Goal: Task Accomplishment & Management: Use online tool/utility

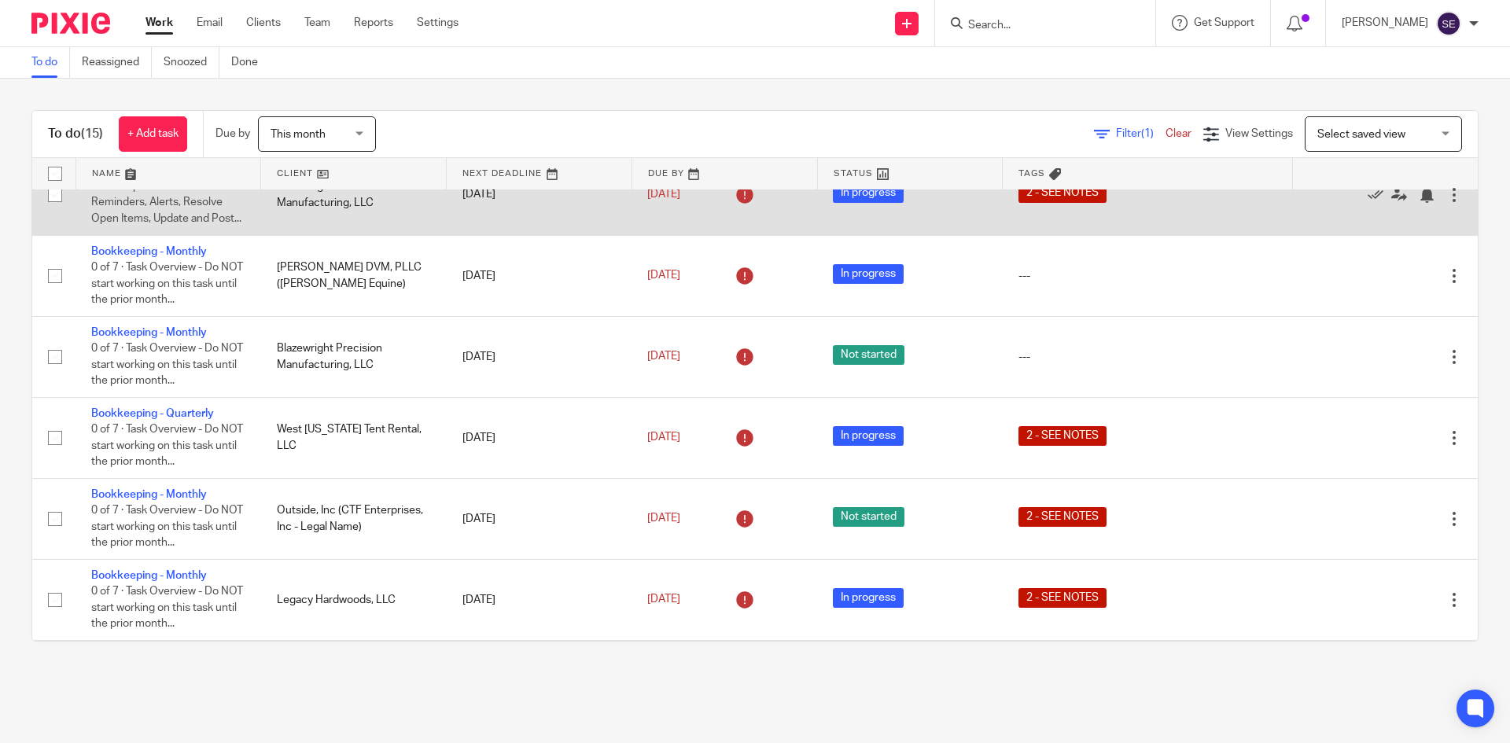
scroll to position [198, 0]
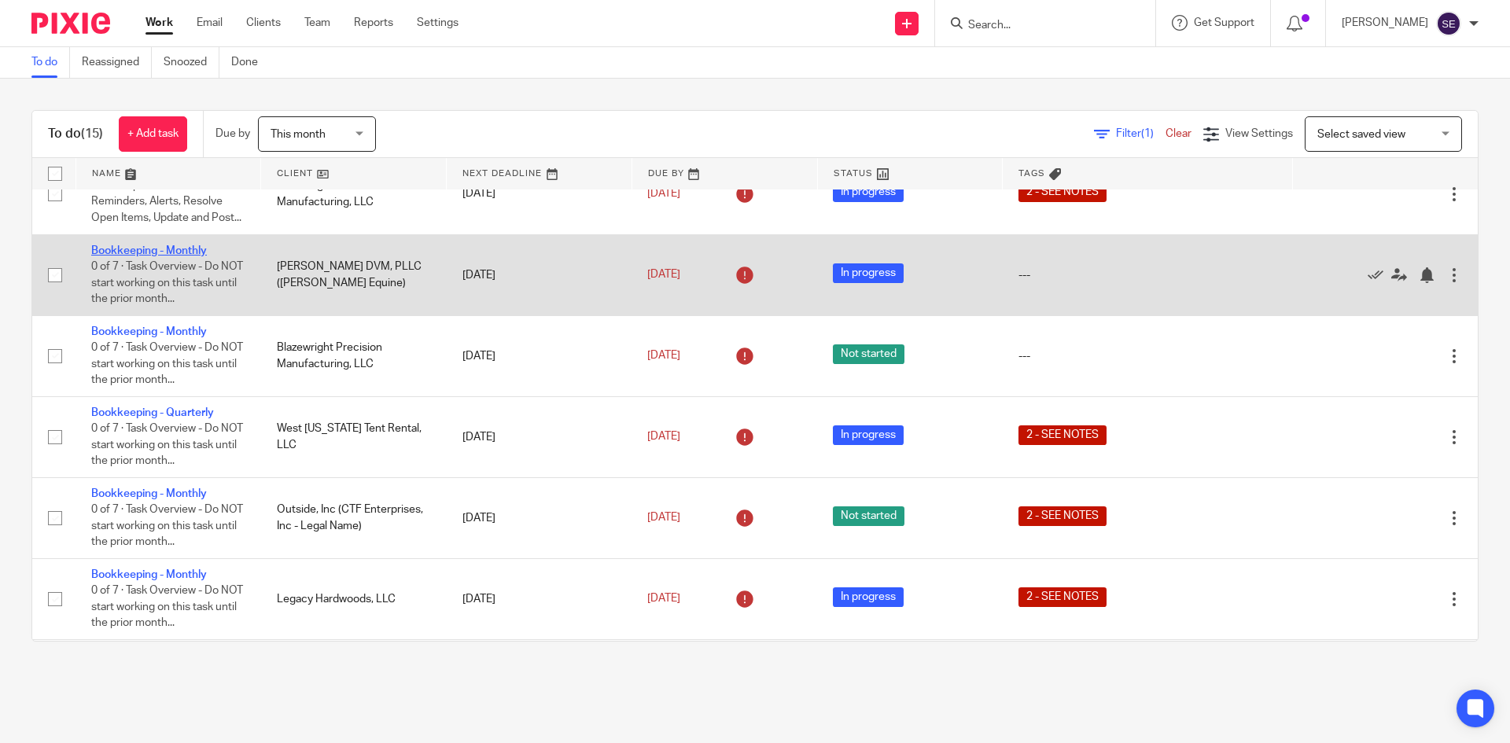
click at [149, 256] on link "Bookkeeping - Monthly" at bounding box center [149, 250] width 116 height 11
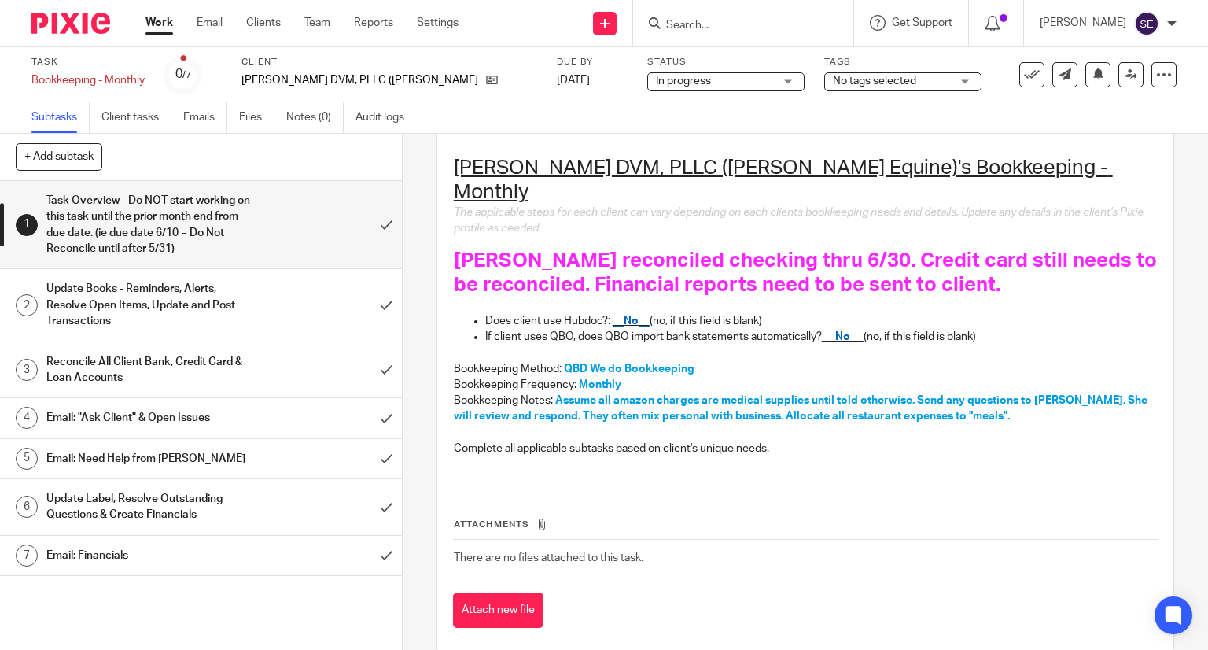
scroll to position [147, 0]
drag, startPoint x: 495, startPoint y: 113, endPoint x: 384, endPoint y: 63, distance: 121.8
click at [384, 63] on div "Task Bookkeeping - Monthly Save Bookkeeping - Monthly 0 /7 Client Todd E. Shaar…" at bounding box center [604, 90] width 1208 height 87
click at [478, 125] on div "Subtasks Client tasks Emails Files Notes (0) Audit logs" at bounding box center [604, 117] width 1208 height 31
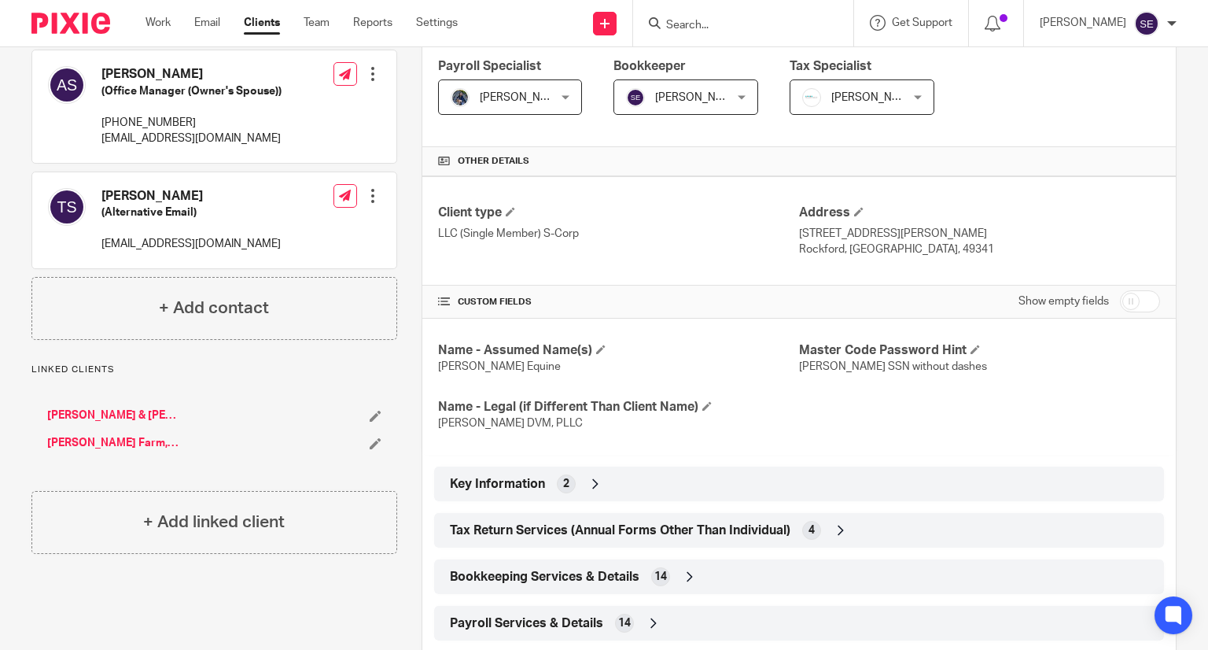
scroll to position [349, 0]
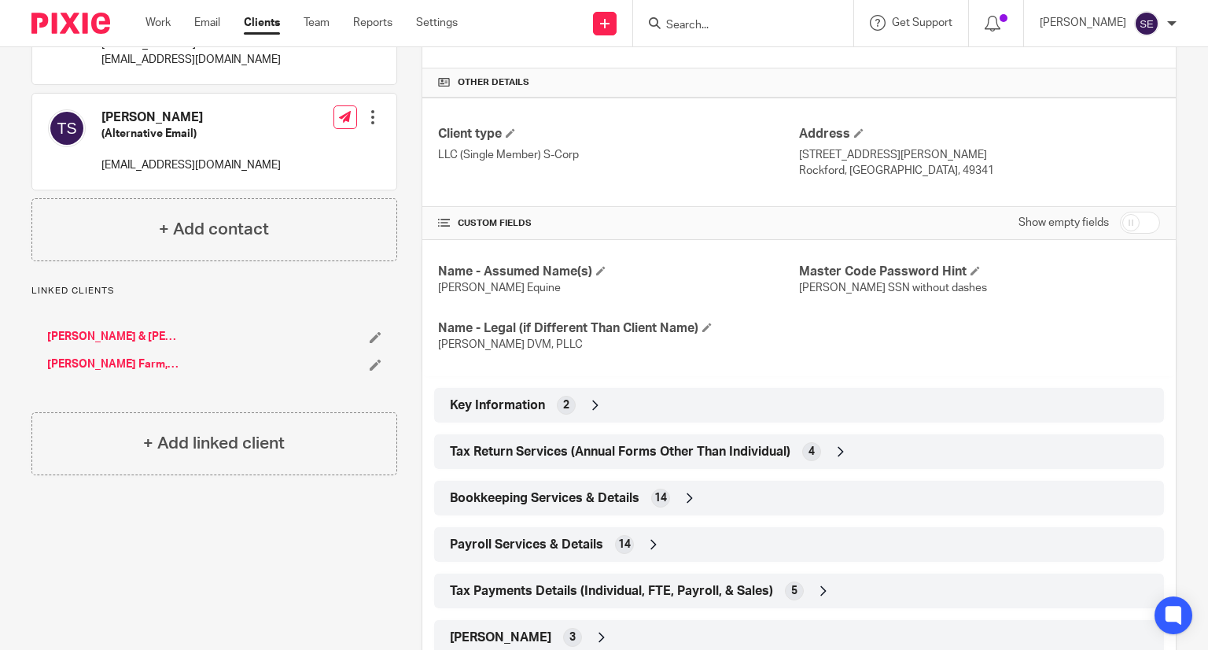
click at [599, 405] on div "Key Information 2" at bounding box center [799, 405] width 706 height 27
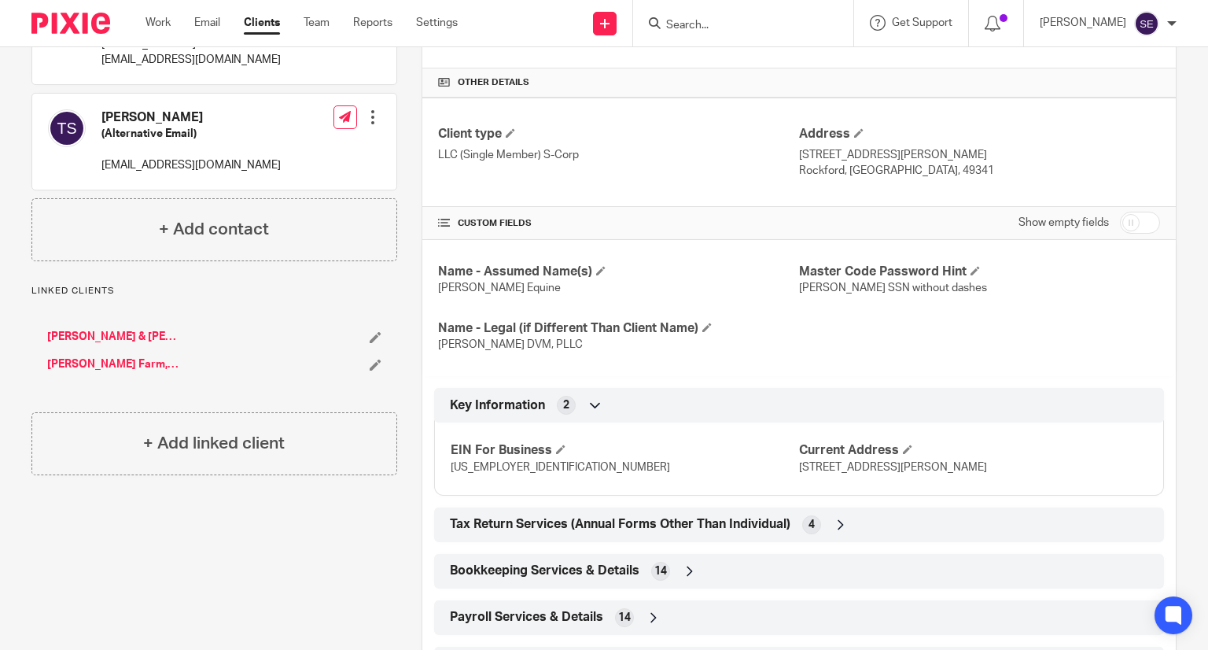
scroll to position [469, 0]
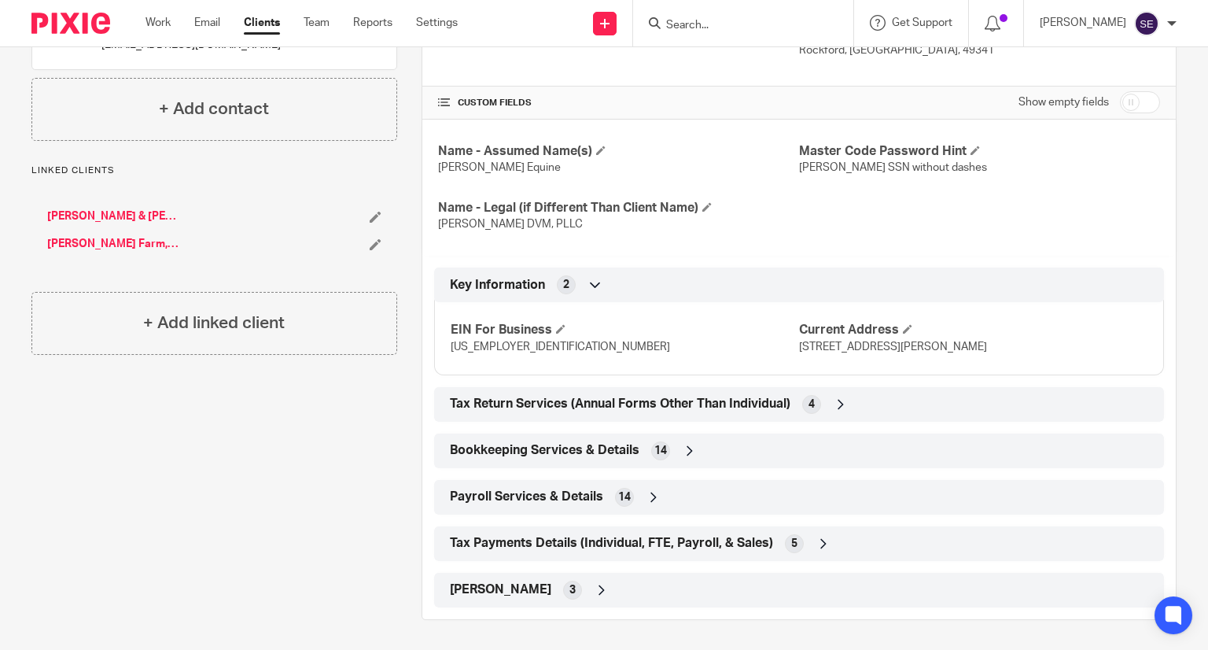
click at [676, 401] on span "Tax Return Services (Annual Forms Other Than Individual)" at bounding box center [620, 404] width 341 height 17
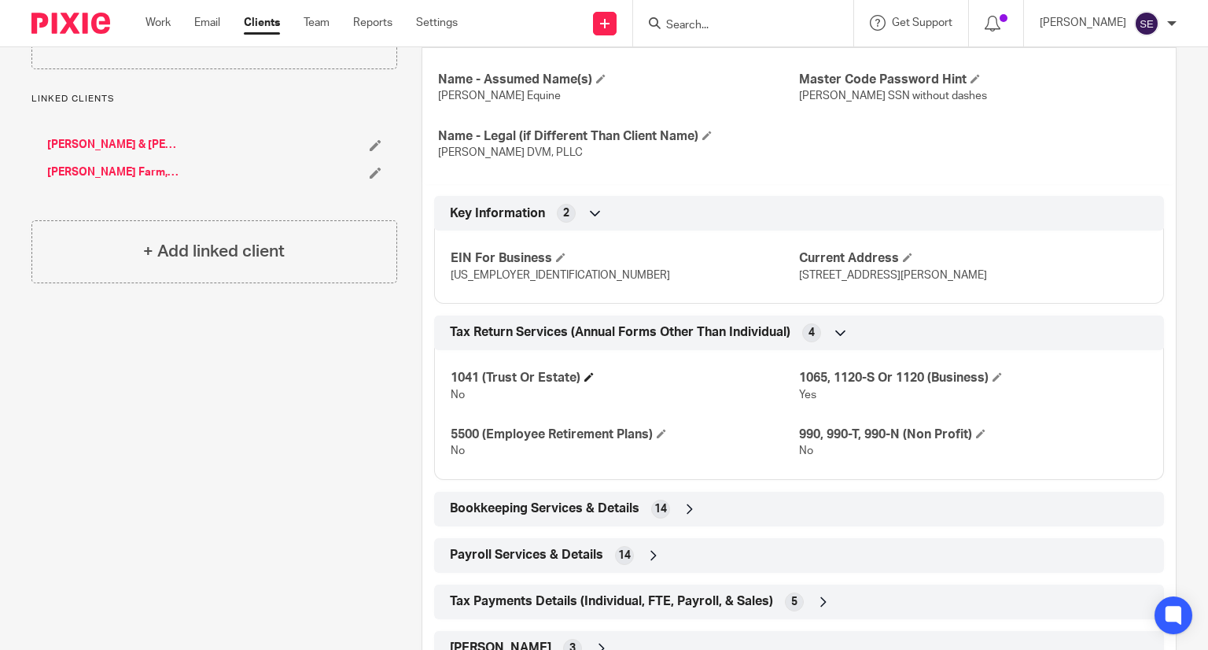
scroll to position [598, 0]
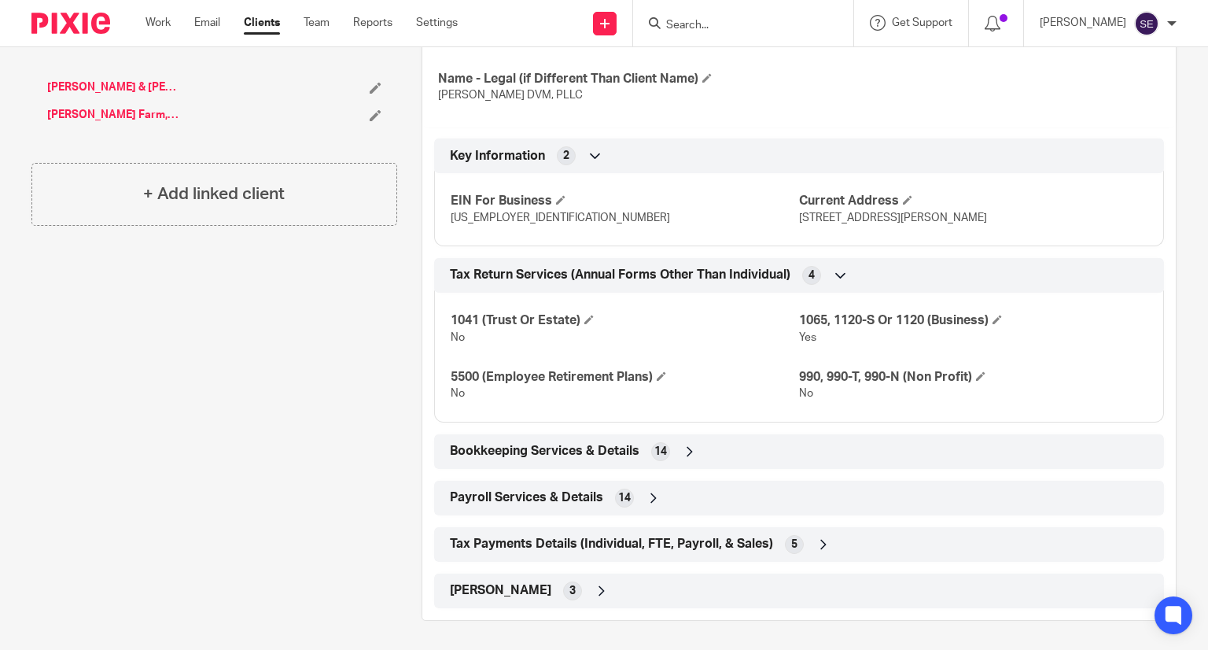
click at [668, 451] on div "Bookkeeping Services & Details 14" at bounding box center [799, 451] width 706 height 27
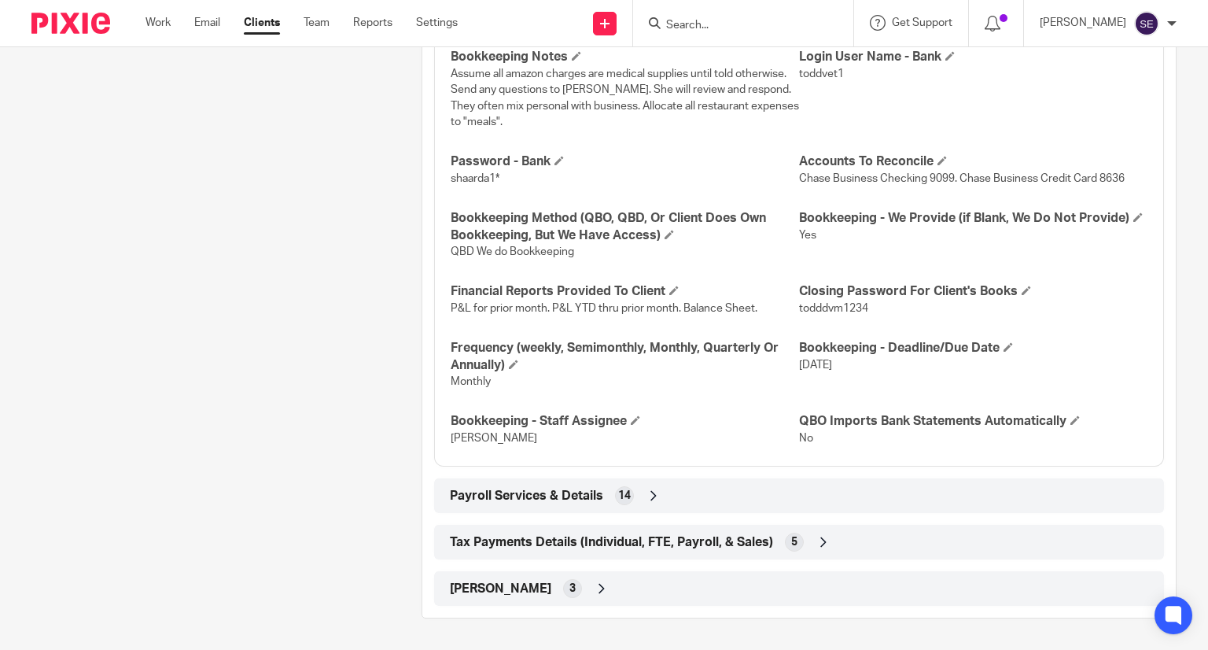
scroll to position [1108, 0]
click at [646, 490] on icon at bounding box center [654, 496] width 16 height 16
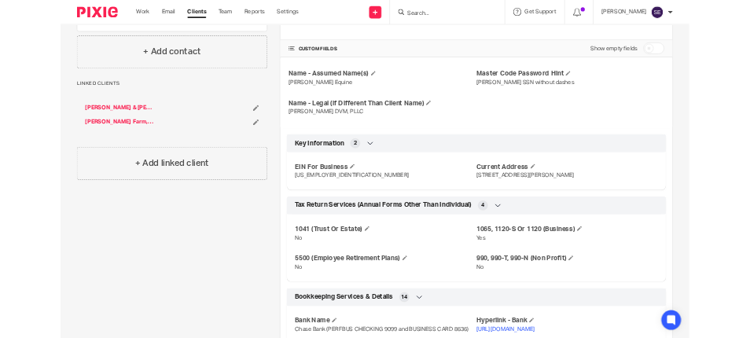
scroll to position [398, 0]
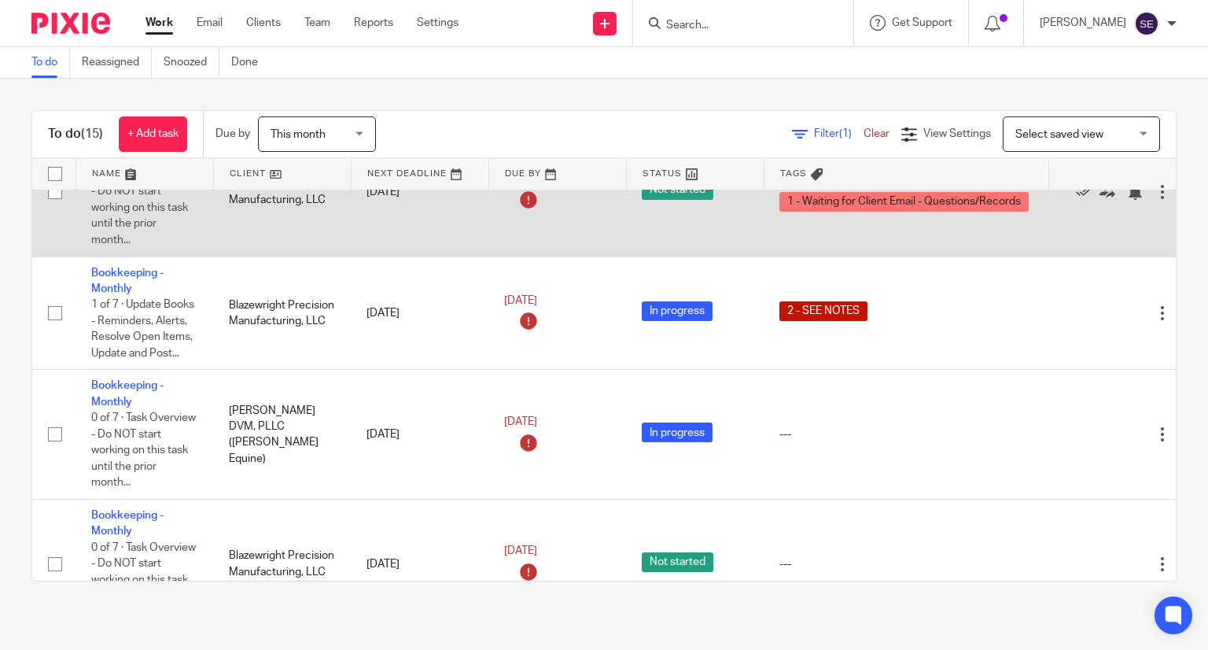
scroll to position [198, 0]
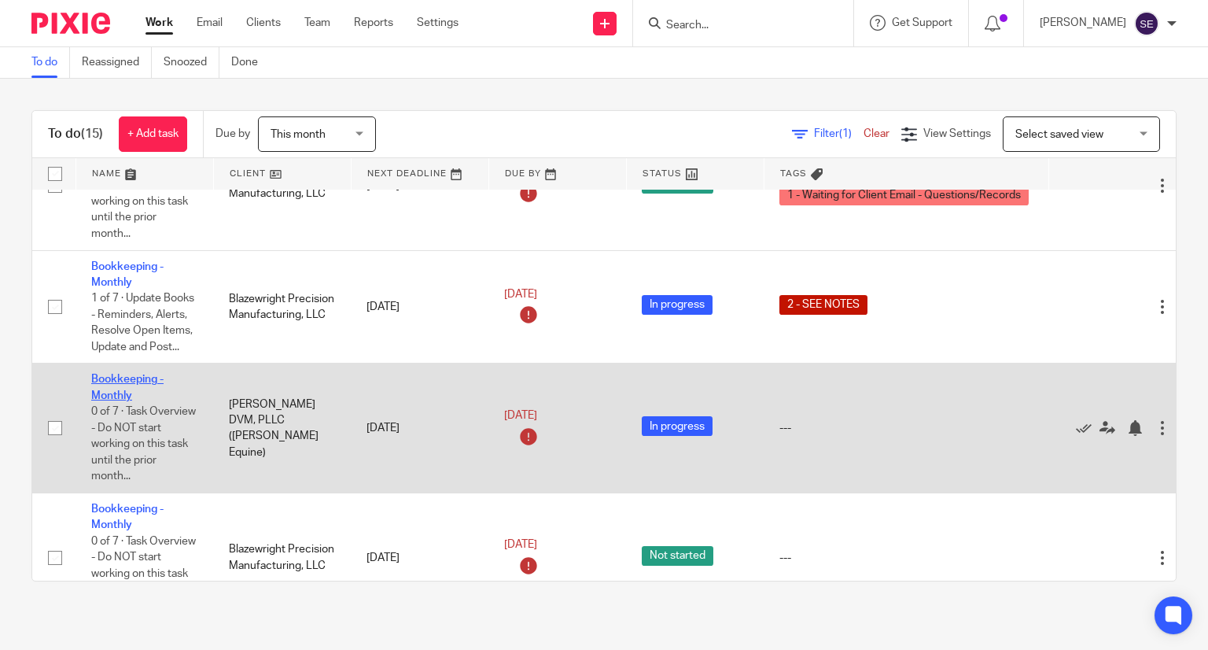
click at [119, 339] on link "Bookkeeping - Monthly" at bounding box center [127, 387] width 72 height 27
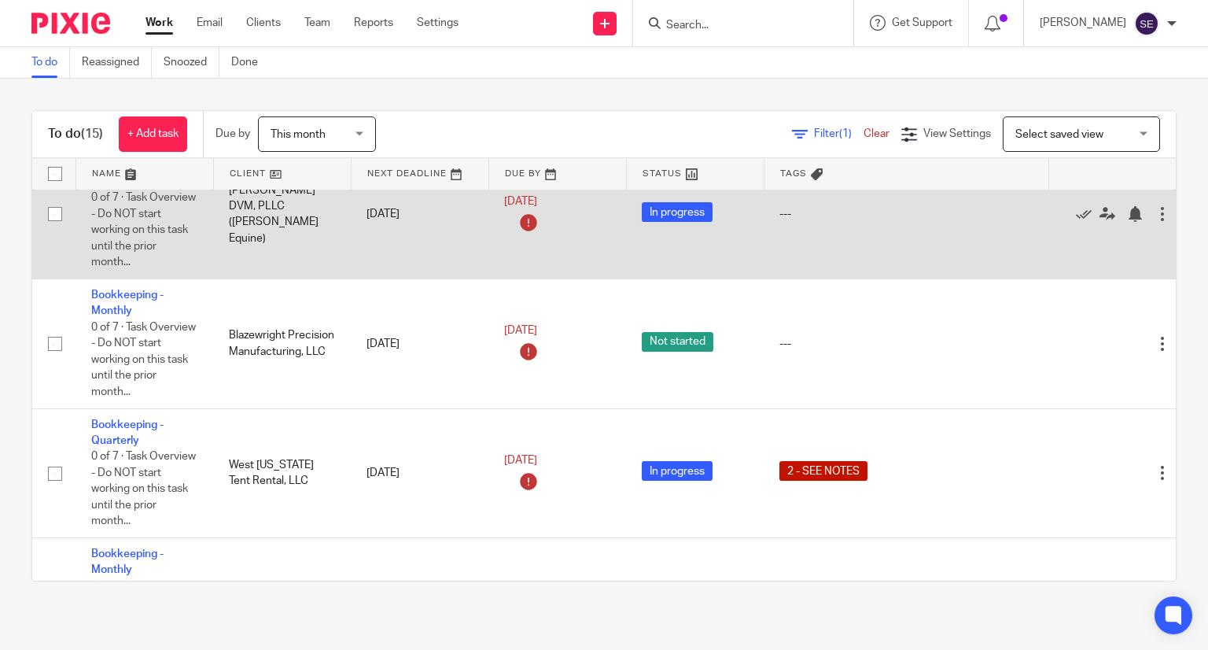
scroll to position [415, 0]
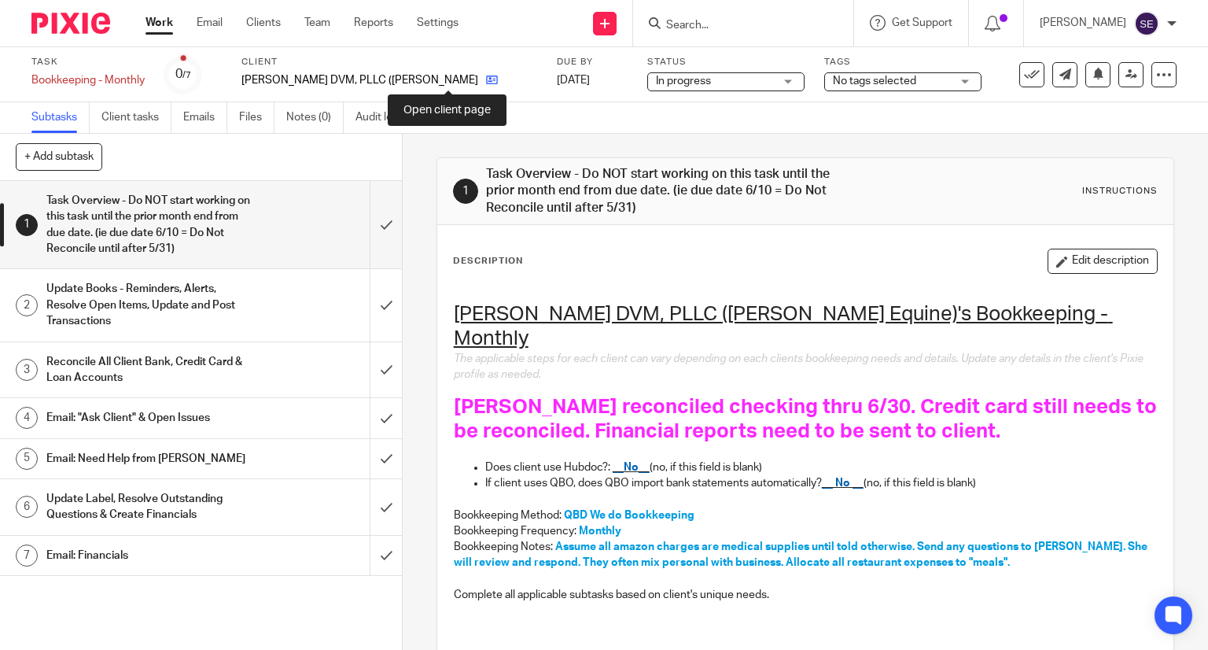
click at [486, 83] on icon at bounding box center [492, 80] width 12 height 12
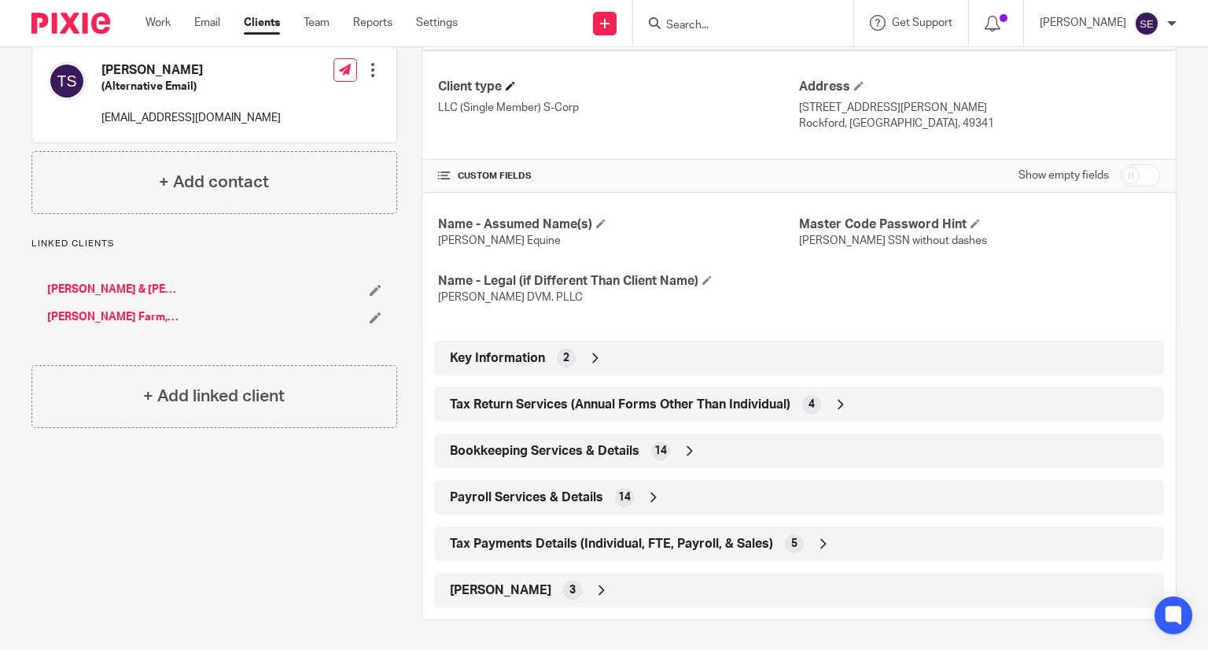
scroll to position [396, 0]
click at [629, 536] on span "Tax Payments Details (Individual, FTE, Payroll, & Sales)" at bounding box center [611, 544] width 323 height 17
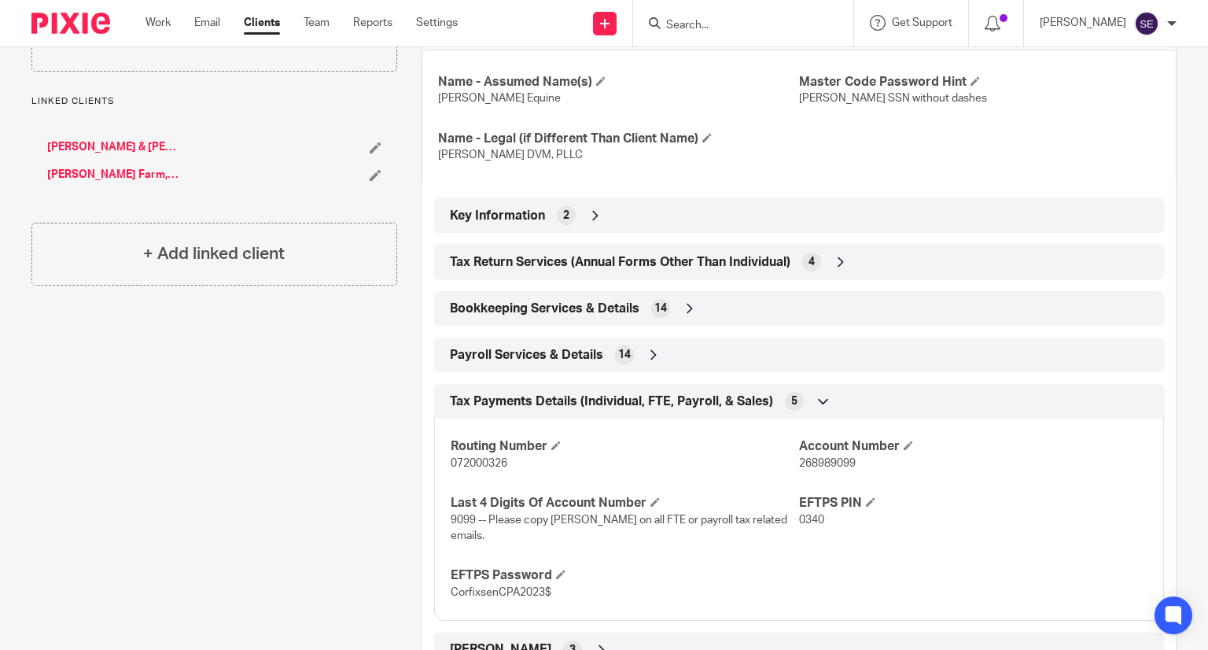
scroll to position [582, 0]
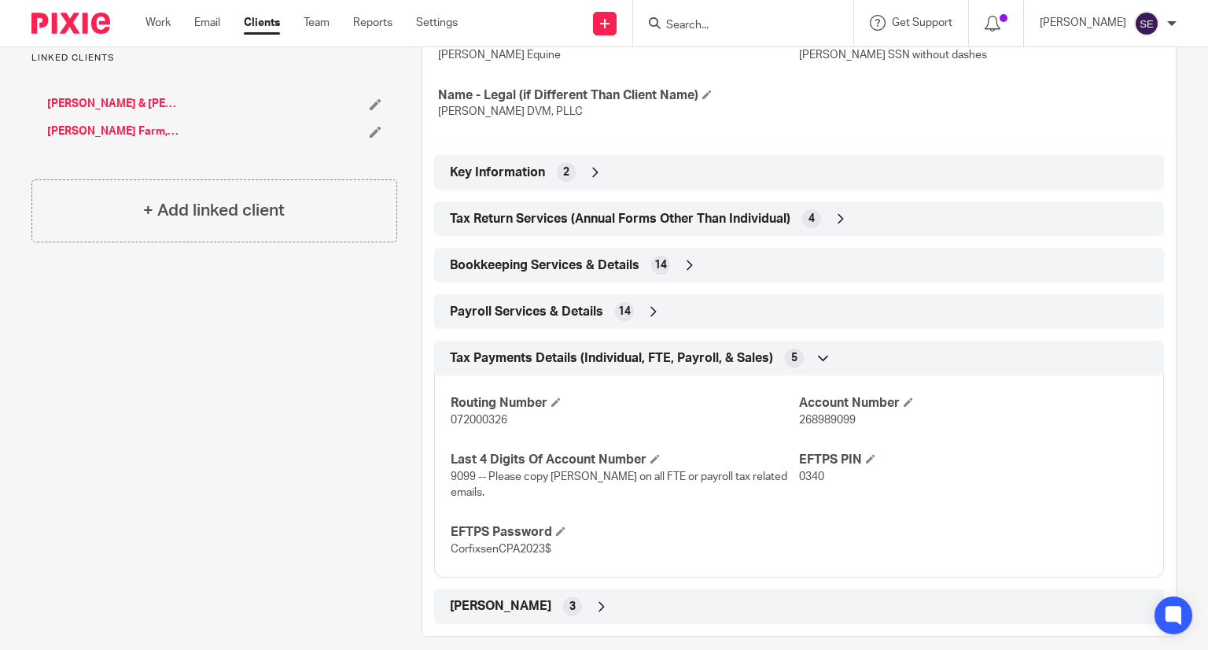
click at [596, 595] on div "LARA 3" at bounding box center [799, 606] width 706 height 27
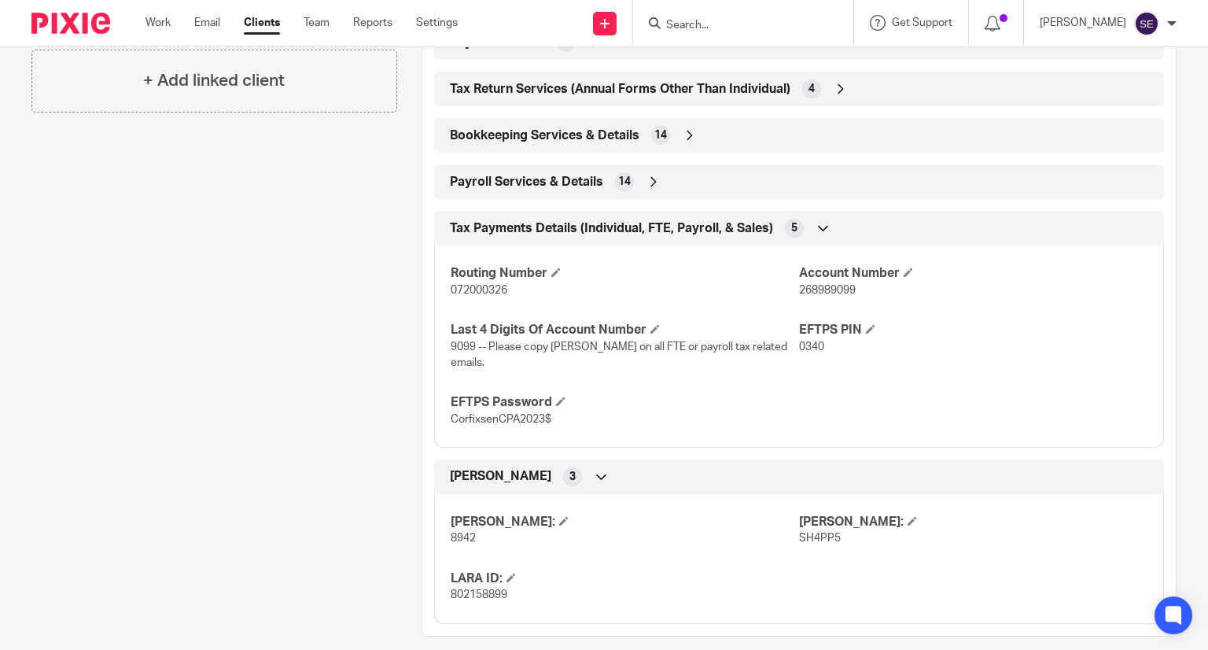
click at [547, 185] on span "Payroll Services & Details" at bounding box center [526, 182] width 153 height 17
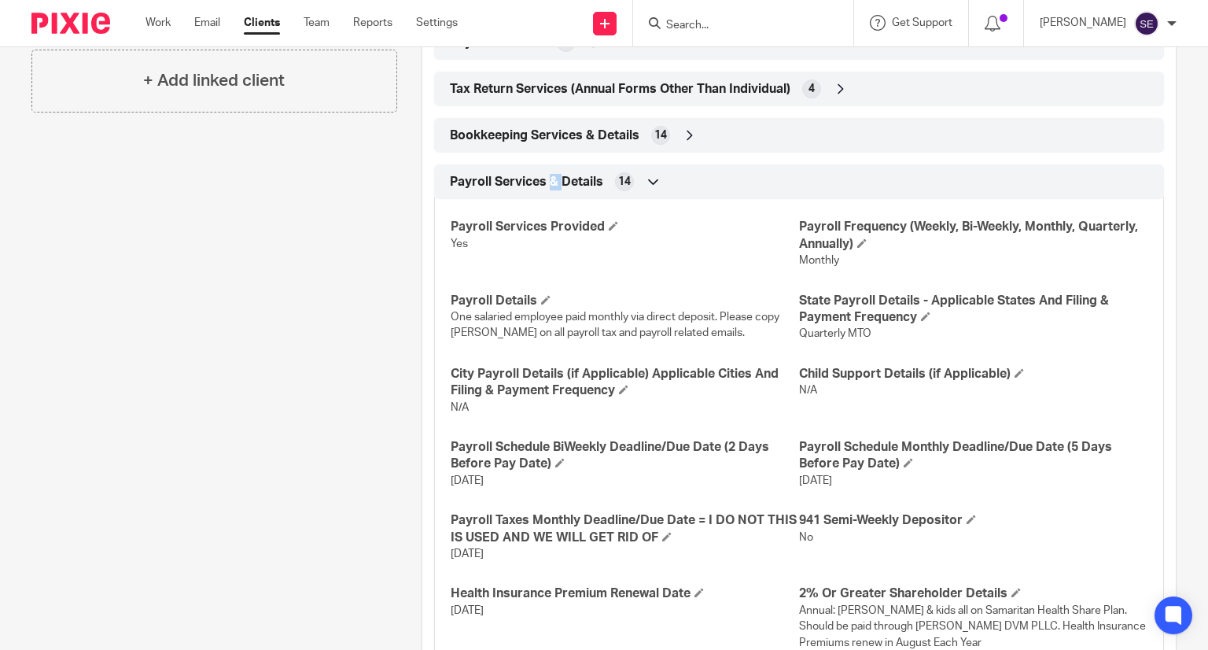
click at [547, 185] on span "Payroll Services & Details" at bounding box center [526, 182] width 153 height 17
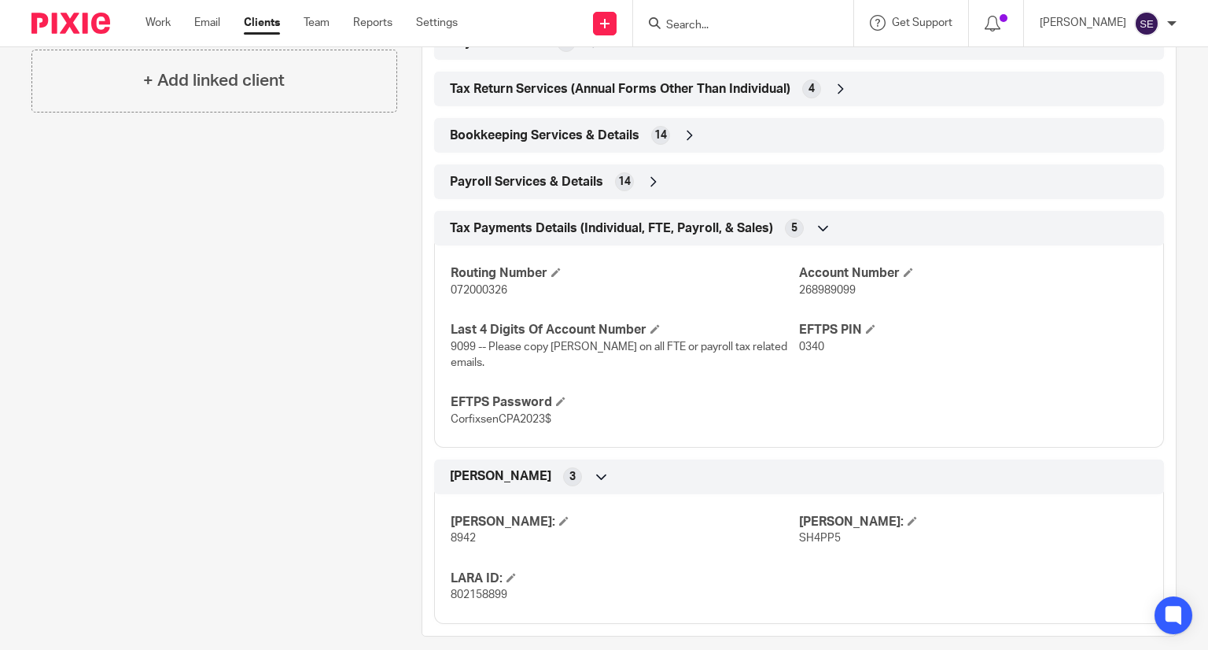
click at [576, 186] on span "Payroll Services & Details" at bounding box center [526, 182] width 153 height 17
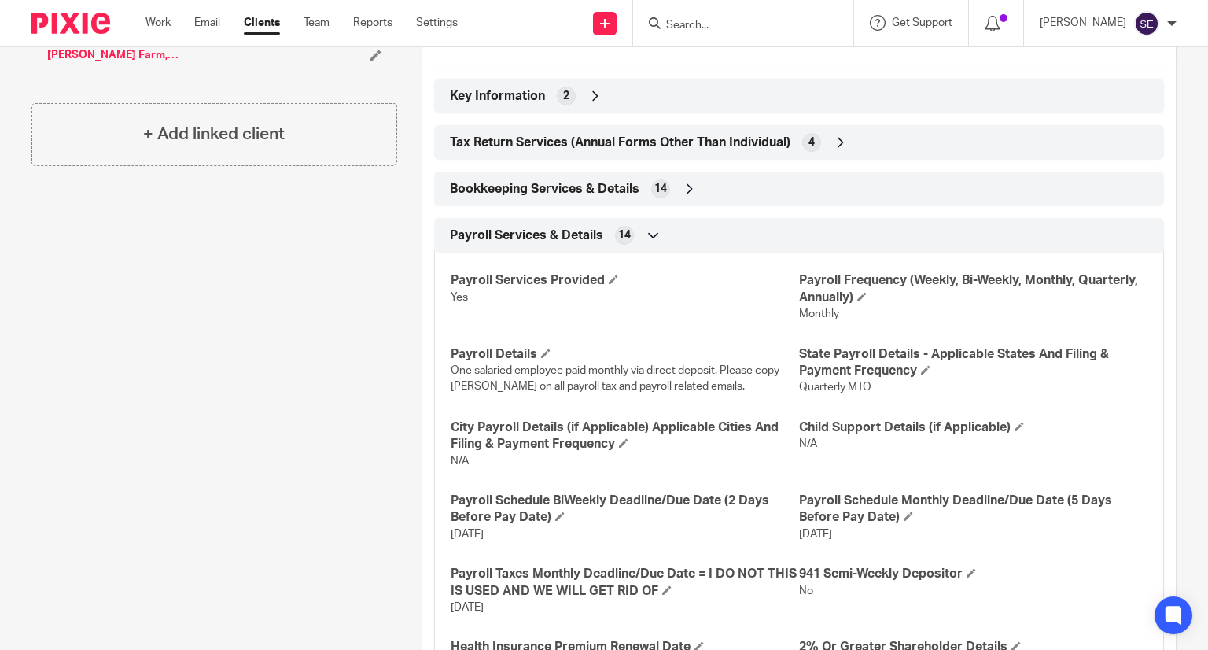
scroll to position [655, 0]
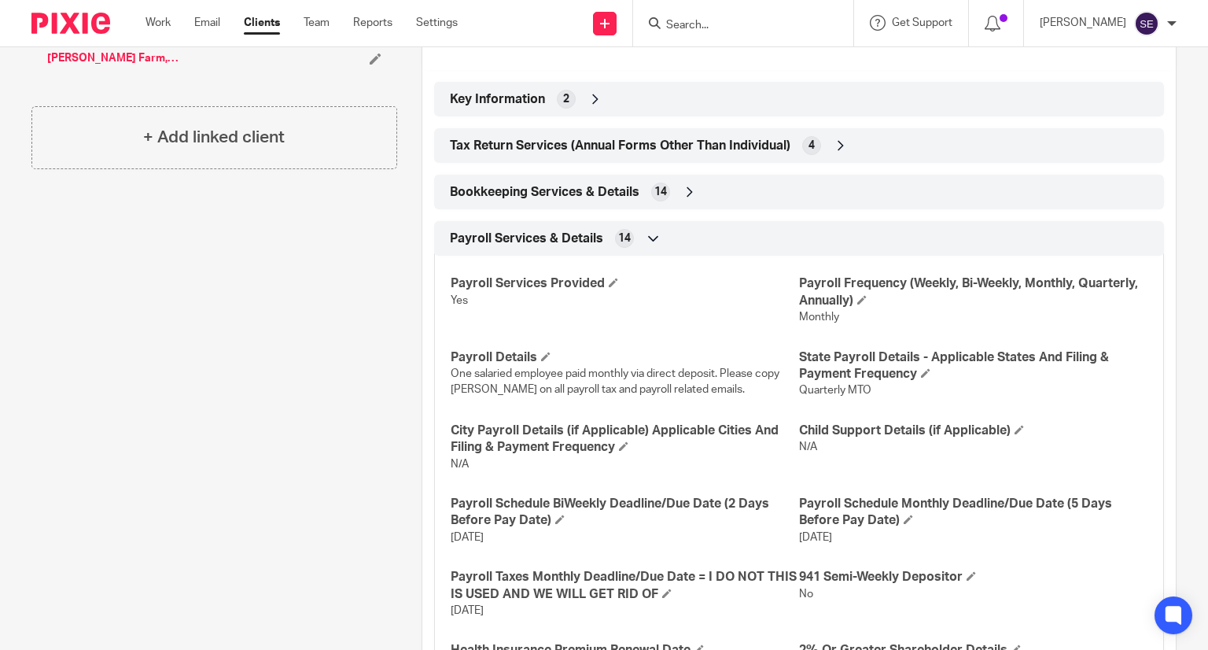
click at [573, 192] on span "Bookkeeping Services & Details" at bounding box center [545, 192] width 190 height 17
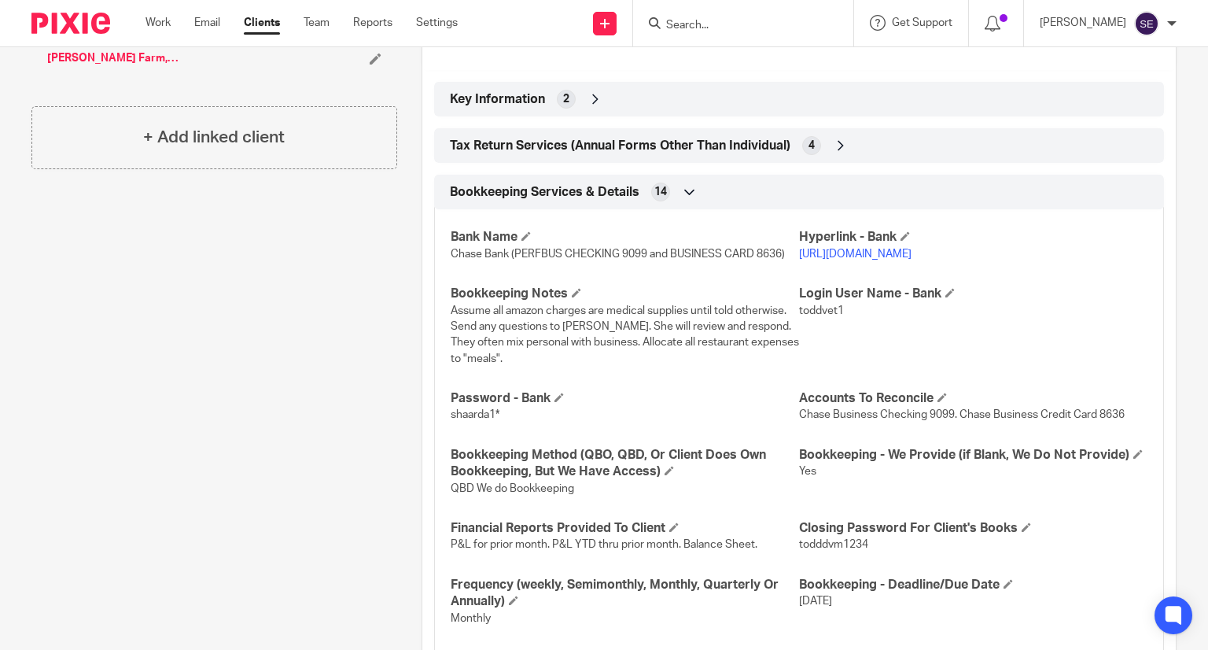
click at [667, 361] on span "Assume all amazon charges are medical supplies until told otherwise. Send any q…" at bounding box center [625, 334] width 348 height 59
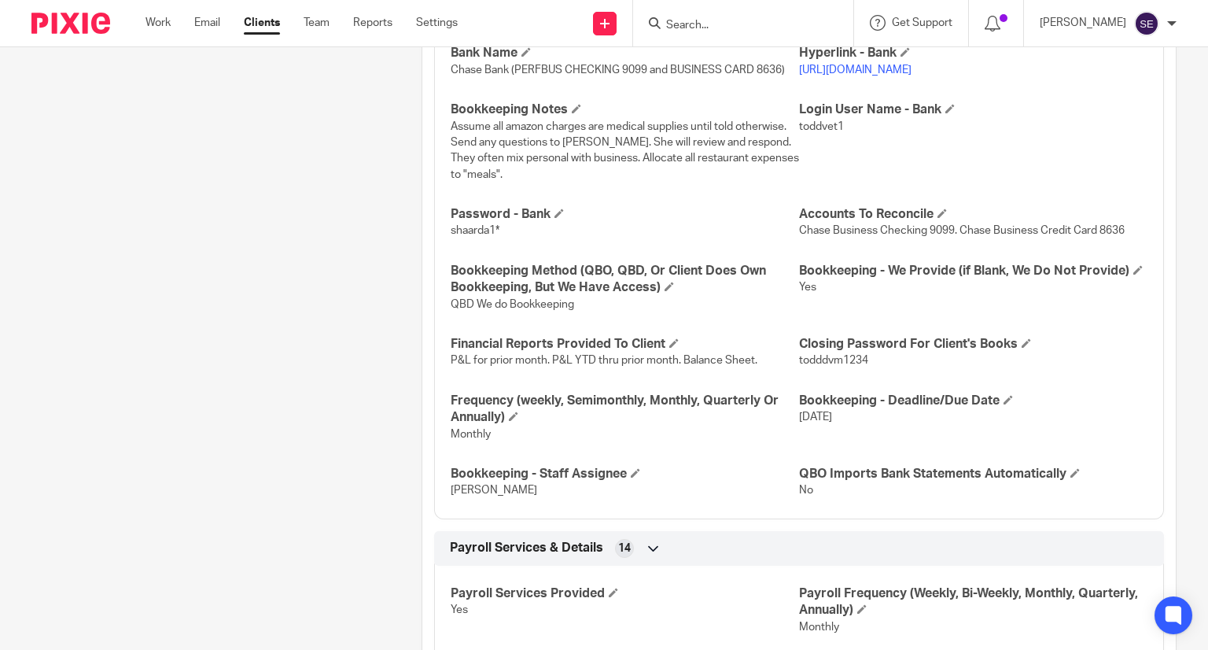
scroll to position [840, 0]
drag, startPoint x: 793, startPoint y: 378, endPoint x: 850, endPoint y: 378, distance: 57.4
click at [850, 365] on span "todddvm1234" at bounding box center [833, 359] width 69 height 11
drag, startPoint x: 862, startPoint y: 372, endPoint x: 792, endPoint y: 378, distance: 70.3
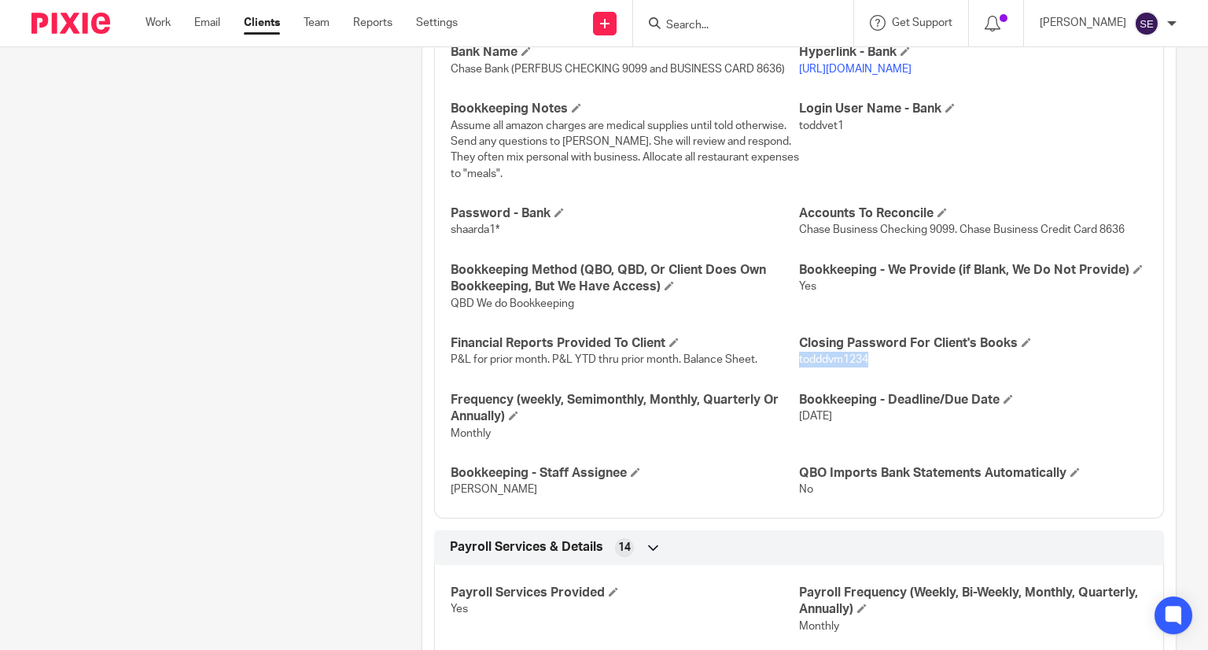
click at [799, 367] on p "todddvm1234" at bounding box center [973, 360] width 348 height 16
copy span "todddvm1234"
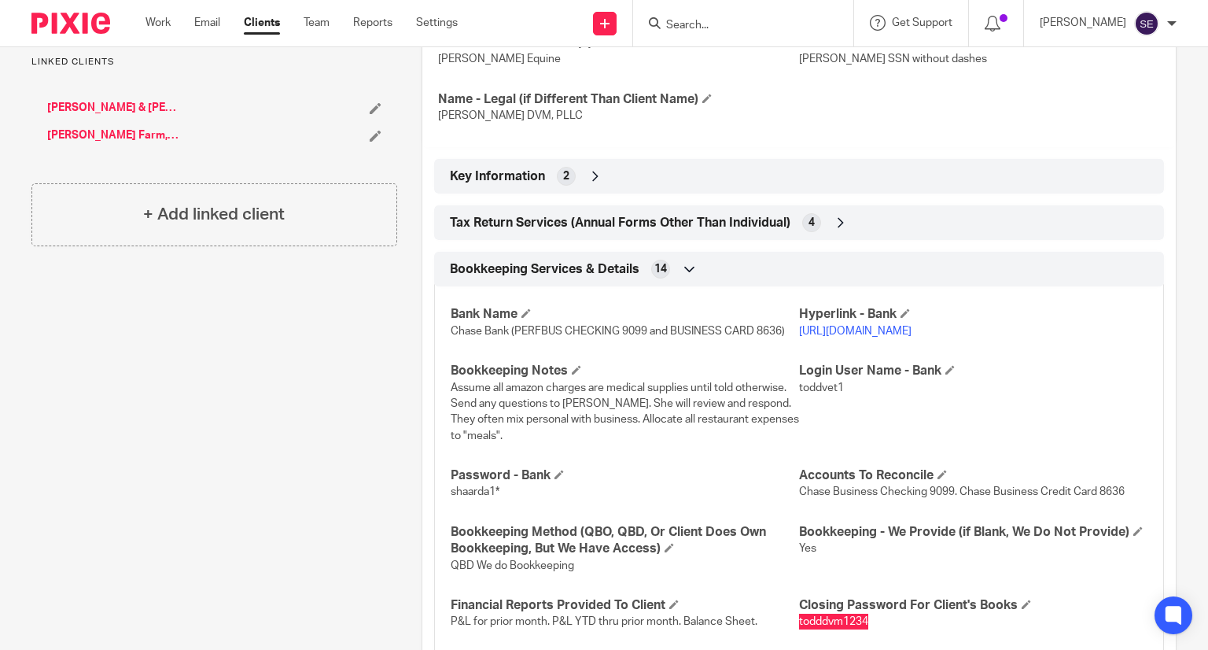
scroll to position [573, 0]
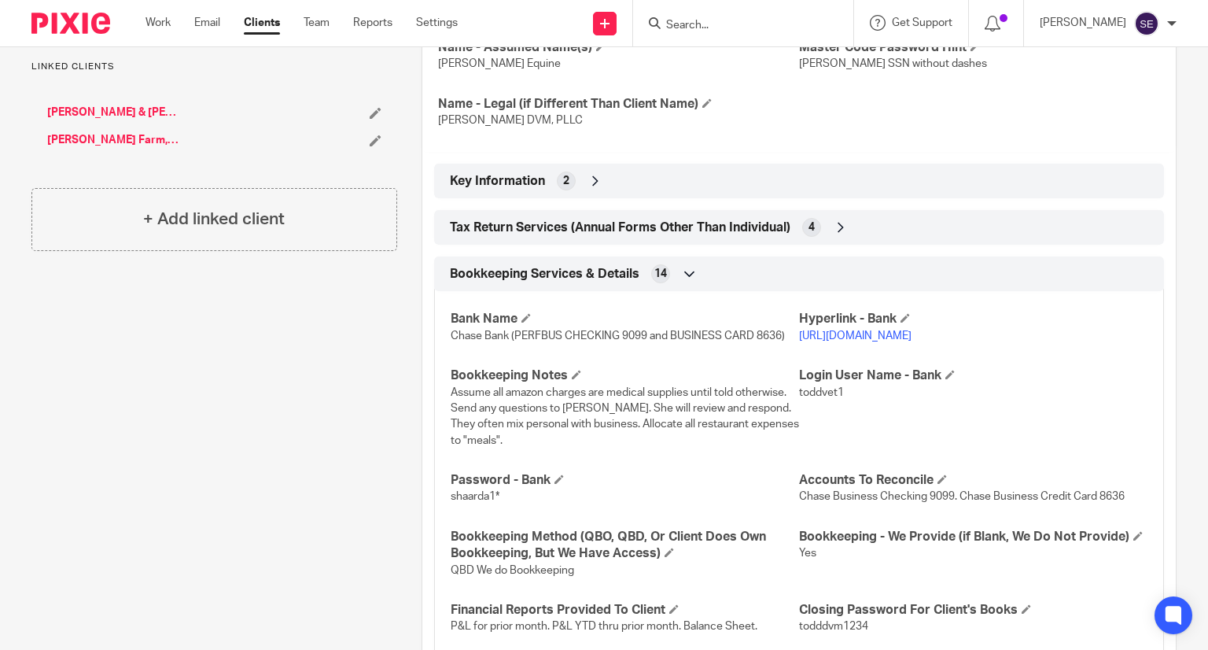
click at [518, 219] on span "Tax Return Services (Annual Forms Other Than Individual)" at bounding box center [620, 227] width 341 height 17
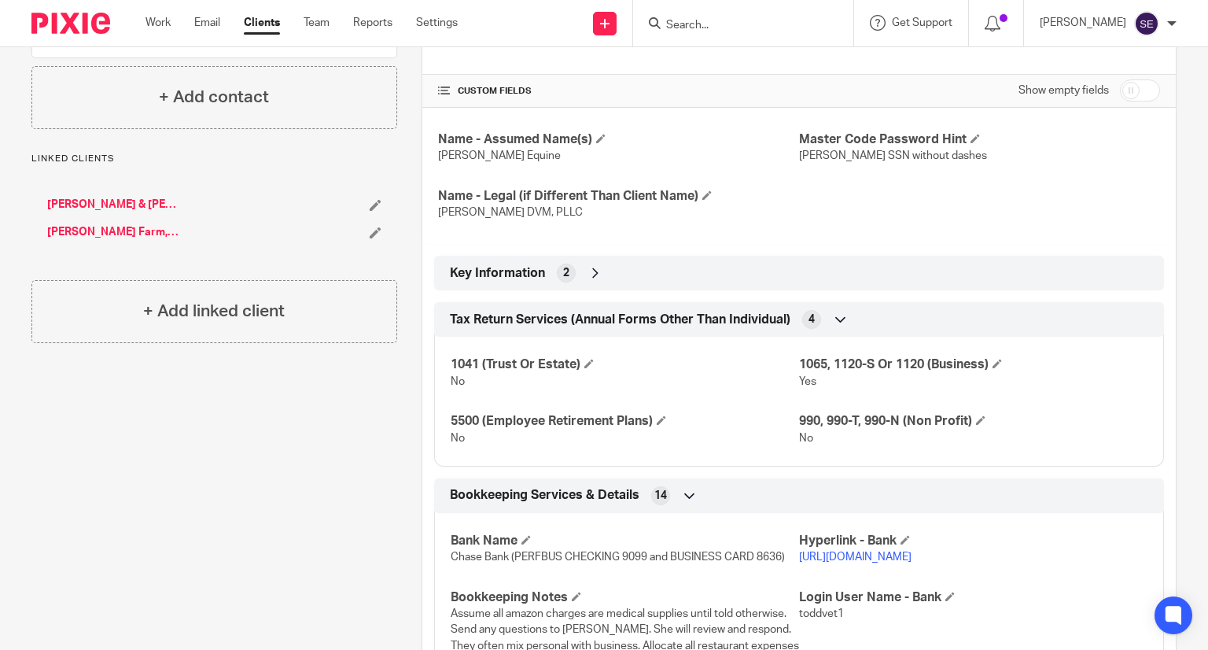
scroll to position [481, 0]
click at [510, 265] on span "Key Information" at bounding box center [497, 273] width 95 height 17
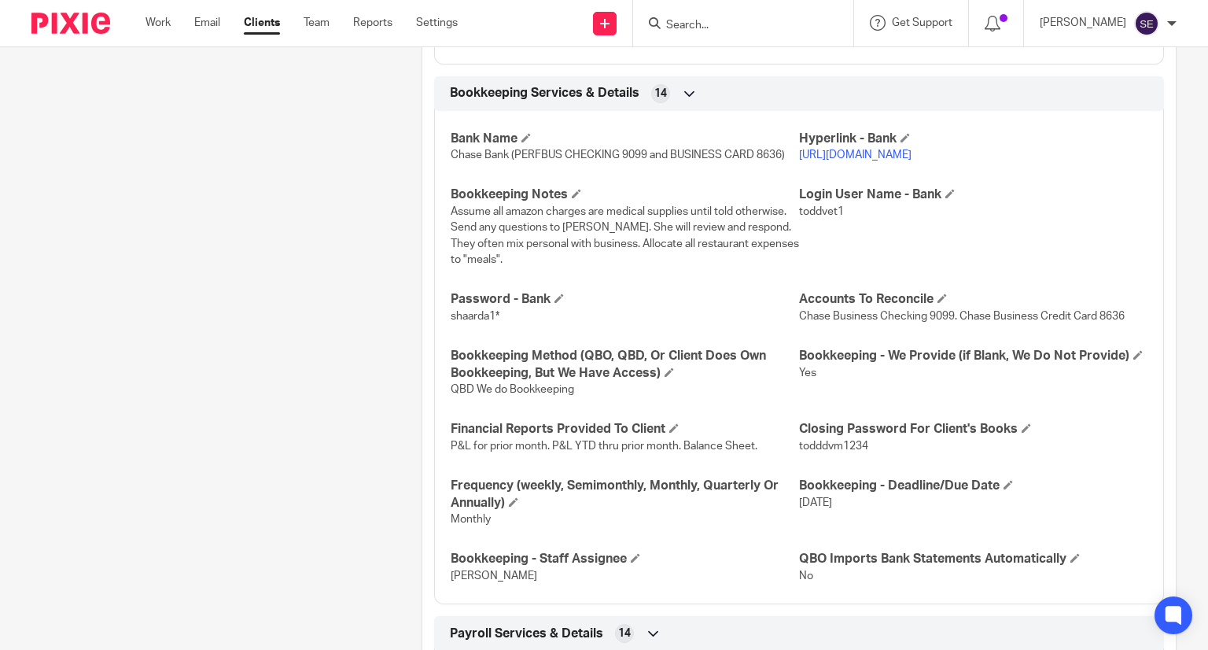
scroll to position [959, 0]
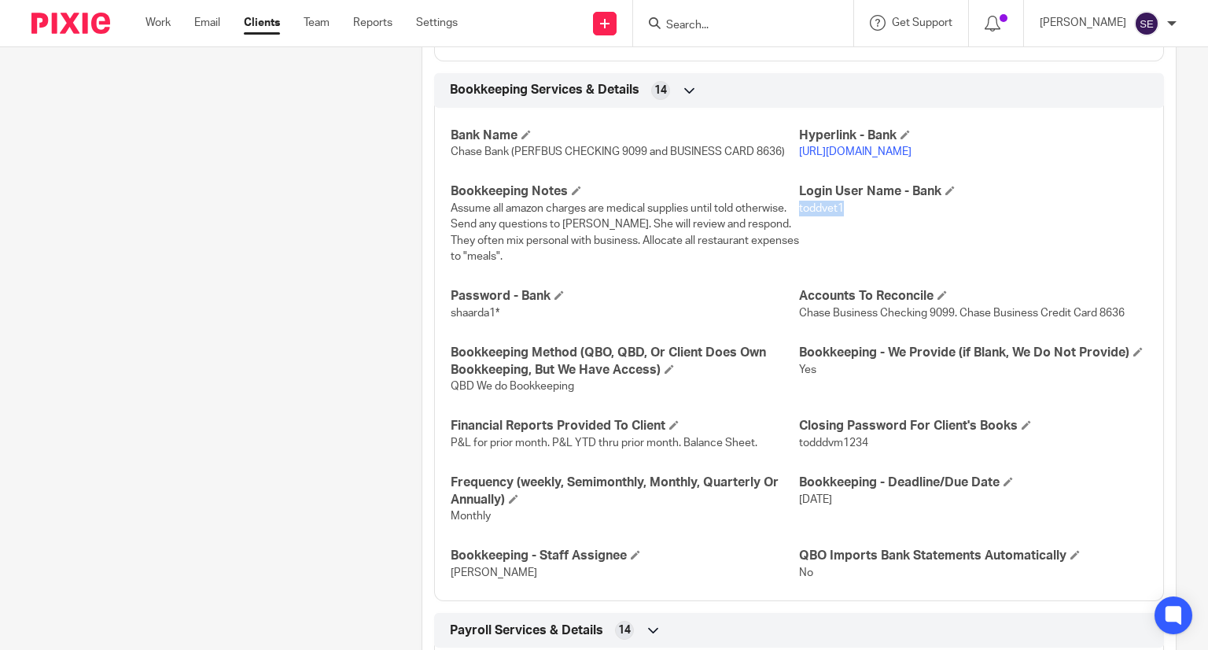
drag, startPoint x: 791, startPoint y: 222, endPoint x: 840, endPoint y: 225, distance: 48.9
click at [840, 216] on p "toddvet1" at bounding box center [973, 209] width 348 height 16
copy span "toddvet1"
drag, startPoint x: 445, startPoint y: 331, endPoint x: 495, endPoint y: 329, distance: 49.6
click at [495, 329] on div "Bank Name Chase Bank (PERFBUS CHECKING 9099 and BUSINESS CARD 8636) Hyperlink -…" at bounding box center [799, 349] width 730 height 506
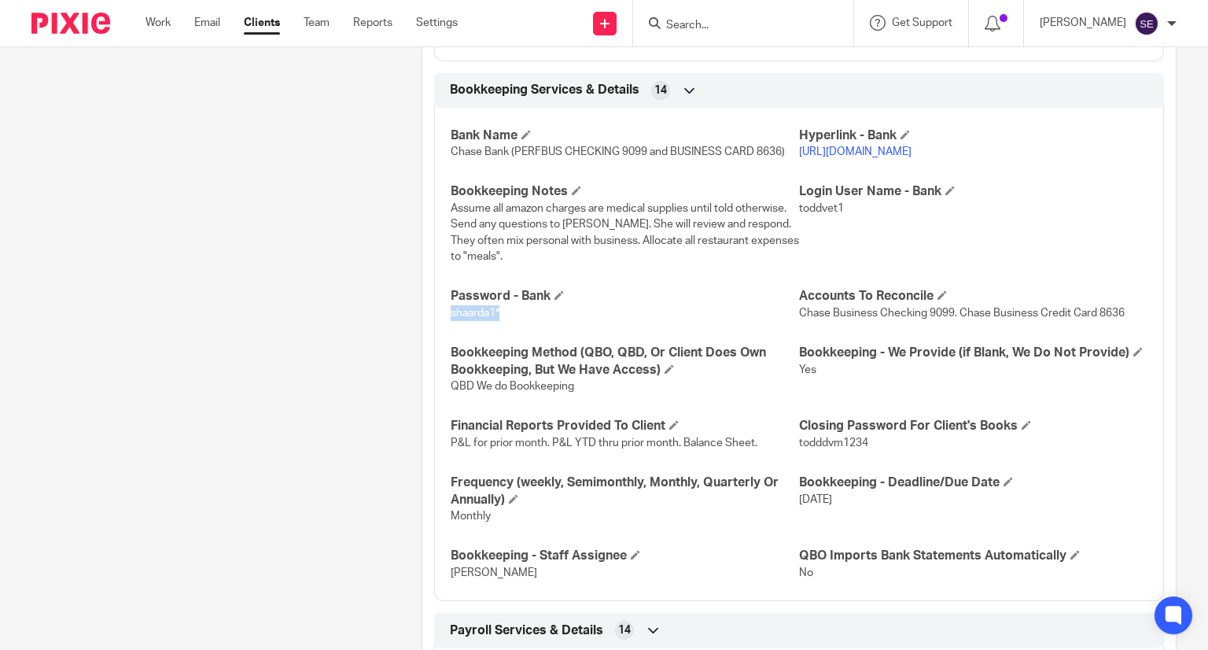
copy span "shaarda1*"
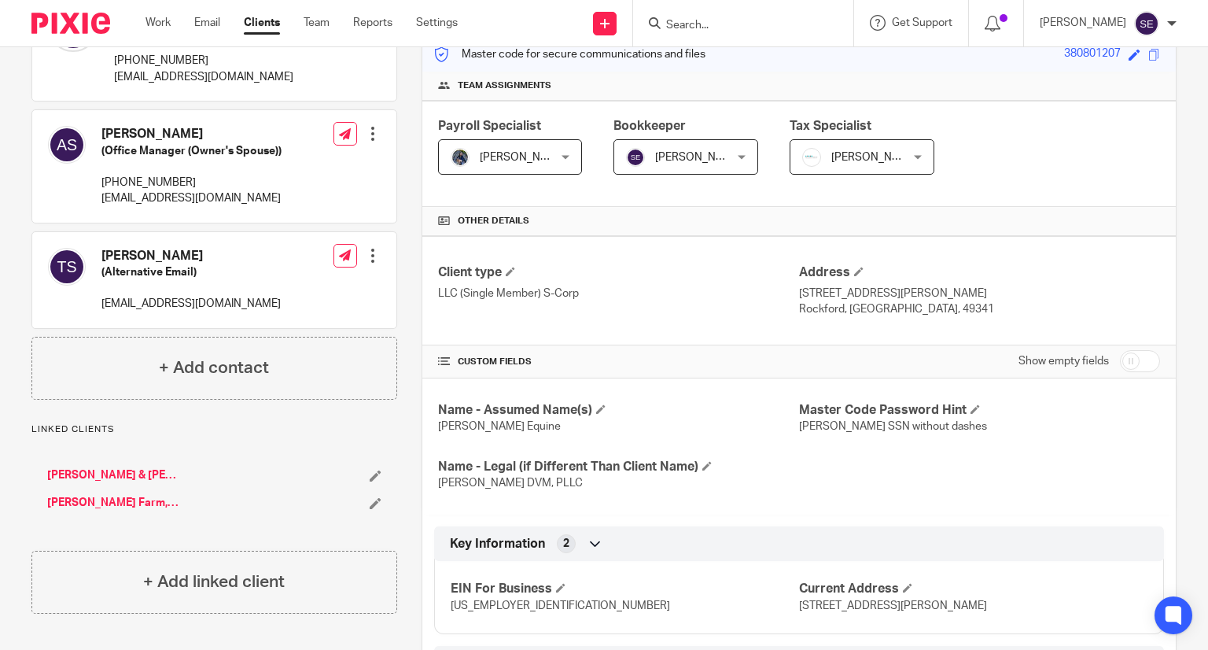
scroll to position [0, 0]
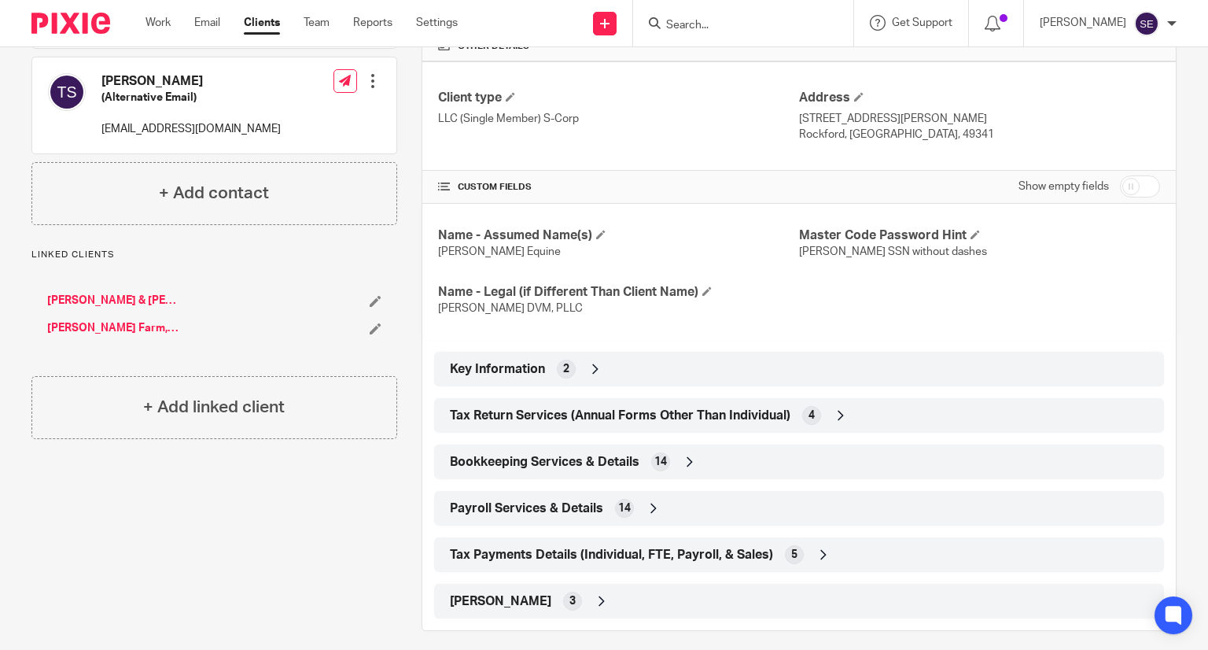
scroll to position [396, 0]
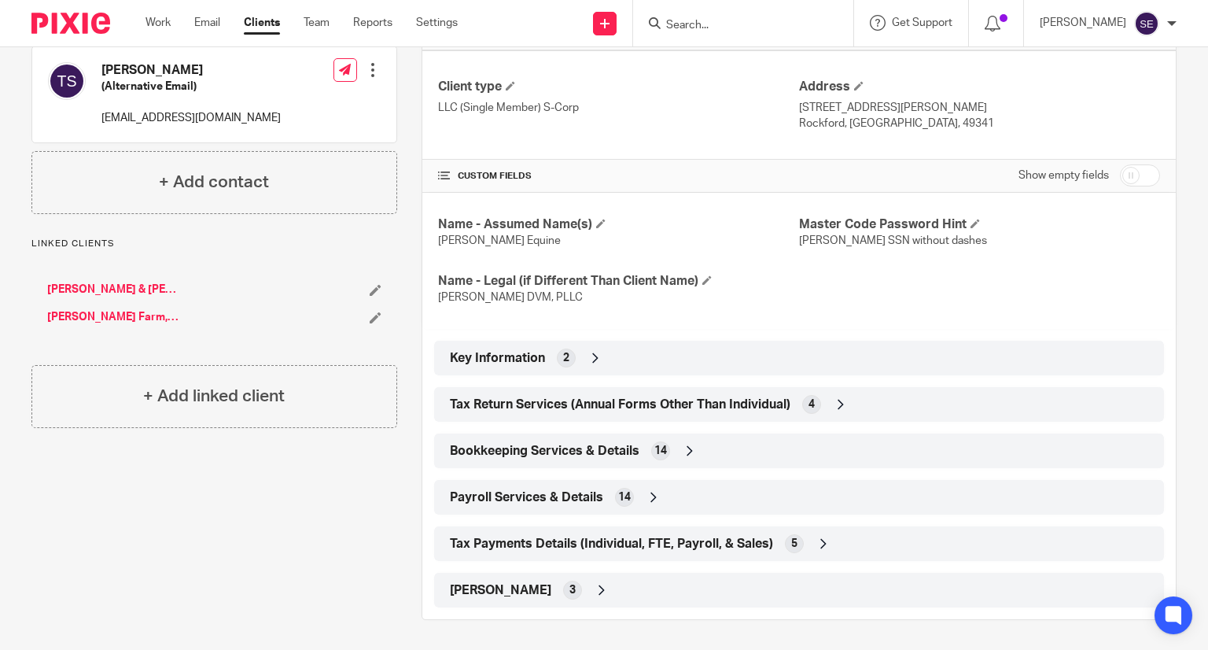
click at [651, 360] on div "Key Information 2" at bounding box center [799, 357] width 706 height 27
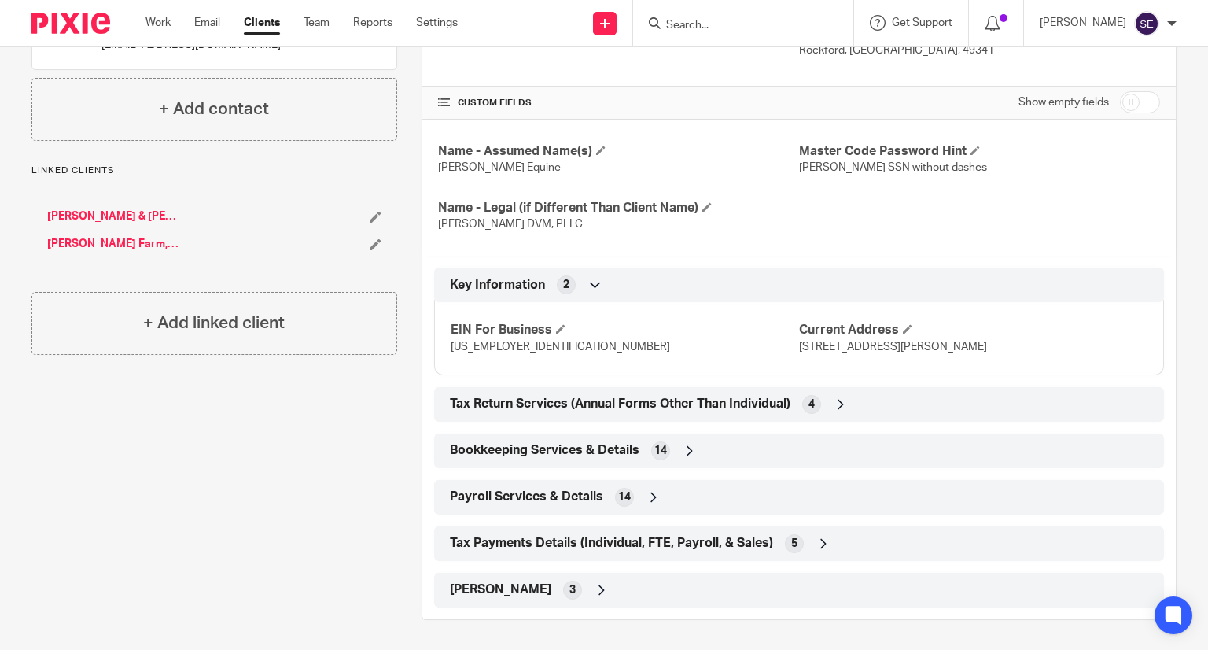
scroll to position [469, 0]
click at [702, 413] on div "Tax Return Services (Annual Forms Other Than Individual) 4" at bounding box center [799, 405] width 706 height 27
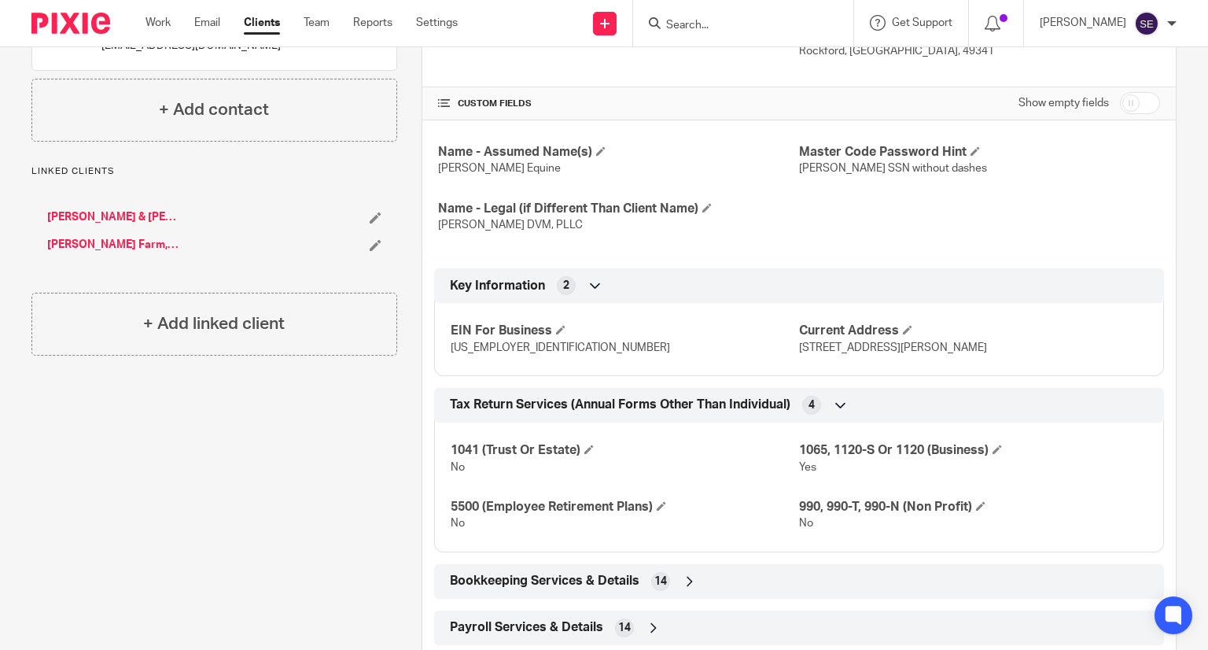
scroll to position [598, 0]
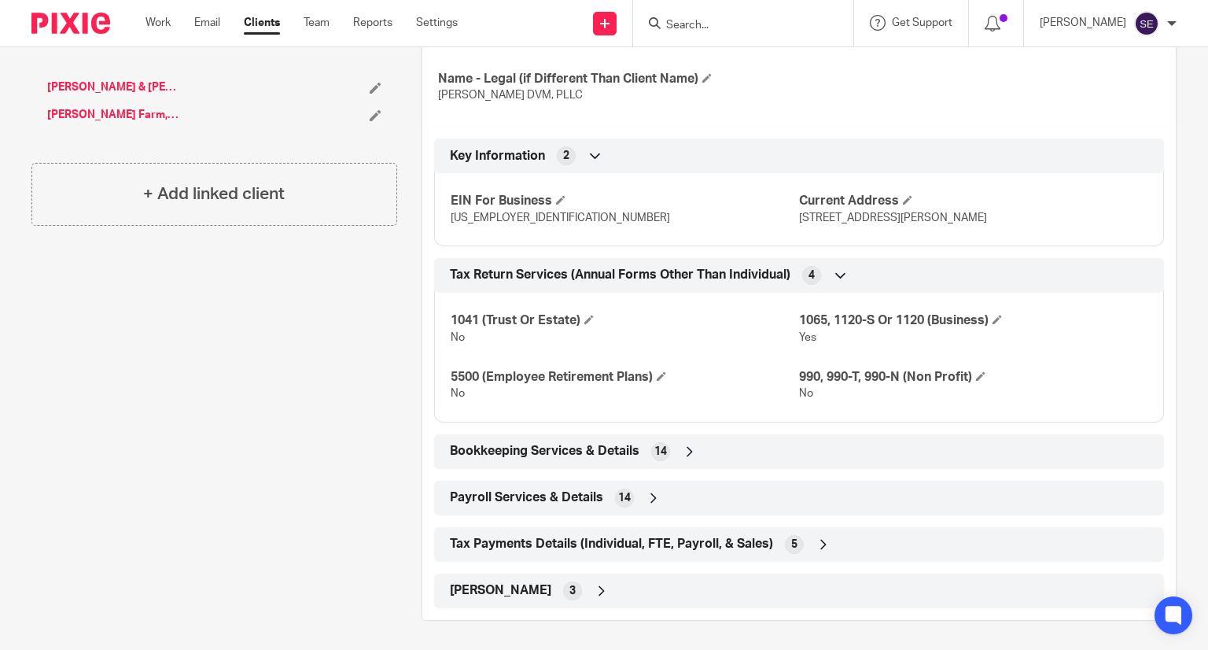
click at [643, 457] on div "Bookkeeping Services & Details 14" at bounding box center [799, 451] width 706 height 27
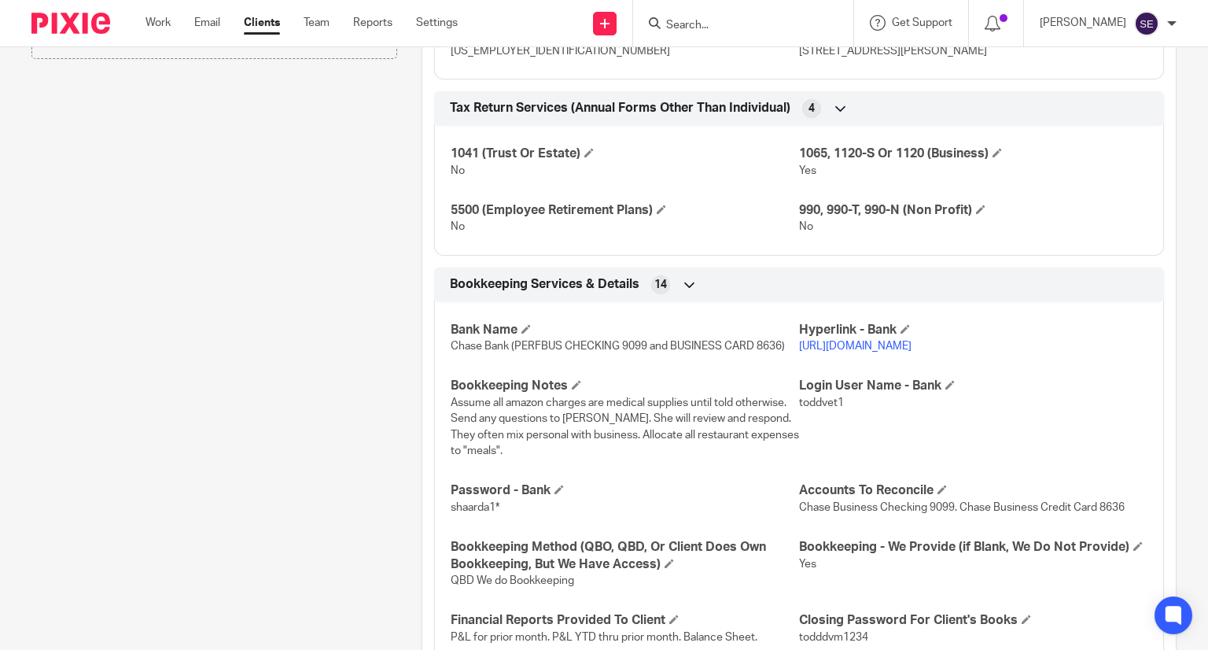
scroll to position [775, 0]
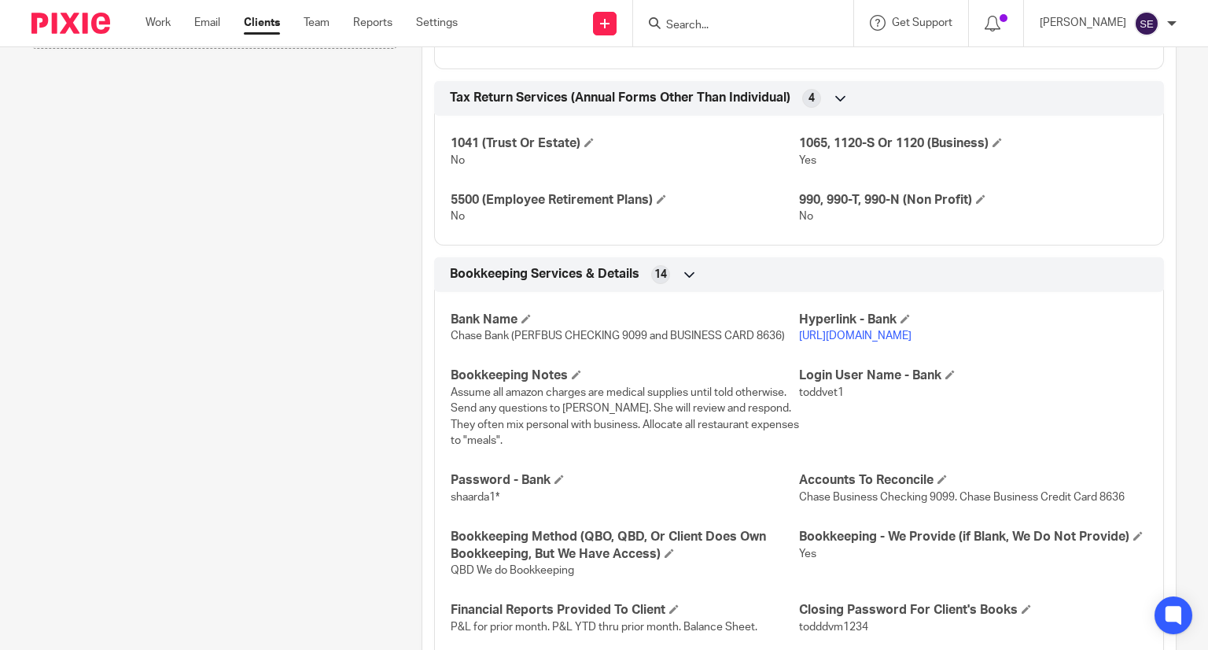
click at [911, 341] on link "[URL][DOMAIN_NAME]" at bounding box center [855, 335] width 112 height 11
click at [168, 27] on link "Work" at bounding box center [157, 23] width 25 height 16
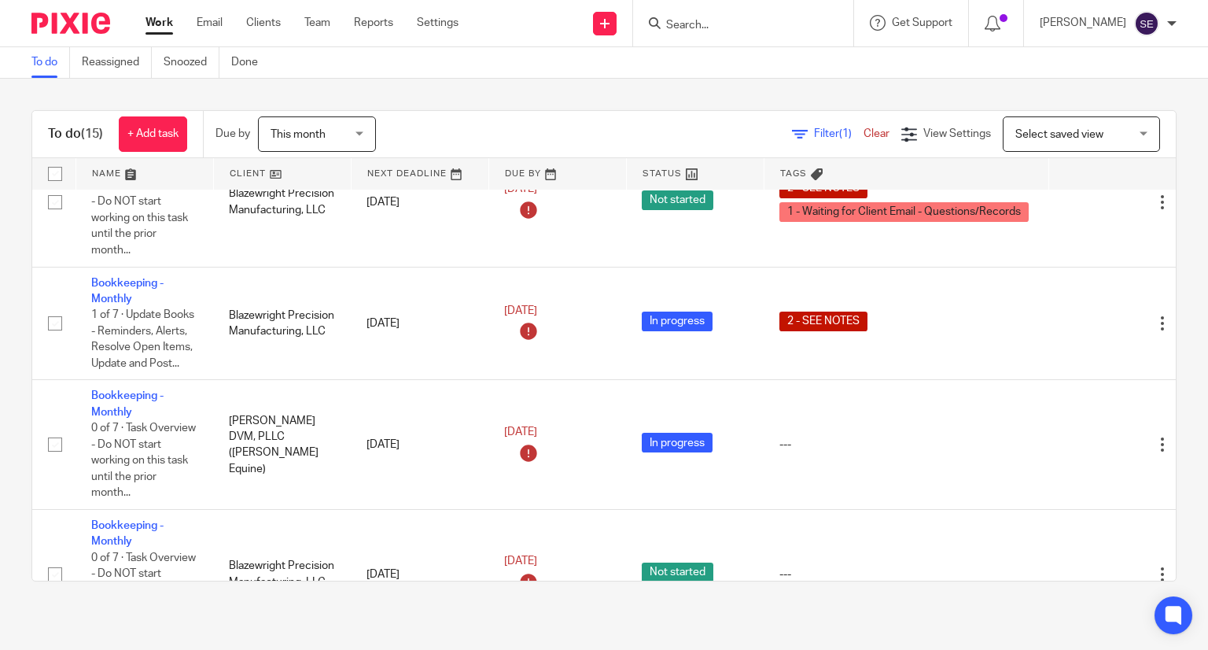
scroll to position [185, 0]
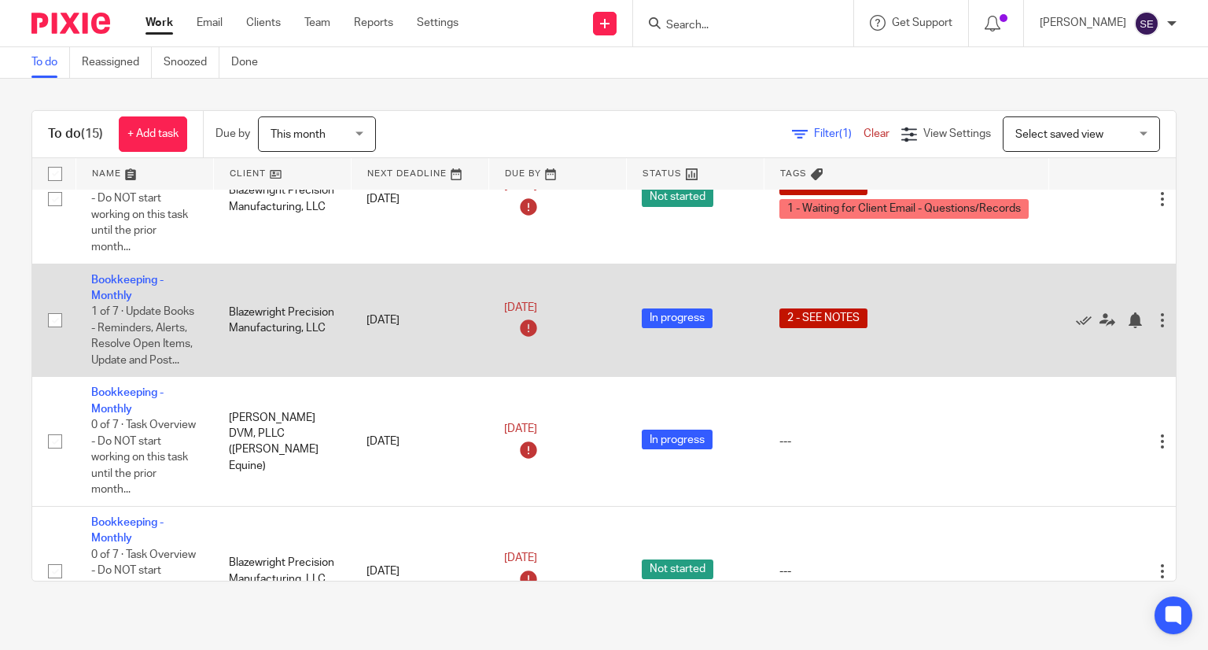
click at [818, 323] on span "2 - SEE NOTES" at bounding box center [823, 318] width 88 height 20
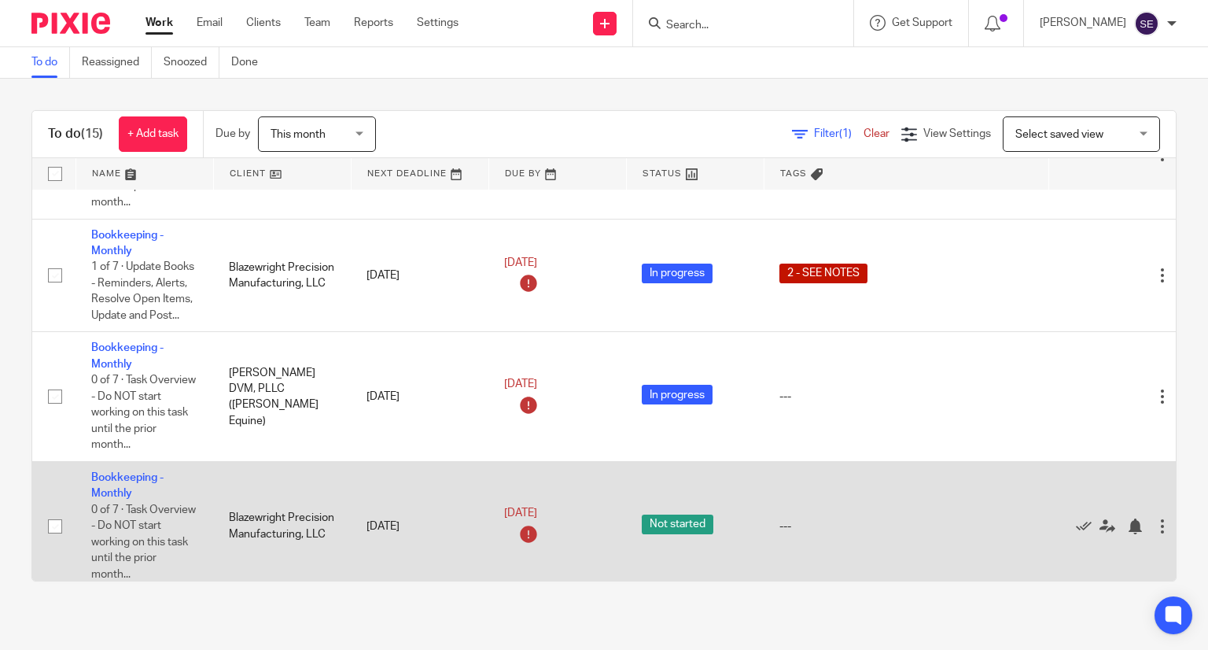
scroll to position [229, 0]
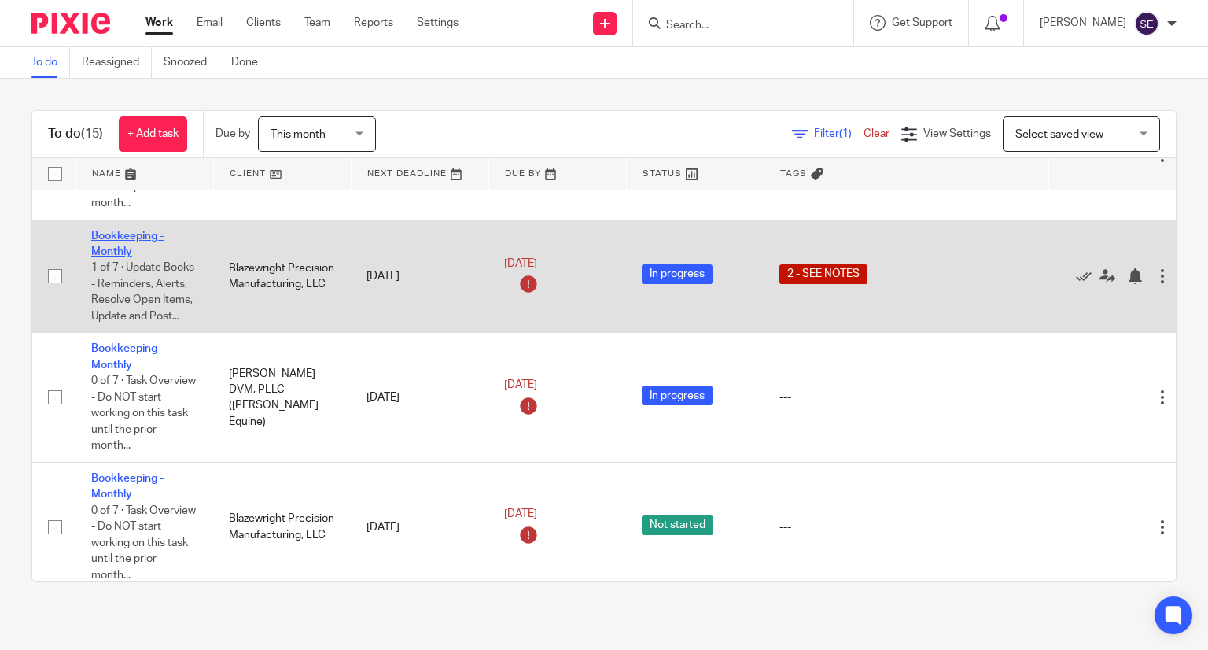
click at [113, 238] on link "Bookkeeping - Monthly" at bounding box center [127, 243] width 72 height 27
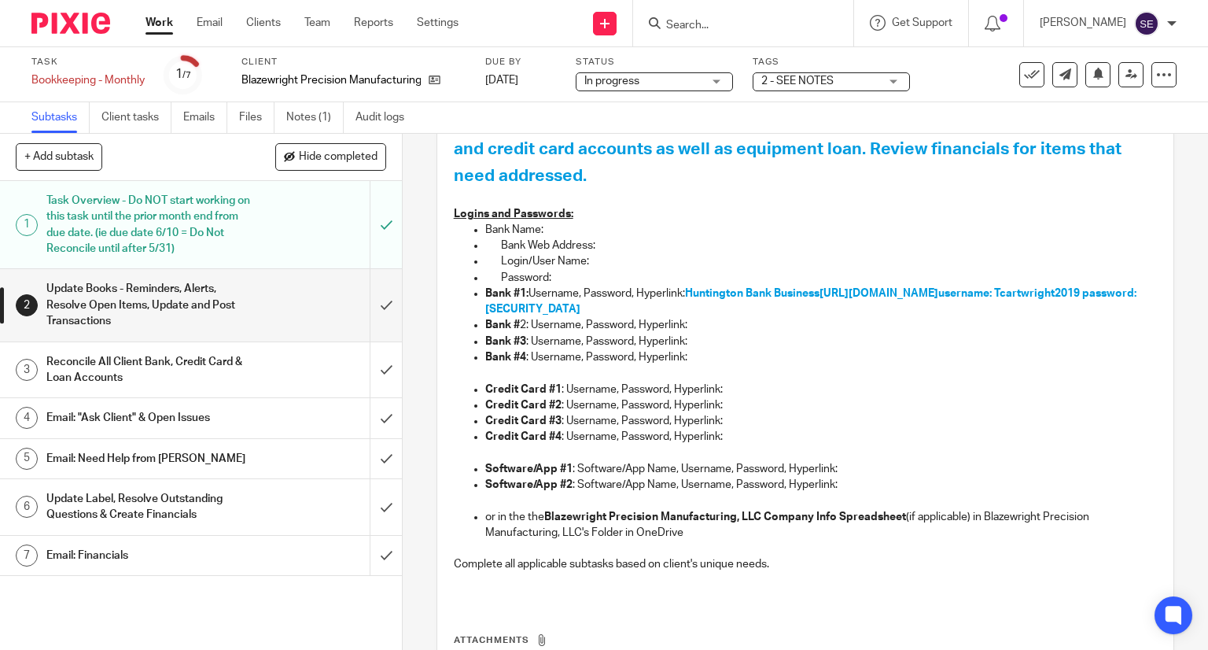
scroll to position [437, 0]
click at [917, 290] on span "[URL][DOMAIN_NAME]" at bounding box center [878, 293] width 119 height 11
click at [160, 30] on link "Work" at bounding box center [159, 23] width 28 height 16
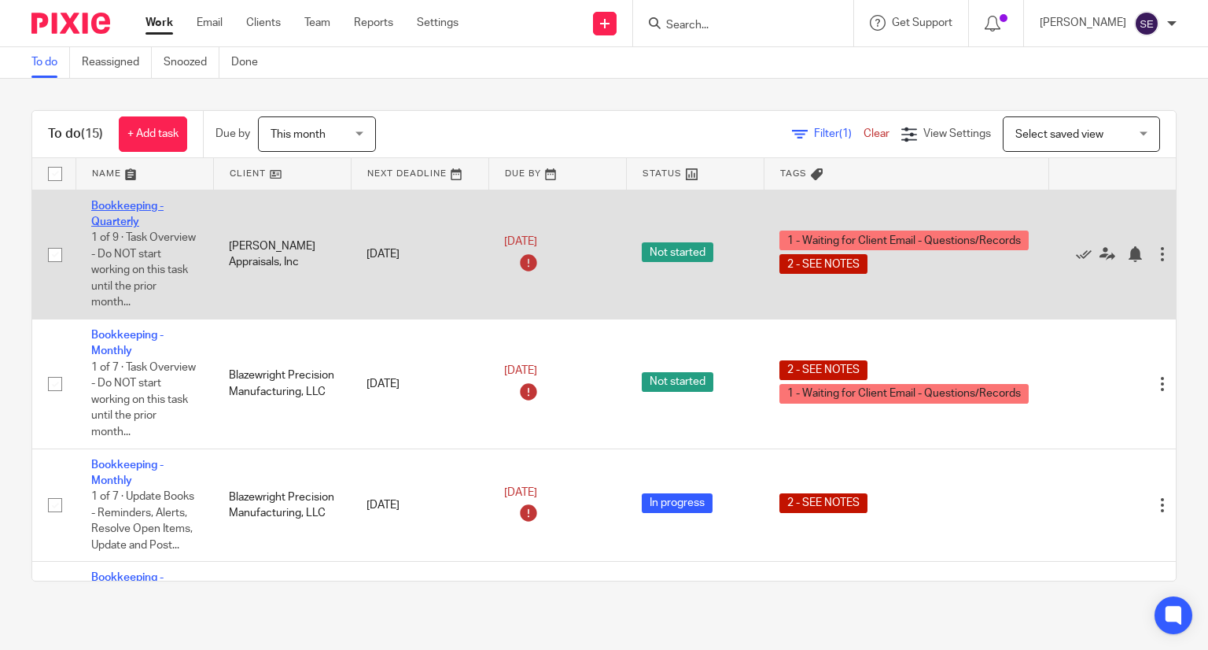
click at [118, 208] on link "Bookkeeping - Quarterly" at bounding box center [127, 214] width 72 height 27
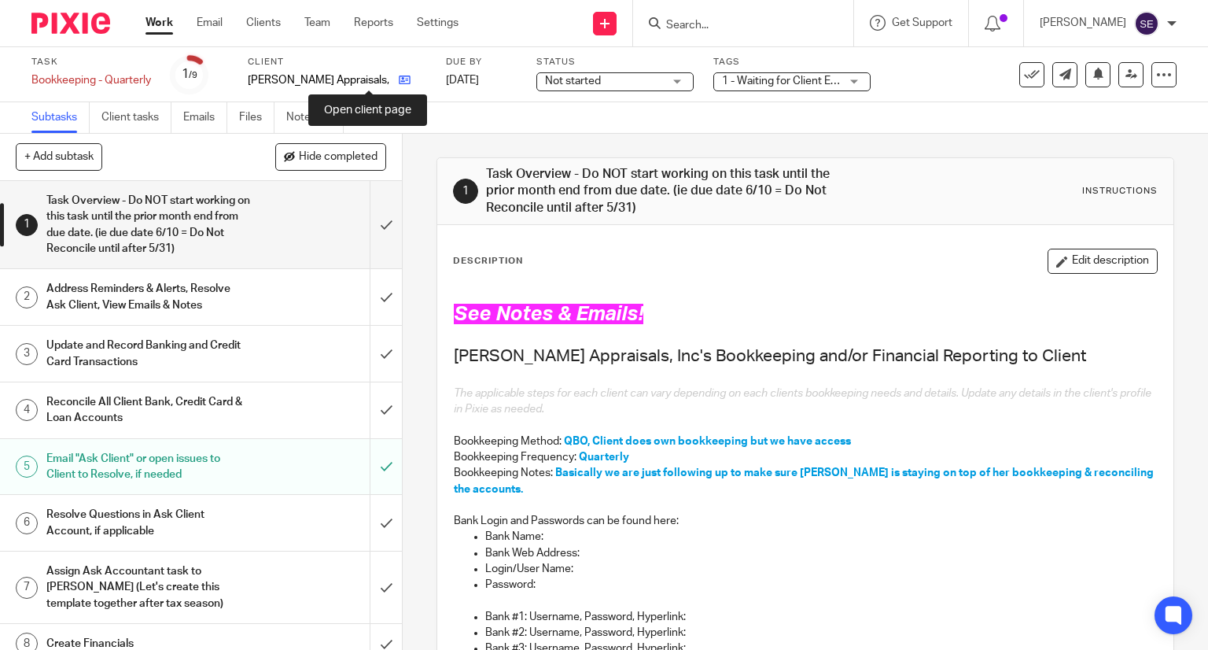
click at [399, 83] on icon at bounding box center [405, 80] width 12 height 12
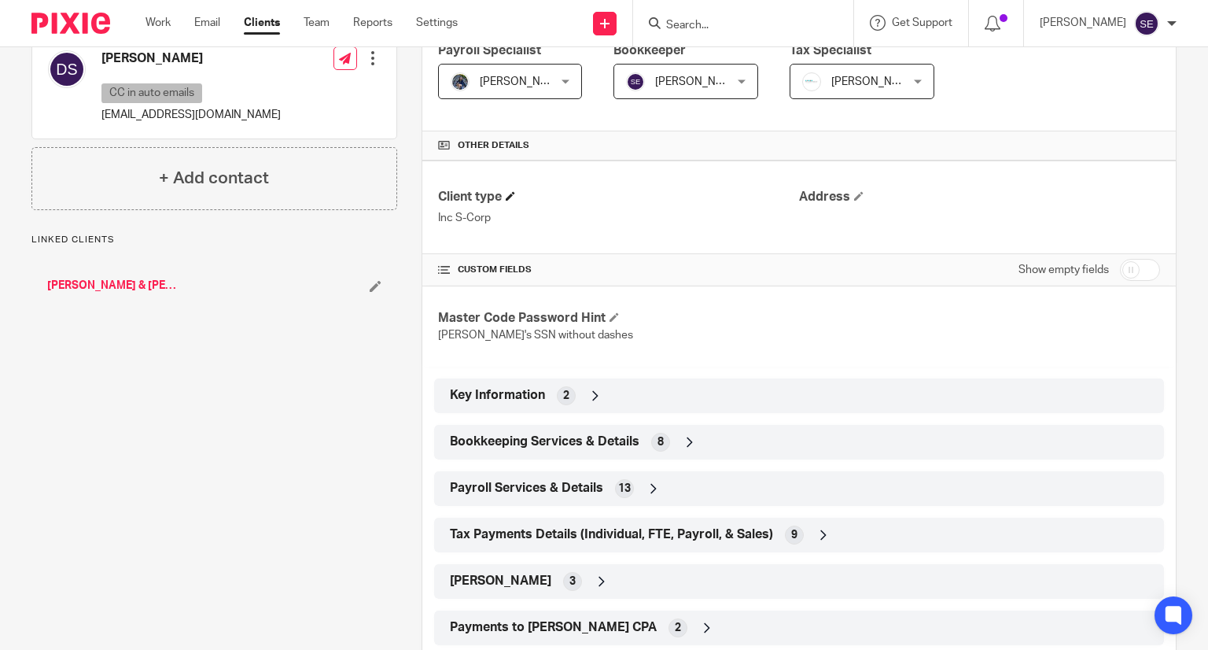
scroll to position [289, 0]
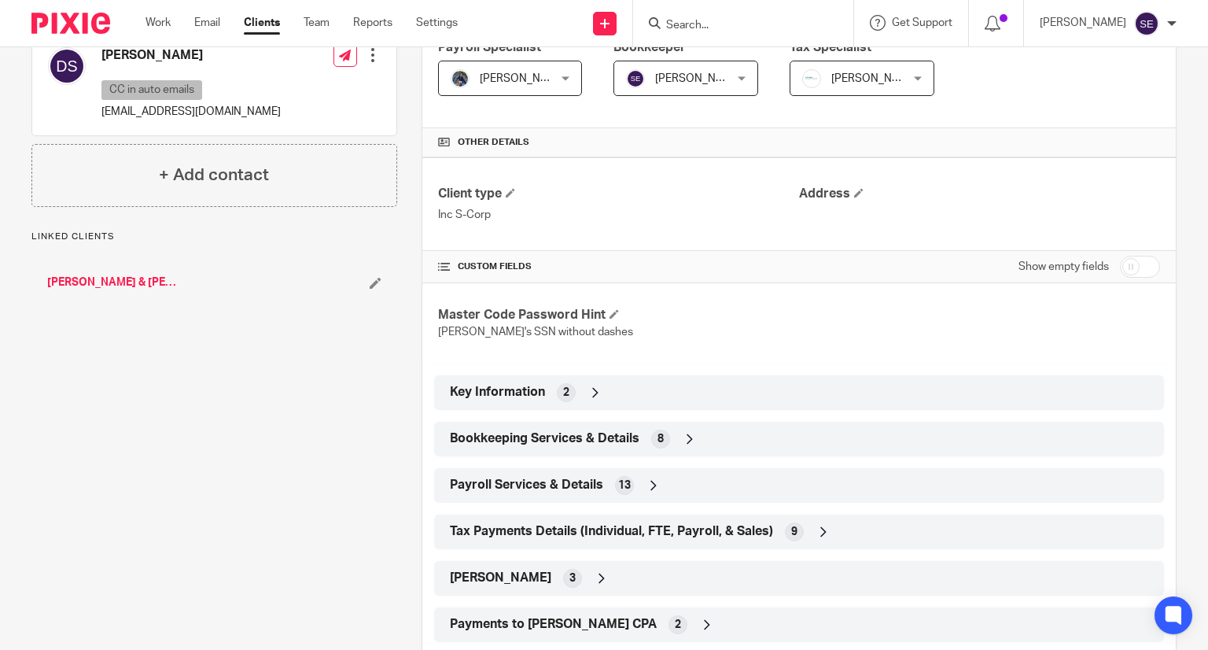
click at [580, 433] on span "Bookkeeping Services & Details" at bounding box center [545, 438] width 190 height 17
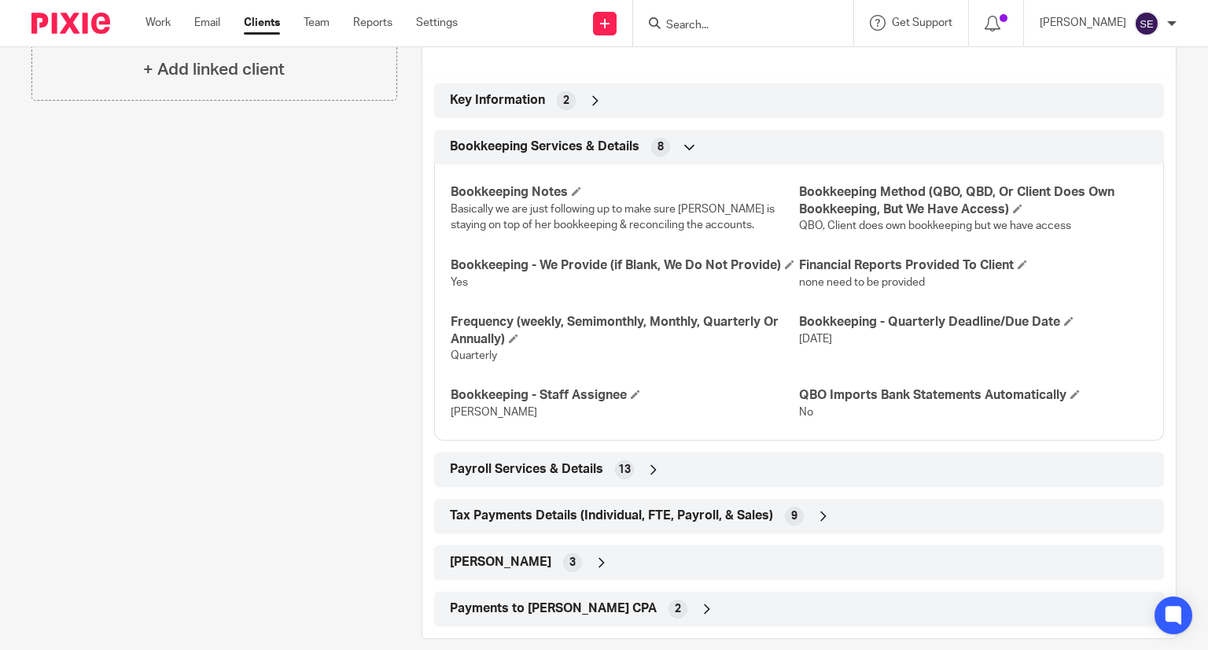
scroll to position [593, 0]
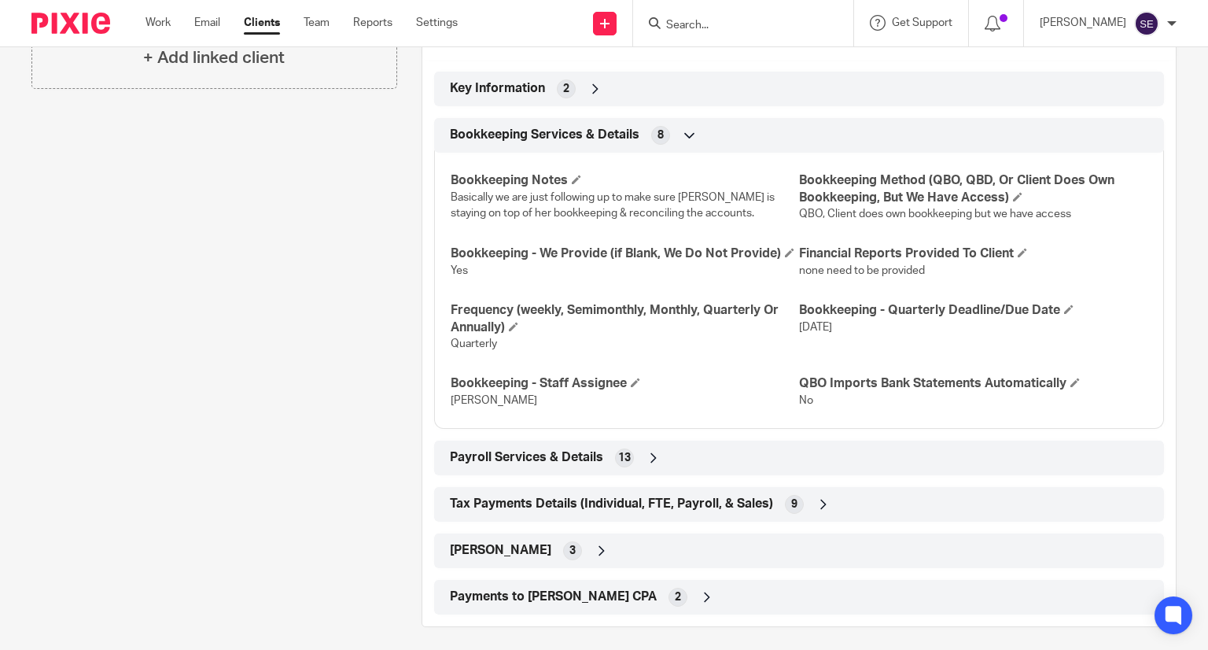
click at [576, 466] on span "Payroll Services & Details" at bounding box center [526, 457] width 153 height 17
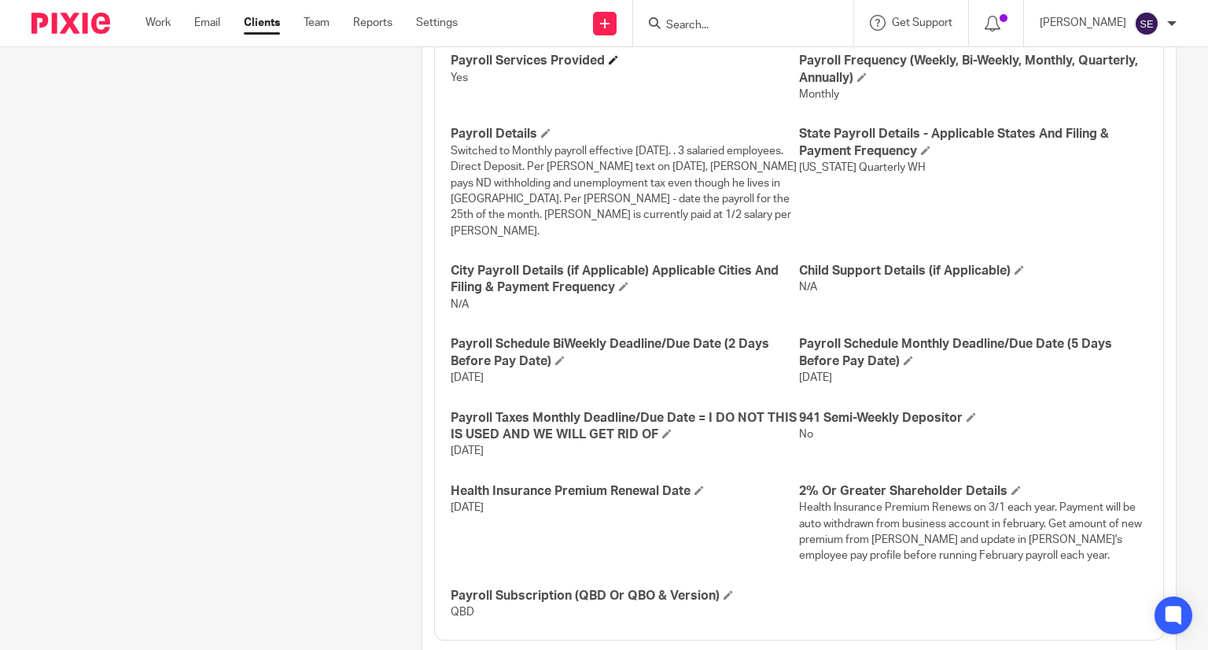
scroll to position [1208, 0]
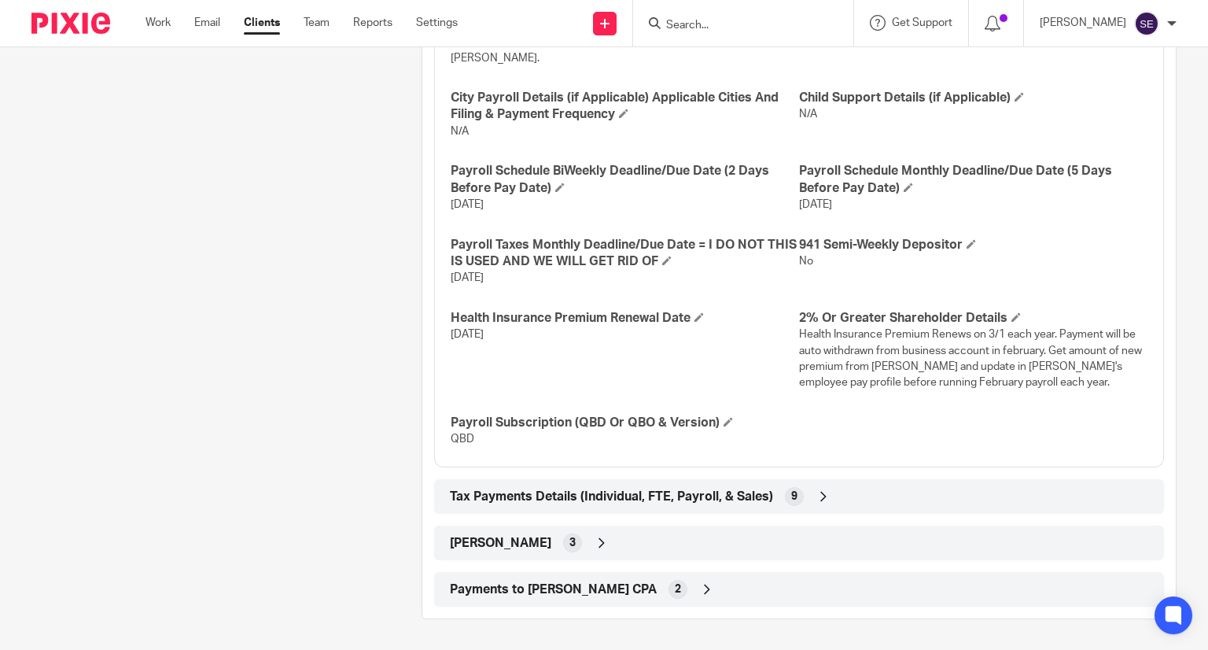
click at [635, 491] on span "Tax Payments Details (Individual, FTE, Payroll, & Sales)" at bounding box center [611, 496] width 323 height 17
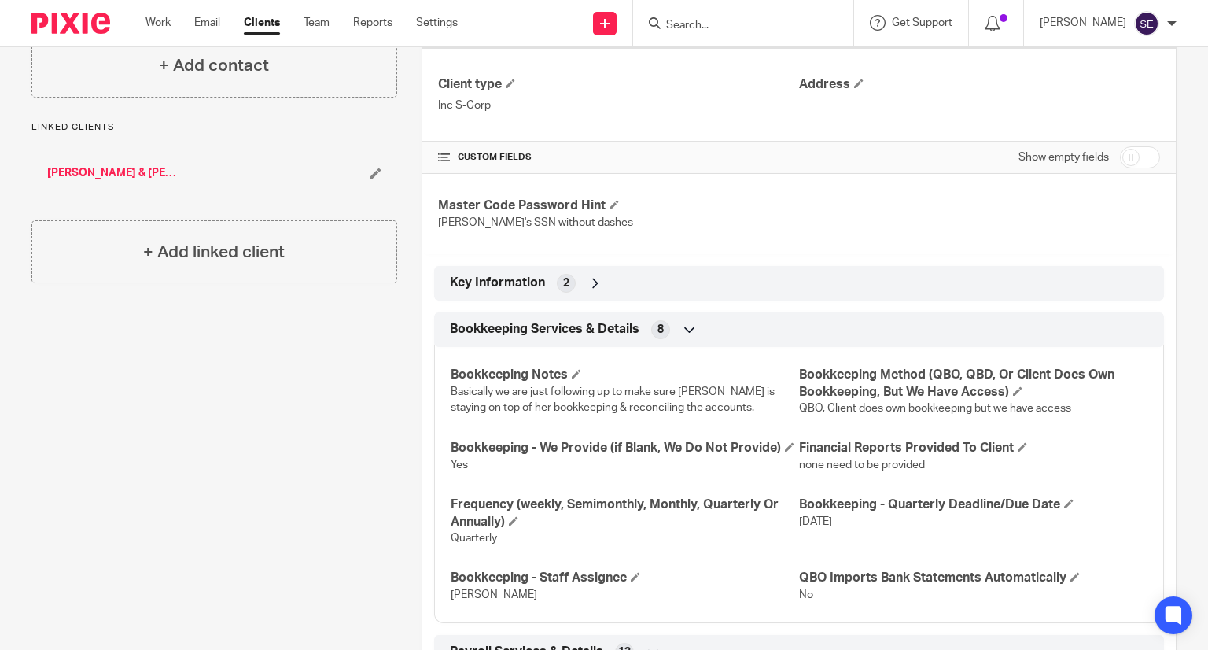
scroll to position [397, 0]
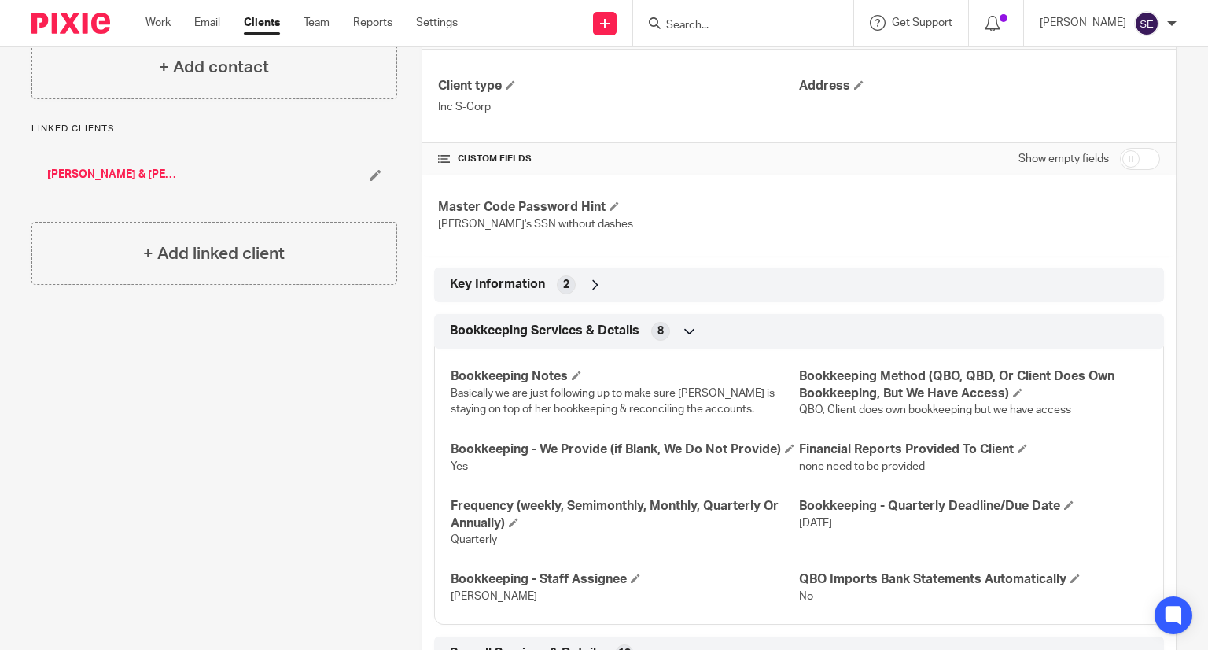
click at [535, 282] on span "Key Information" at bounding box center [497, 284] width 95 height 17
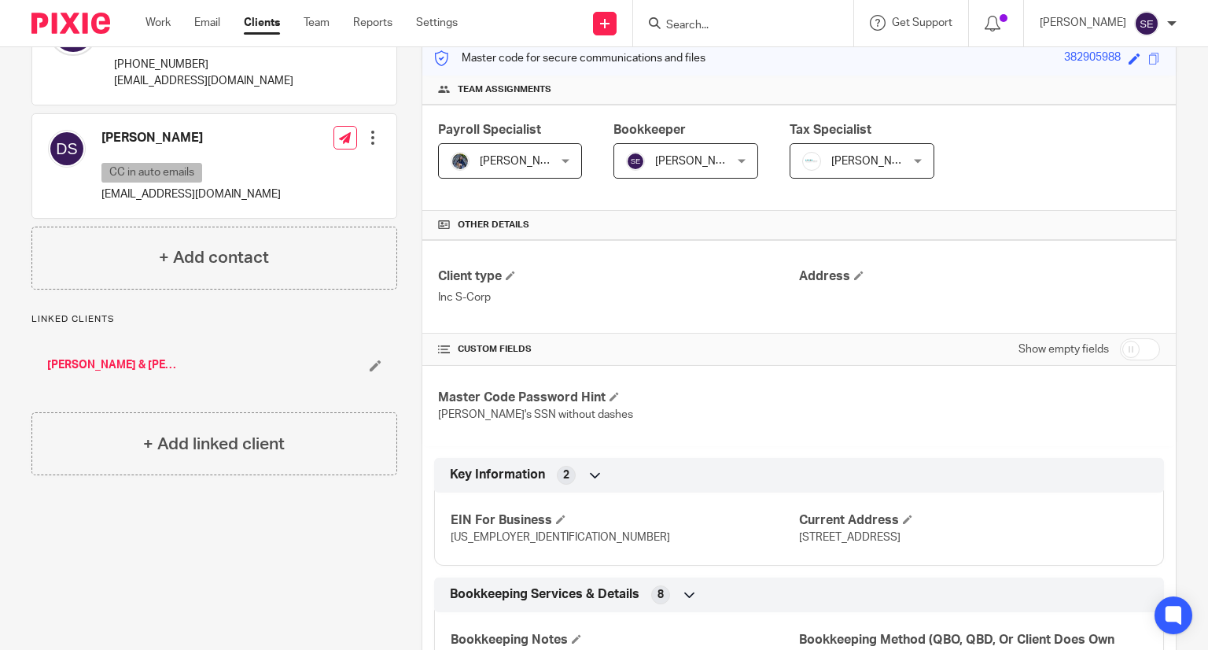
scroll to position [205, 0]
click at [165, 26] on link "Work" at bounding box center [157, 23] width 25 height 16
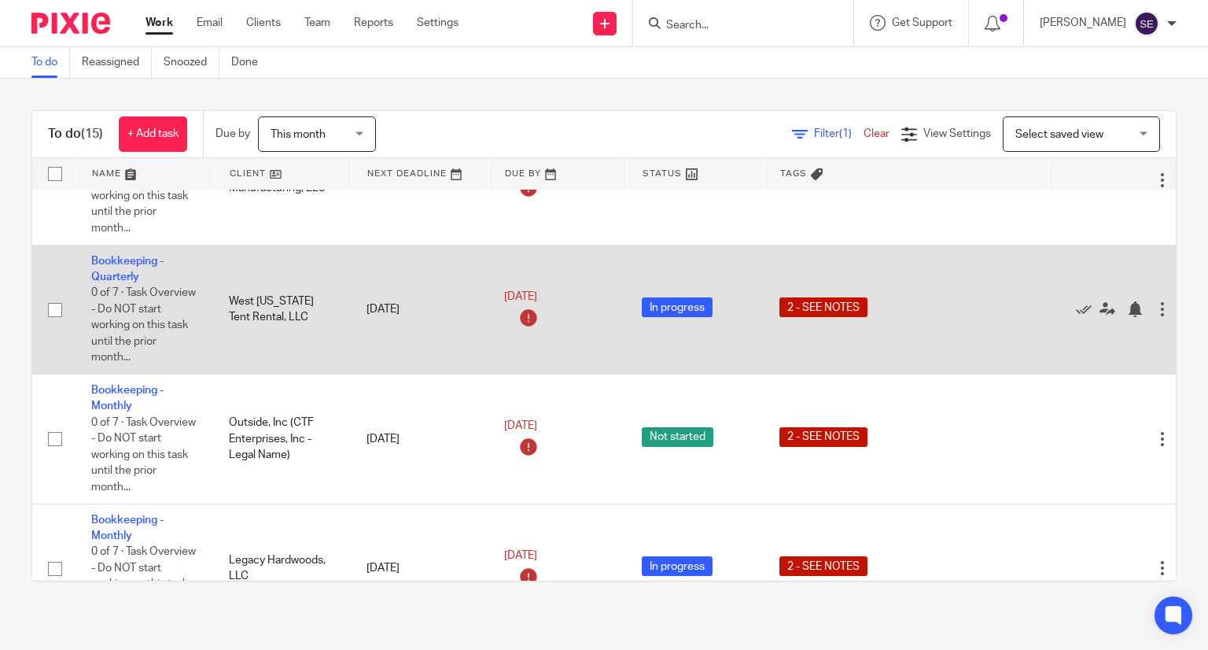
scroll to position [553, 0]
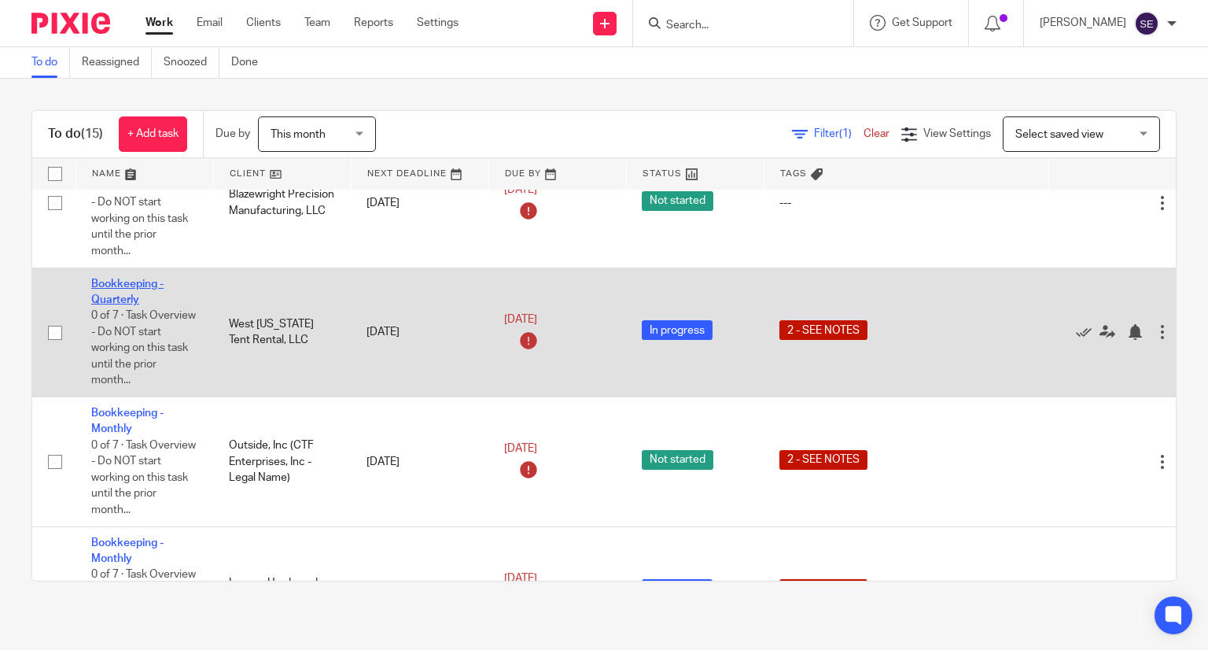
click at [110, 303] on link "Bookkeeping - Quarterly" at bounding box center [127, 291] width 72 height 27
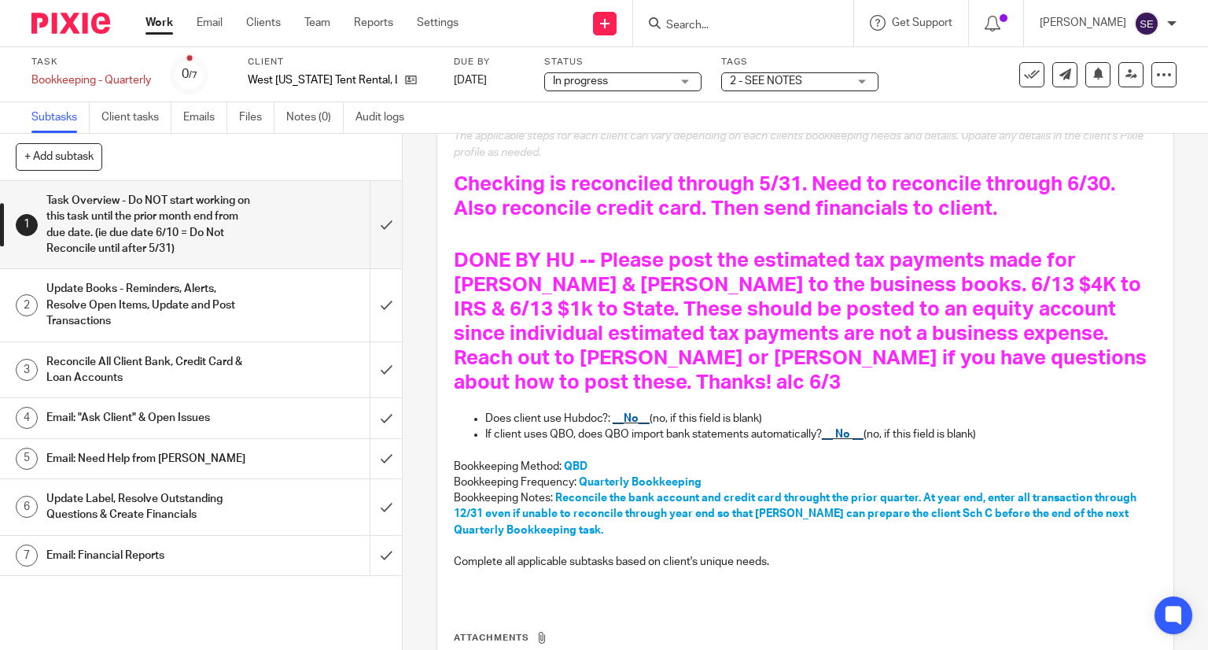
scroll to position [198, 0]
click at [162, 29] on link "Work" at bounding box center [159, 23] width 28 height 16
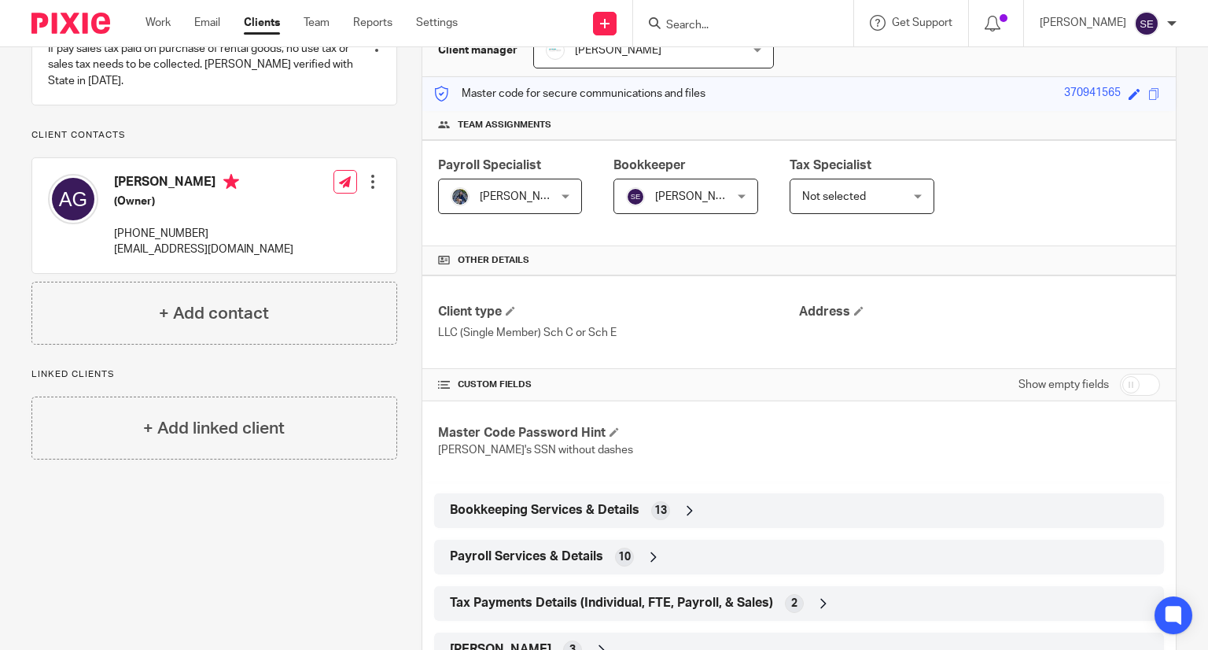
scroll to position [278, 0]
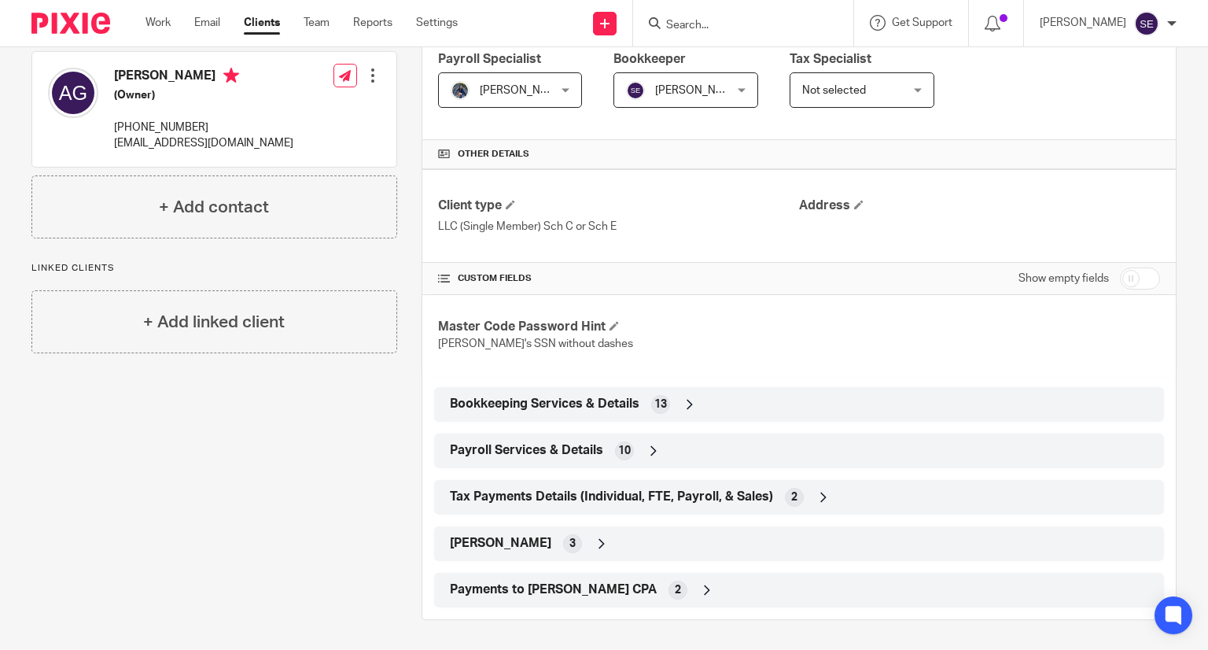
click at [551, 407] on span "Bookkeeping Services & Details" at bounding box center [545, 404] width 190 height 17
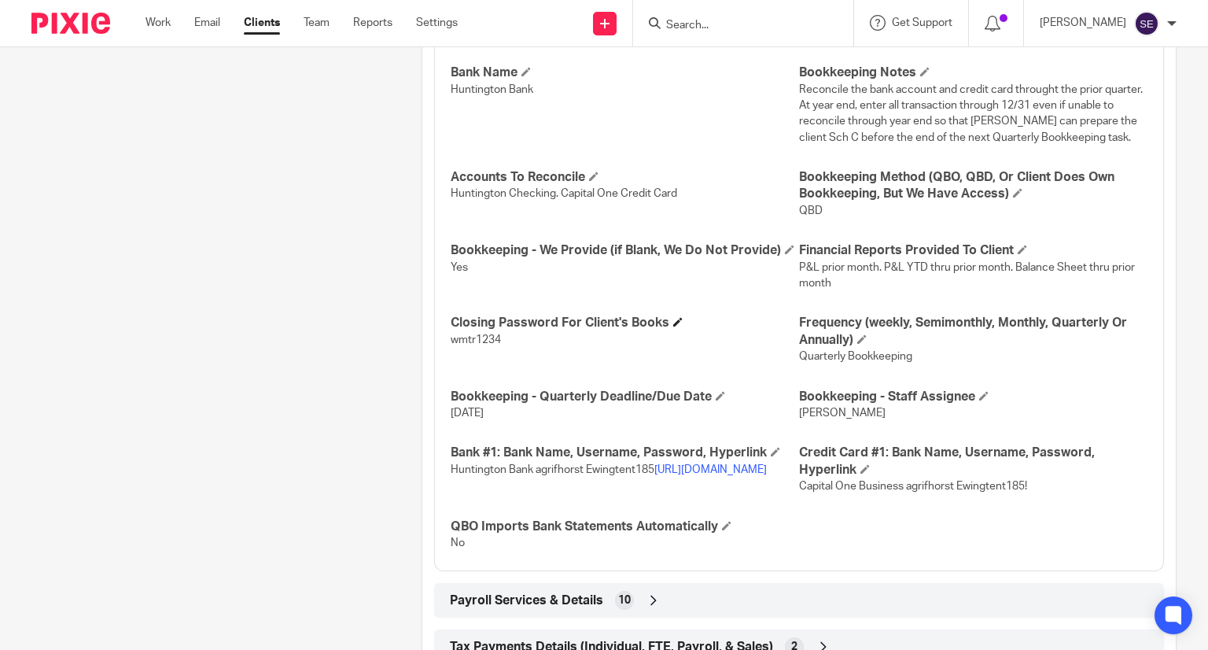
scroll to position [805, 0]
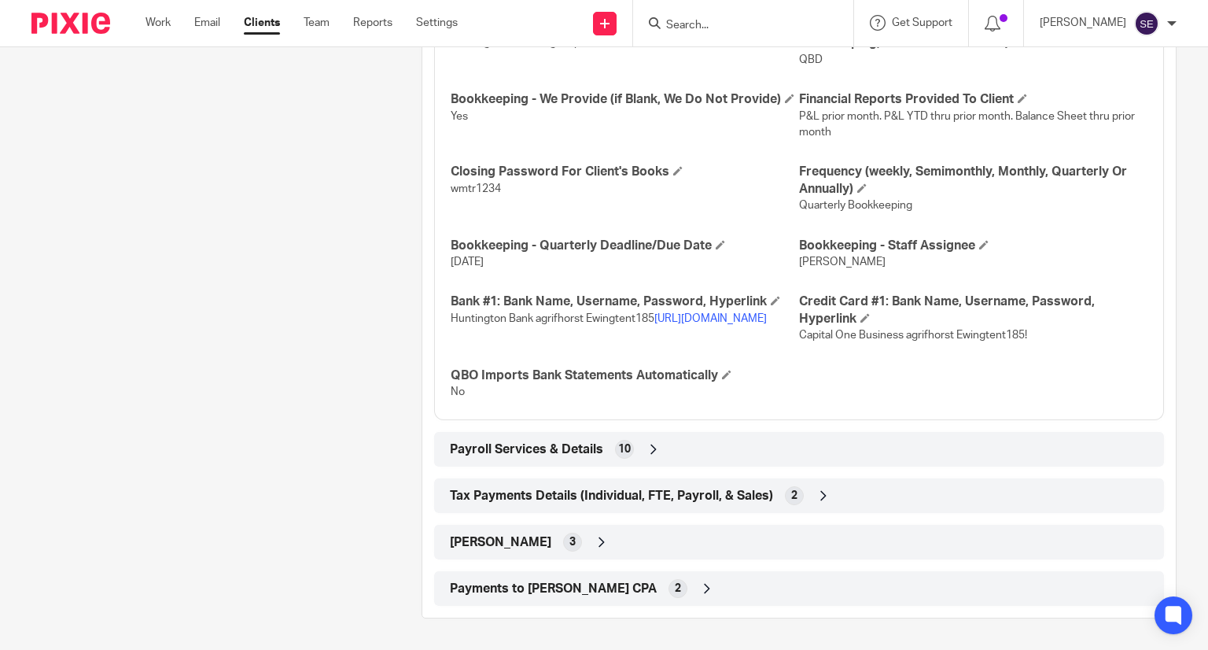
click at [531, 441] on span "Payroll Services & Details" at bounding box center [526, 449] width 153 height 17
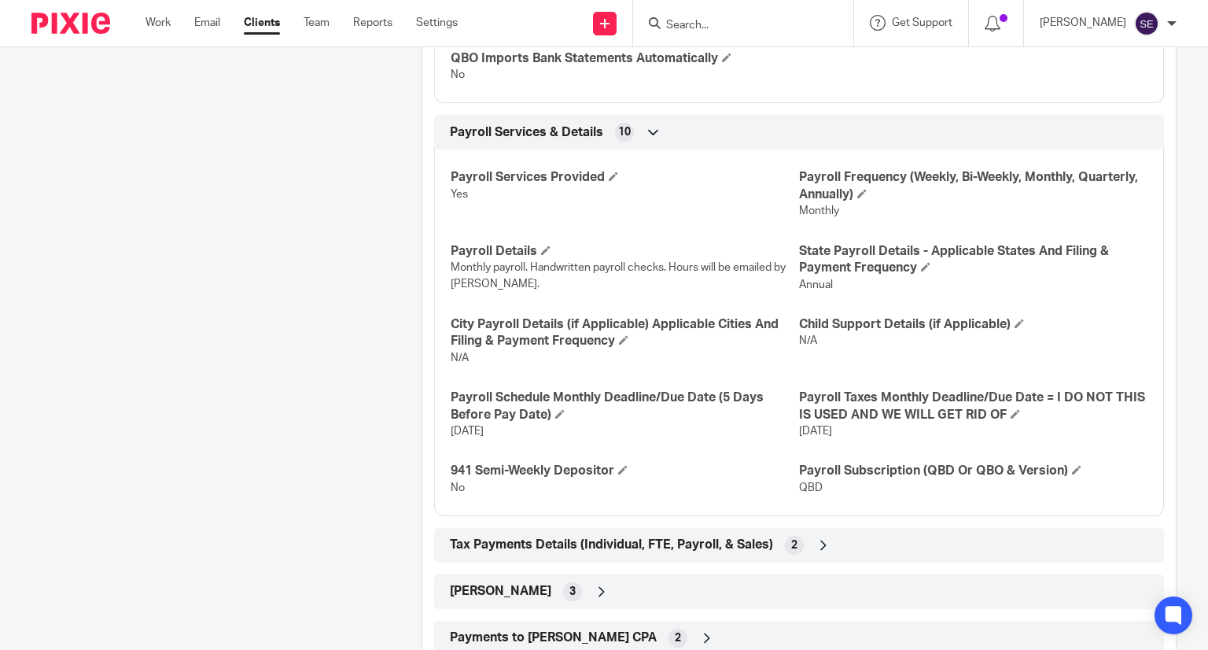
scroll to position [1123, 0]
click at [590, 551] on div "Tax Payments Details (Individual, FTE, Payroll, & Sales) 2" at bounding box center [799, 544] width 706 height 27
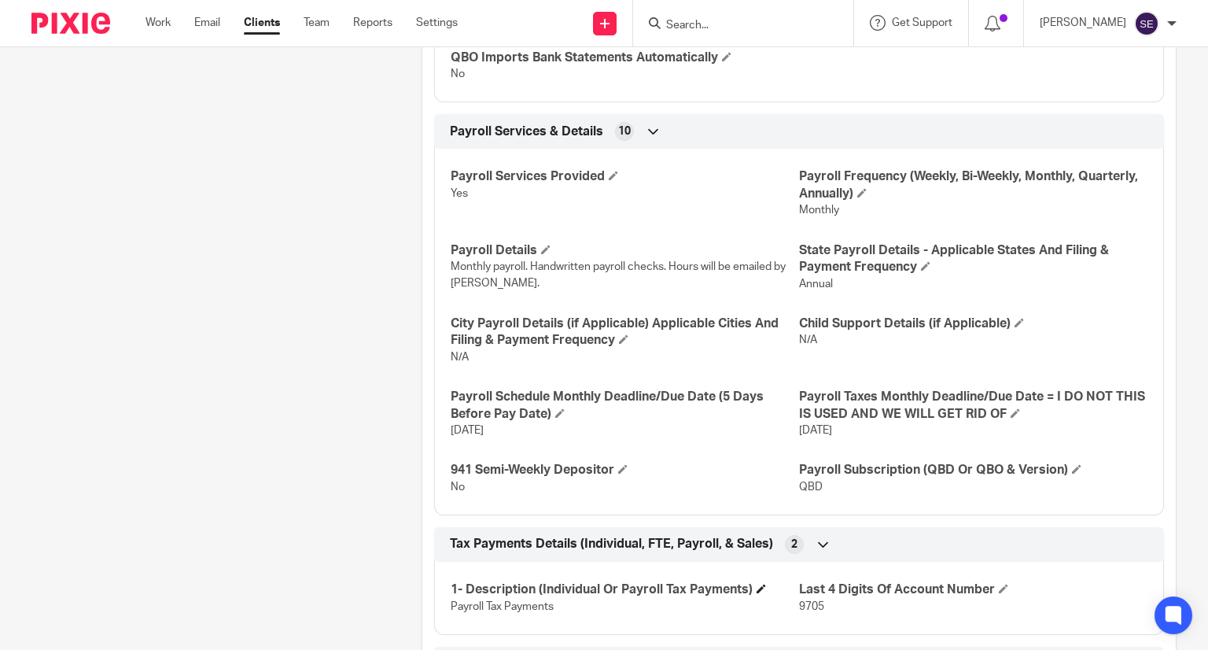
scroll to position [1244, 0]
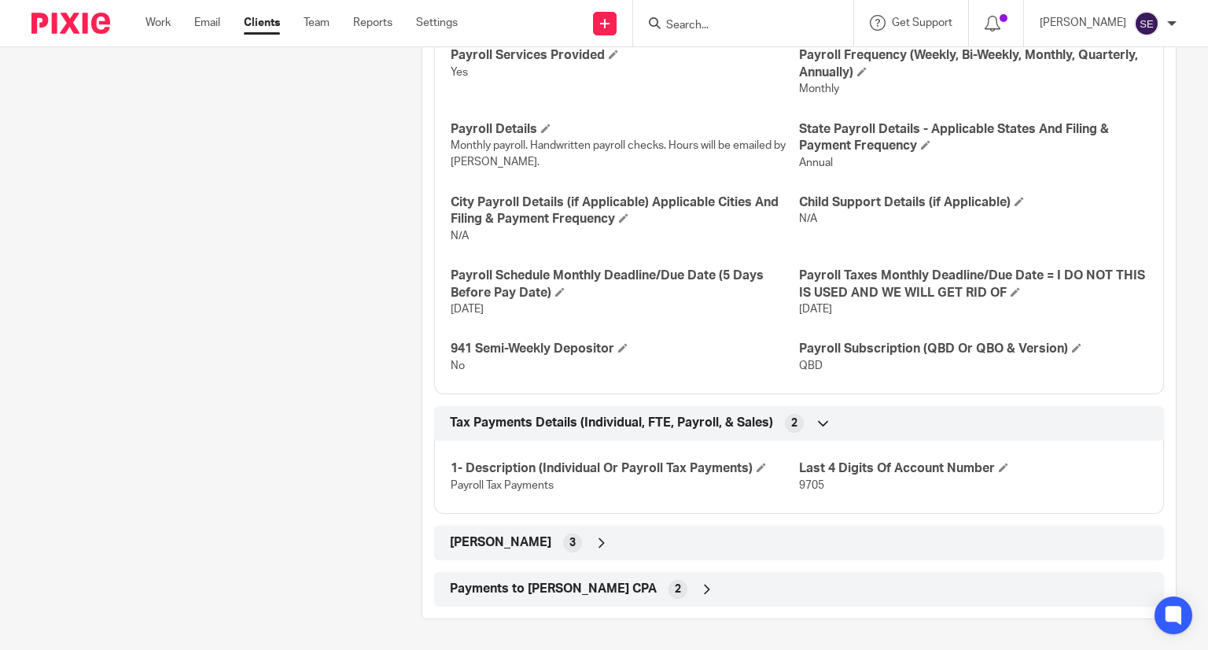
click at [579, 592] on span "Payments to Amy L CPA" at bounding box center [553, 588] width 207 height 17
drag, startPoint x: 565, startPoint y: 522, endPoint x: 552, endPoint y: 532, distance: 16.8
click at [552, 532] on div "LARA 3" at bounding box center [799, 542] width 706 height 27
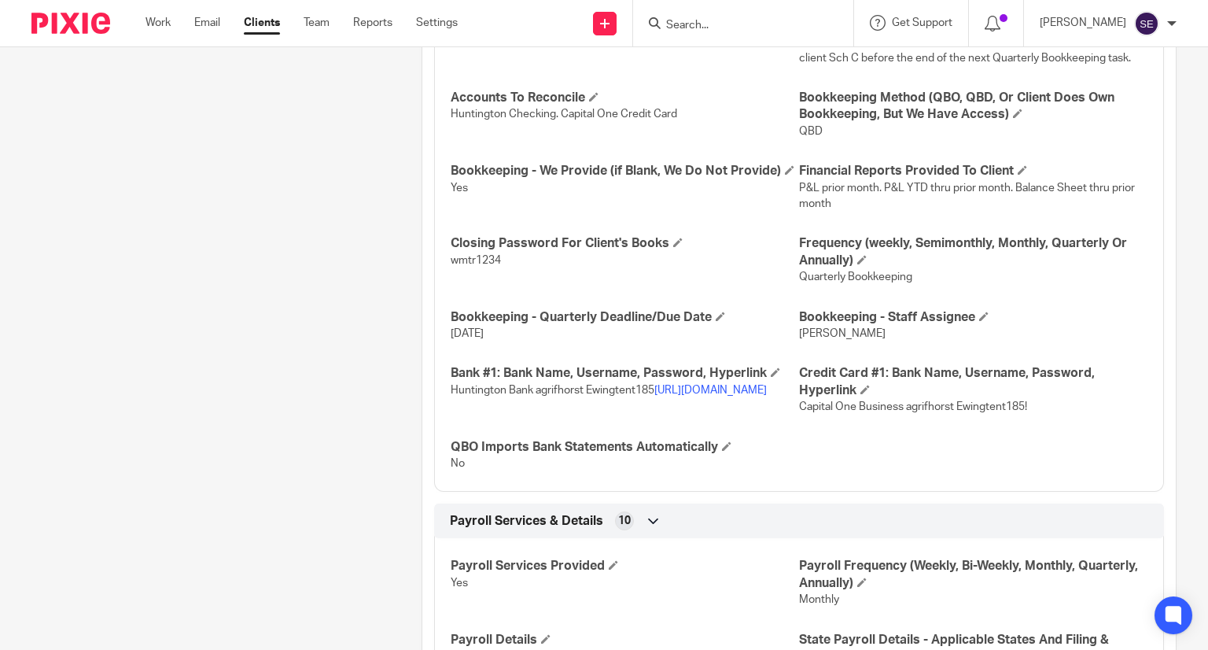
scroll to position [723, 0]
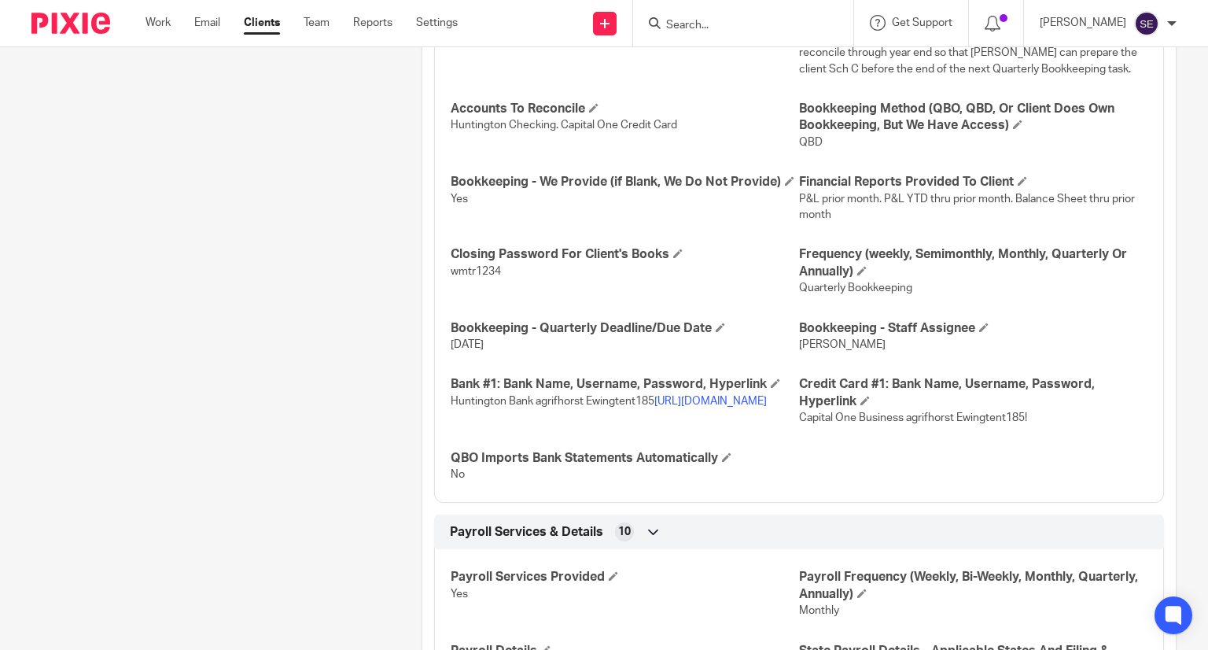
click at [654, 407] on link "https://www.huntington.com/" at bounding box center [710, 401] width 112 height 11
drag, startPoint x: 530, startPoint y: 403, endPoint x: 579, endPoint y: 403, distance: 48.8
click at [579, 403] on span "Huntington Bank agrifhorst Ewingtent185 https://www.huntington.com/" at bounding box center [609, 401] width 316 height 11
copy span "agrifhorst"
drag, startPoint x: 653, startPoint y: 402, endPoint x: 582, endPoint y: 404, distance: 70.8
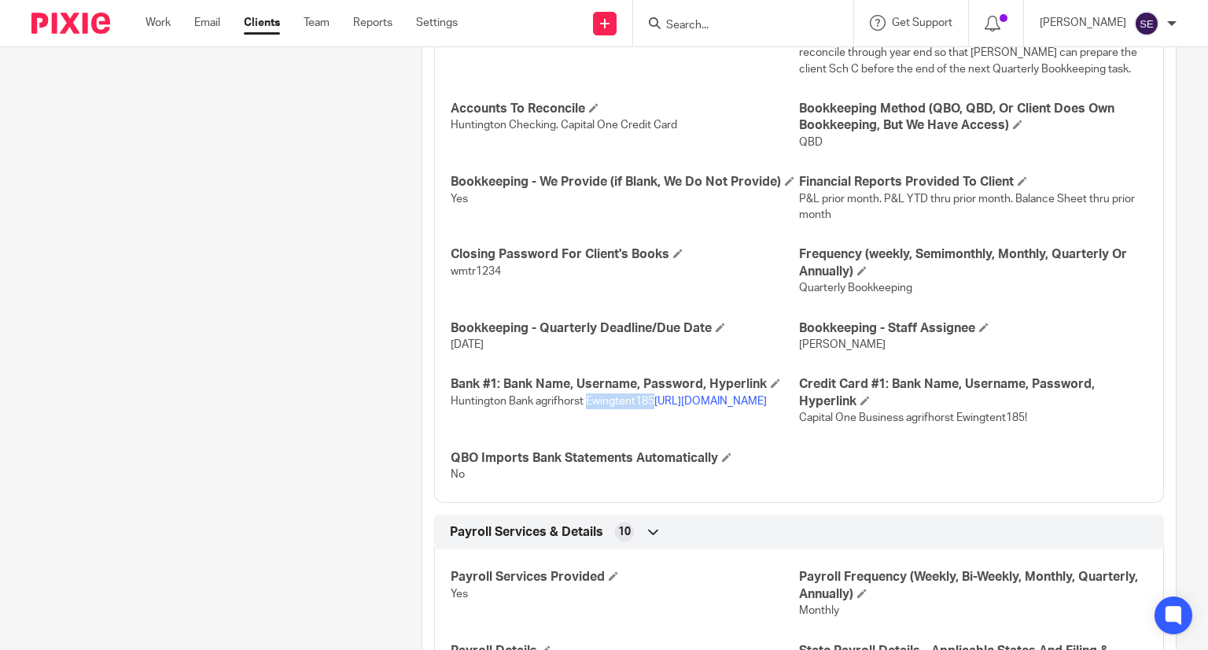
click at [582, 404] on p "Huntington Bank agrifhorst Ewingtent185 https://www.huntington.com/" at bounding box center [625, 401] width 348 height 16
copy span "Ewingtent185"
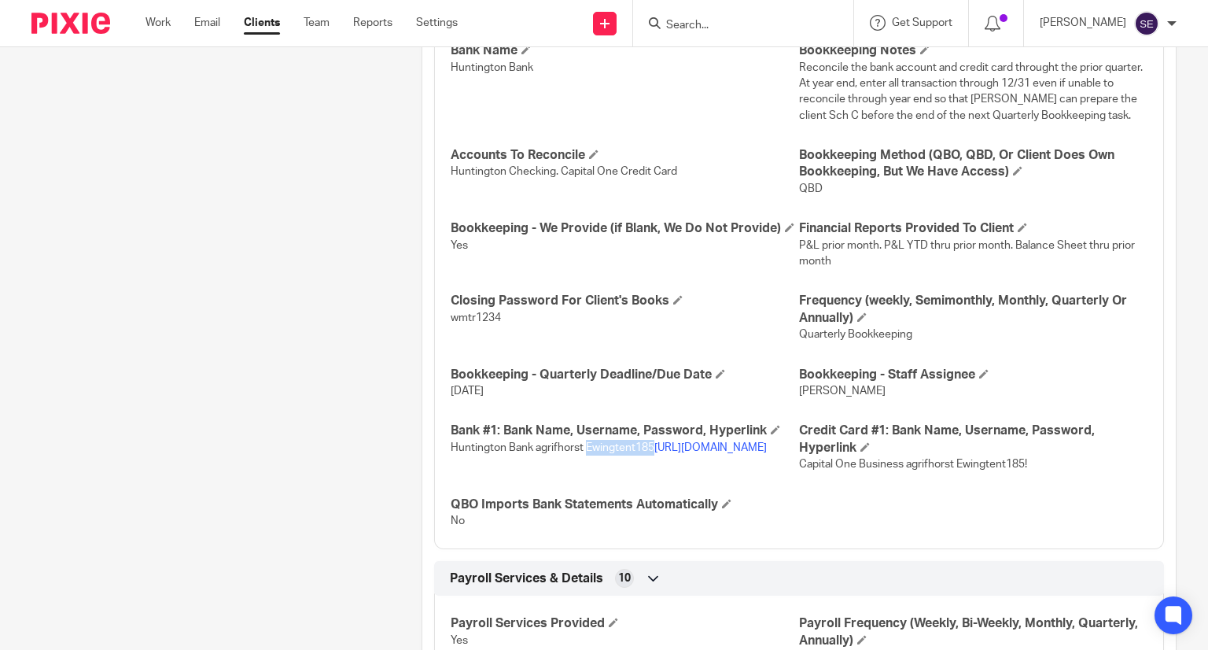
scroll to position [679, 0]
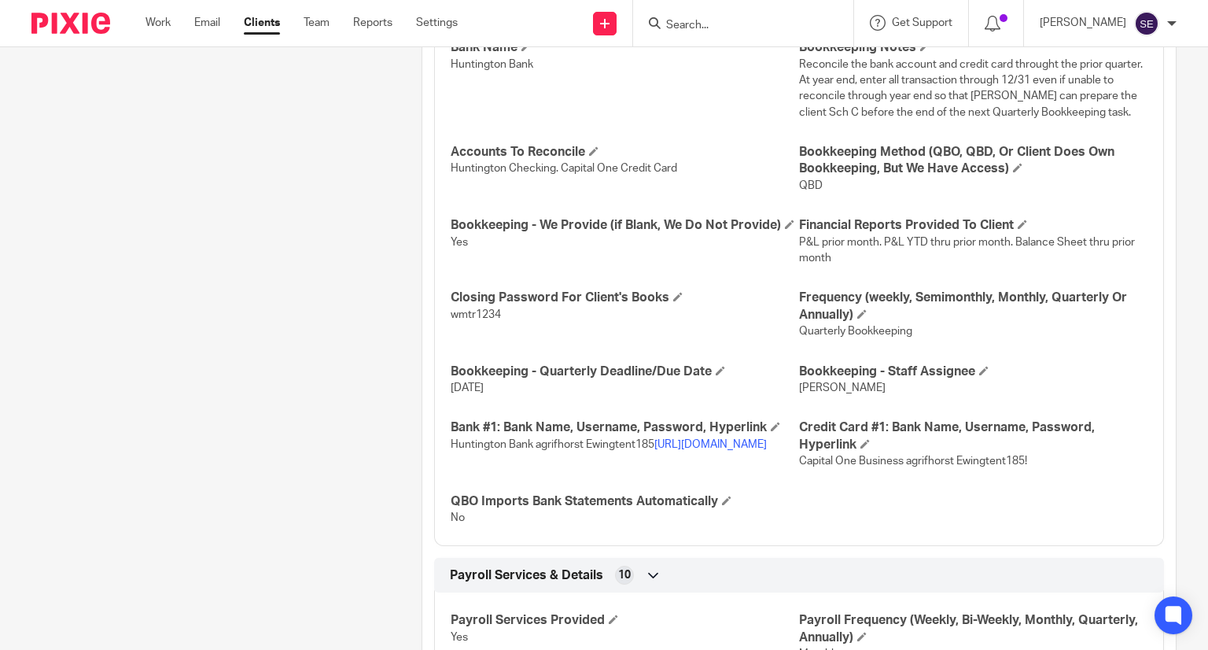
click at [767, 480] on div "Bank Name Huntington Bank Bookkeeping Notes Reconcile the bank account and cred…" at bounding box center [799, 277] width 730 height 538
drag, startPoint x: 897, startPoint y: 463, endPoint x: 912, endPoint y: 469, distance: 16.7
click at [912, 469] on div "Bank Name Huntington Bank Bookkeeping Notes Reconcile the bank account and cred…" at bounding box center [799, 277] width 730 height 538
drag, startPoint x: 902, startPoint y: 463, endPoint x: 922, endPoint y: 466, distance: 19.8
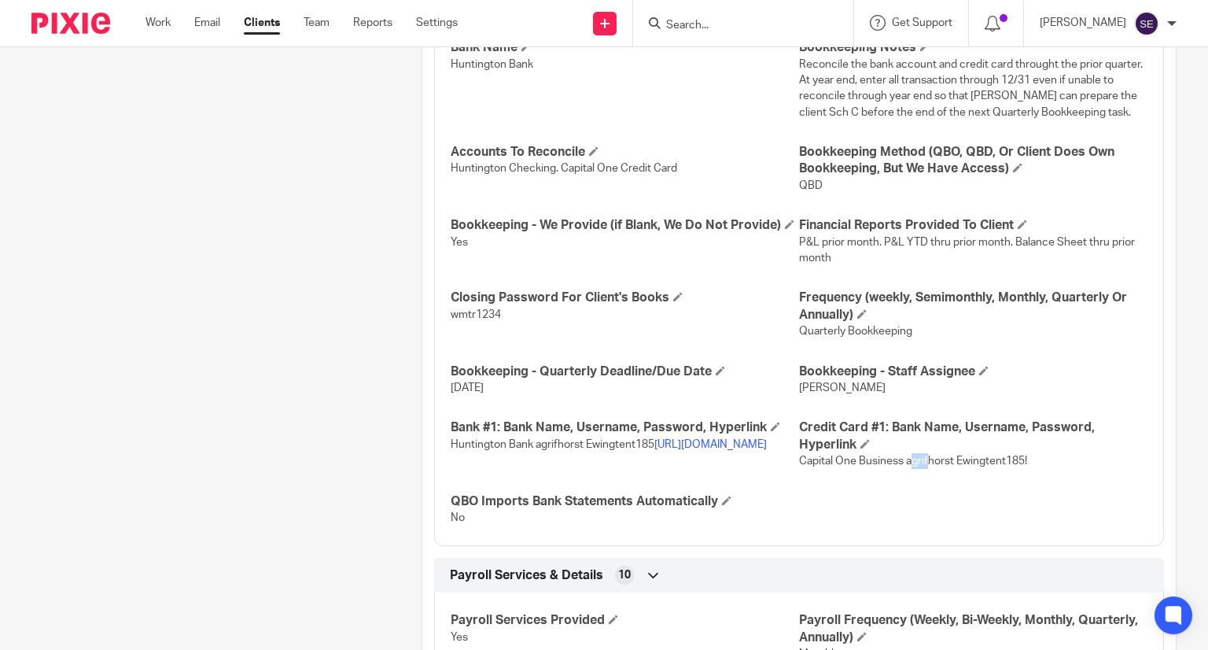
click at [922, 466] on span "Capital One Business agrifhorst Ewingtent185!" at bounding box center [913, 460] width 228 height 11
click at [1001, 462] on span "Capital One Business agrifhorst Ewingtent185!" at bounding box center [913, 460] width 228 height 11
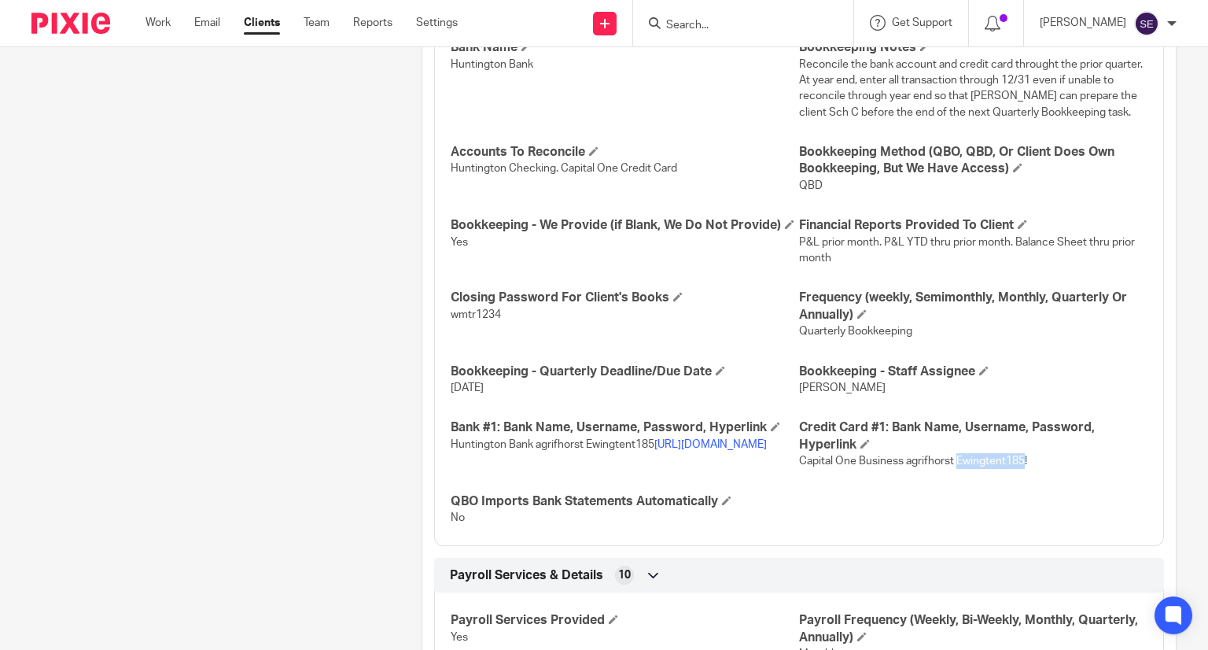
copy span "Ewingtent185"
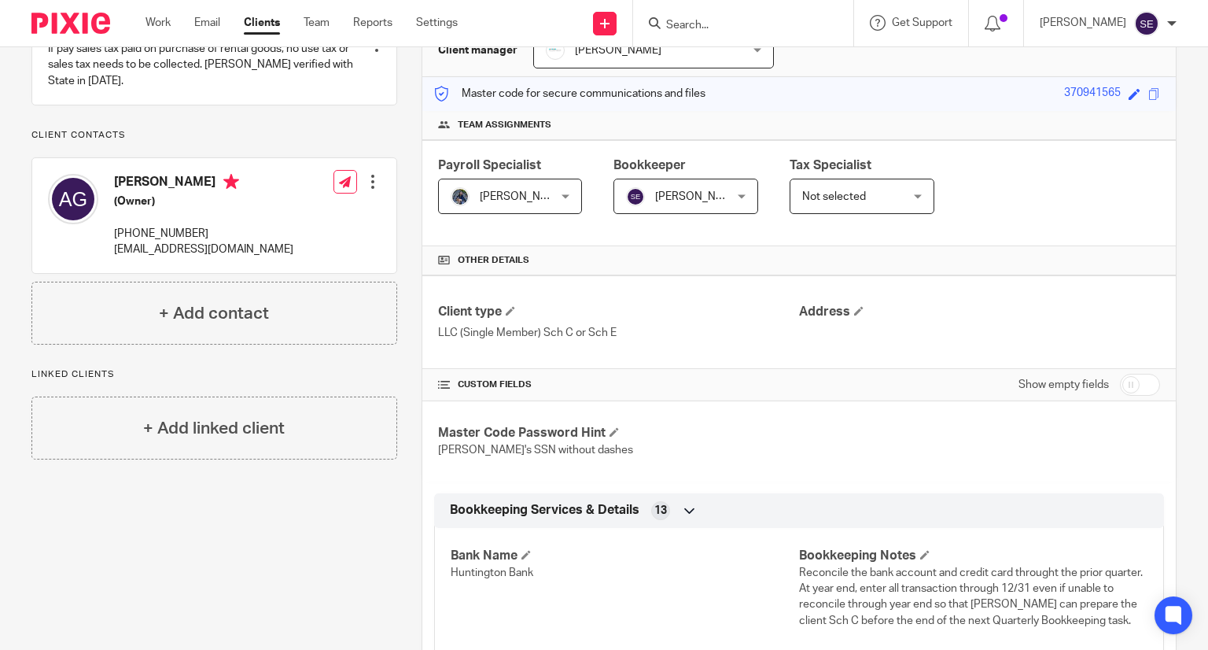
scroll to position [0, 0]
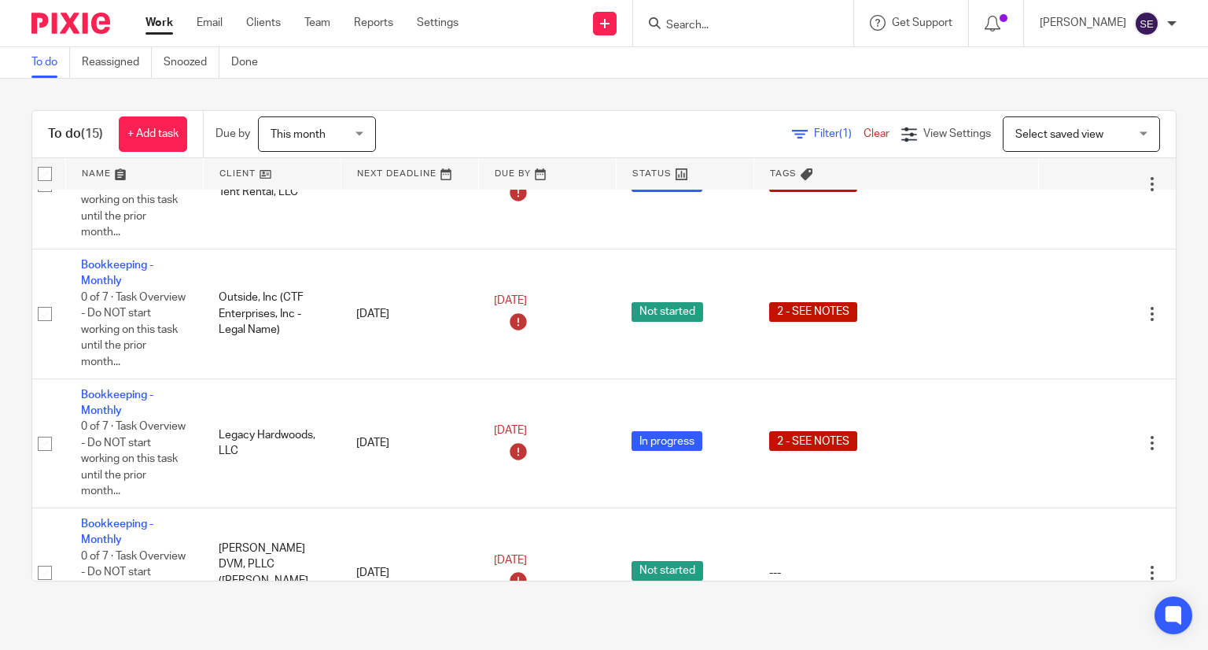
scroll to position [695, 25]
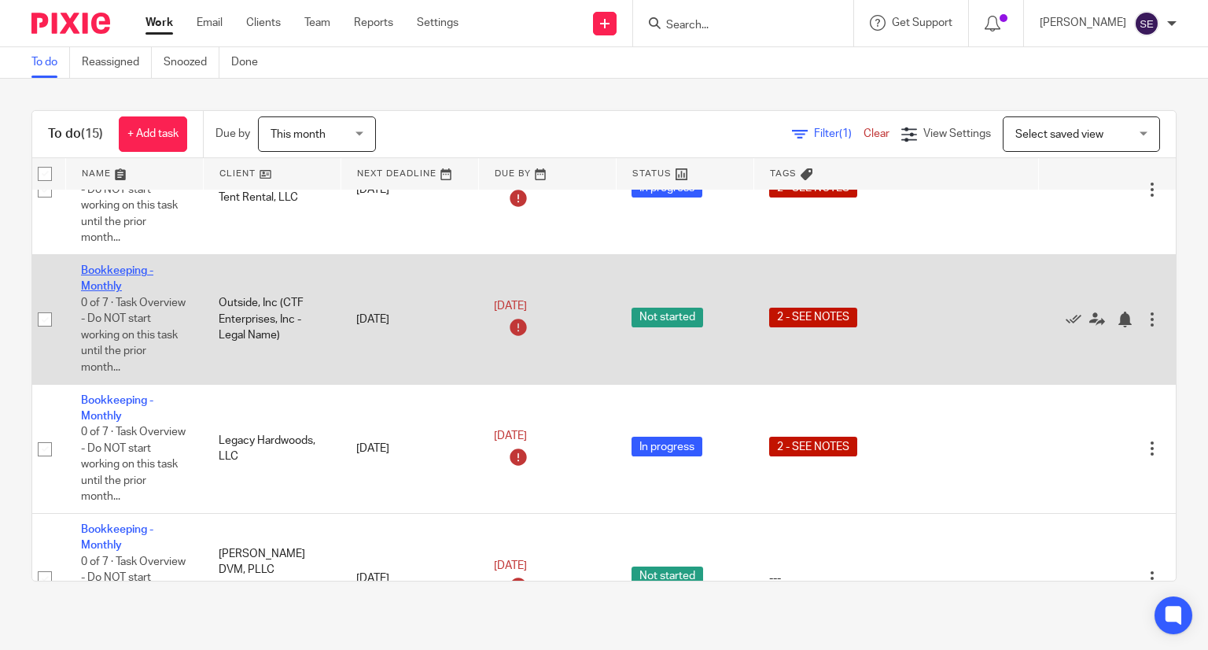
click at [120, 273] on link "Bookkeeping - Monthly" at bounding box center [117, 278] width 72 height 27
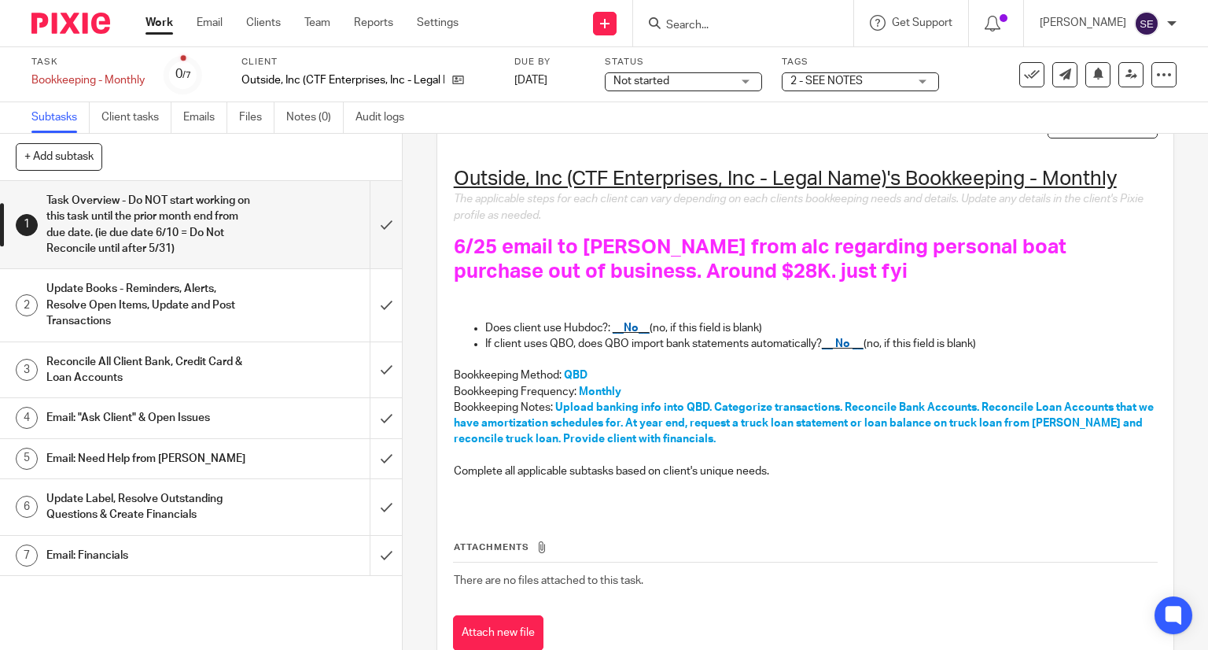
scroll to position [182, 0]
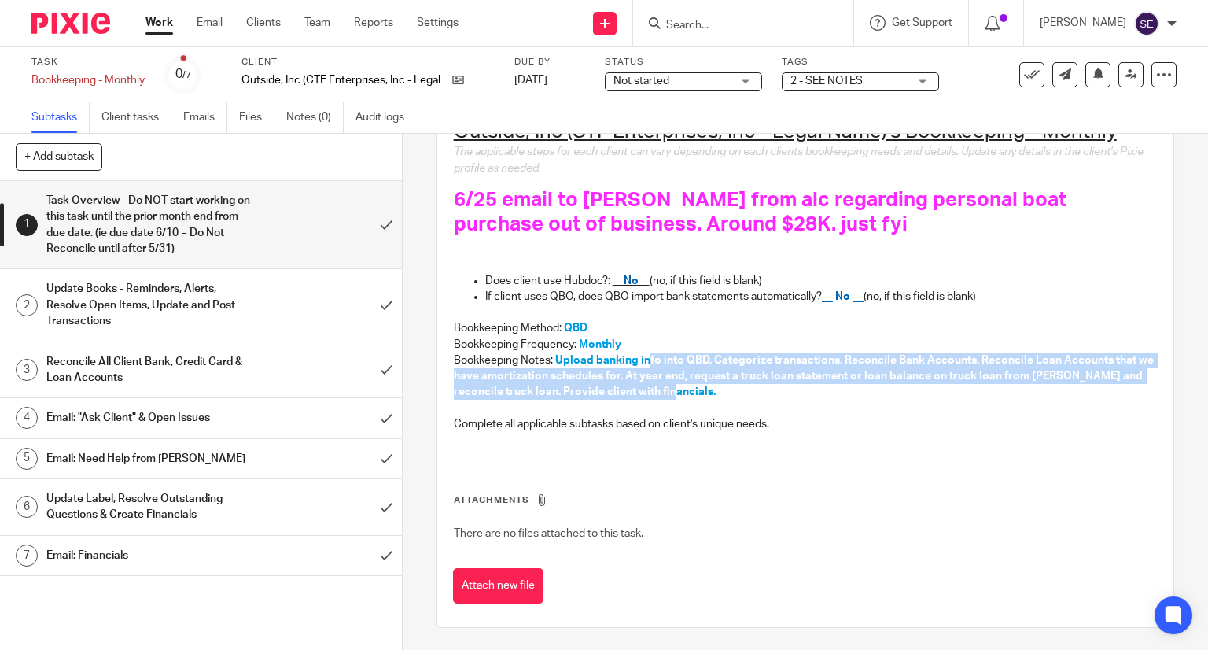
drag, startPoint x: 711, startPoint y: 396, endPoint x: 640, endPoint y: 363, distance: 78.1
click at [640, 363] on p "Bookkeeping Notes: Upload banking info into QBD. Categorize transactions. Recon…" at bounding box center [806, 376] width 704 height 48
click at [770, 392] on p "Bookkeeping Notes: Upload banking info into QBD. Categorize transactions. Recon…" at bounding box center [806, 376] width 704 height 48
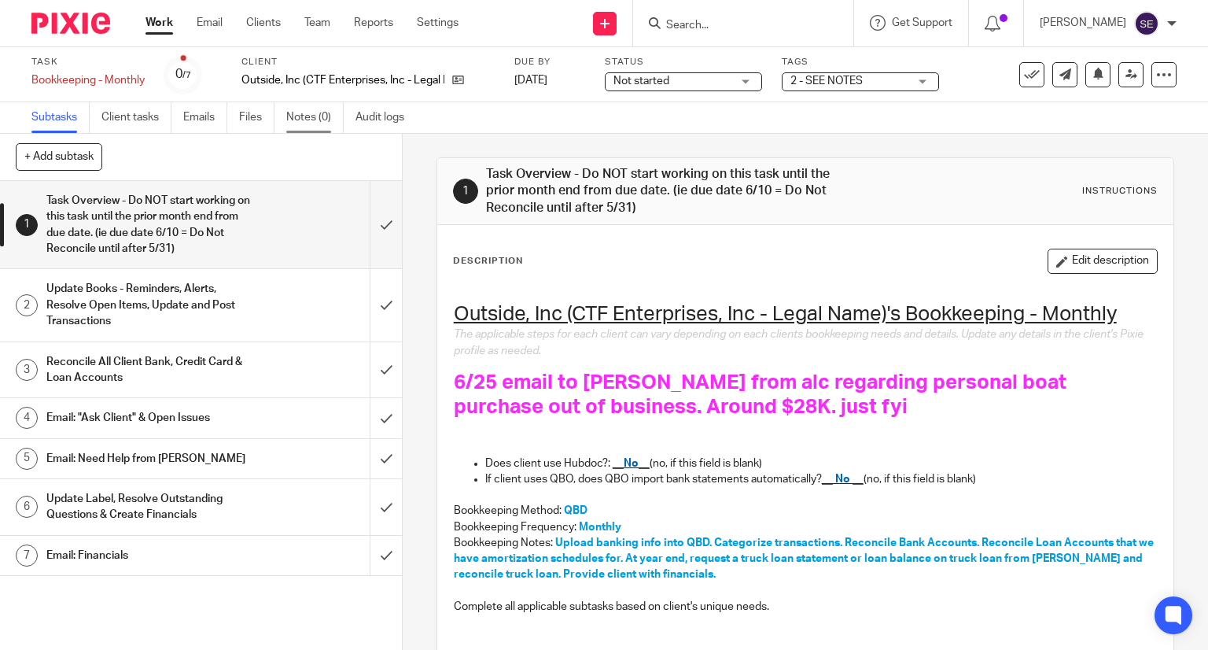
scroll to position [0, 0]
click at [149, 31] on link "Work" at bounding box center [159, 23] width 28 height 16
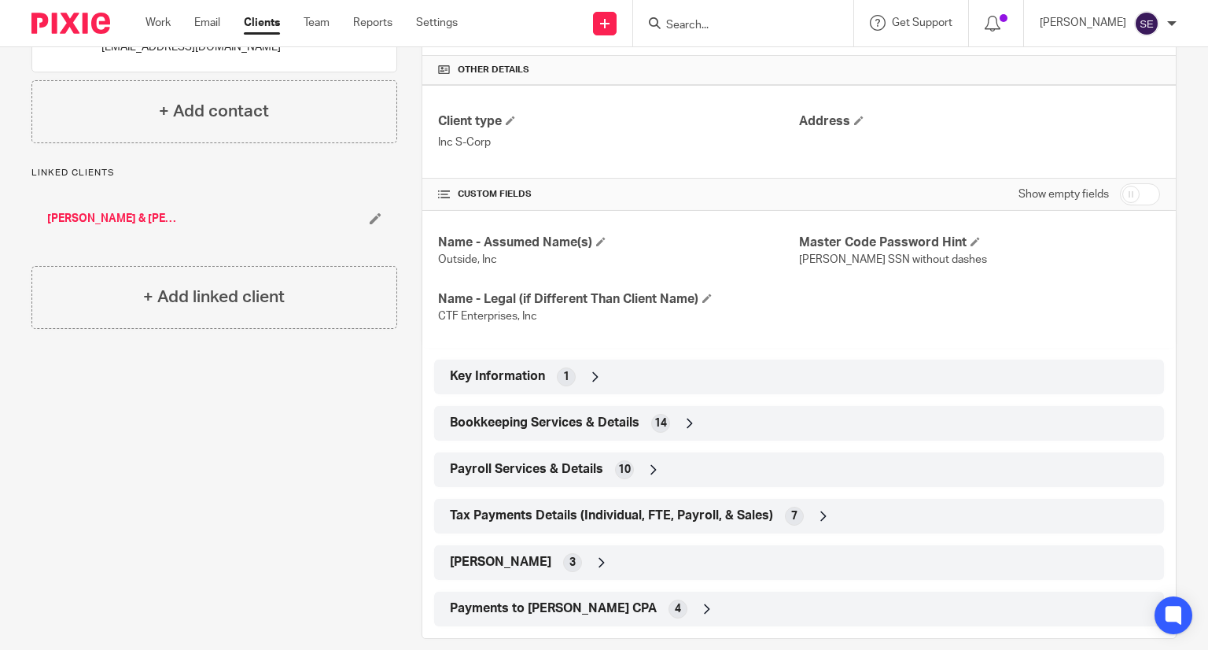
scroll to position [381, 0]
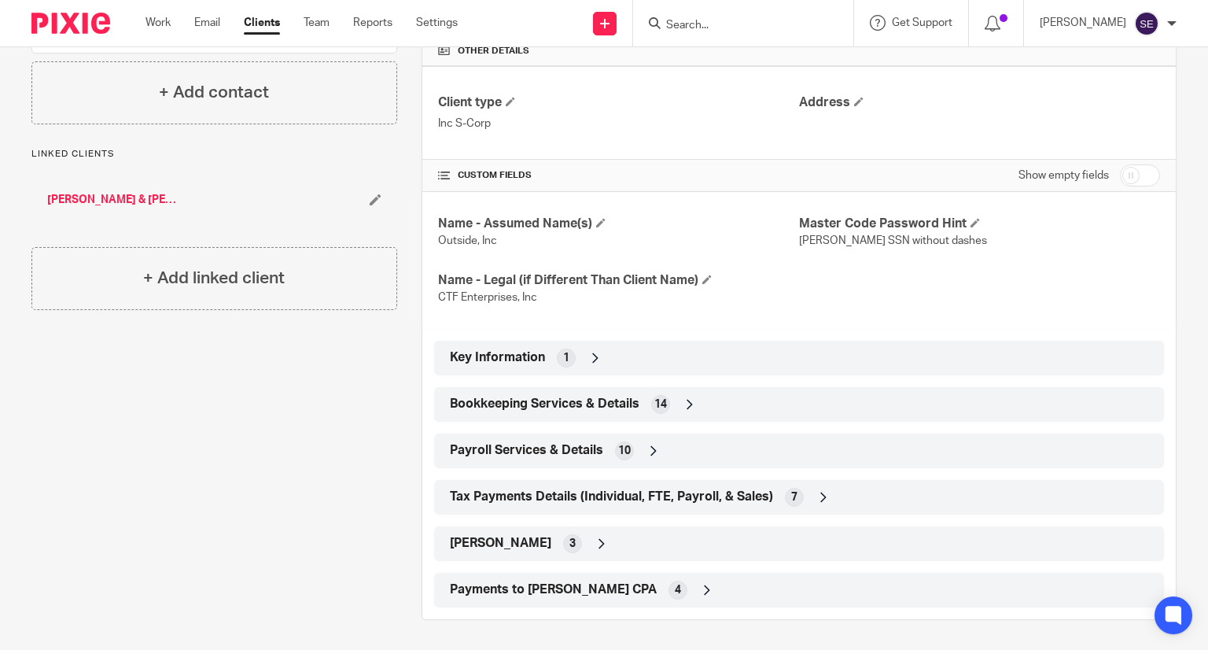
click at [528, 406] on span "Bookkeeping Services & Details" at bounding box center [545, 404] width 190 height 17
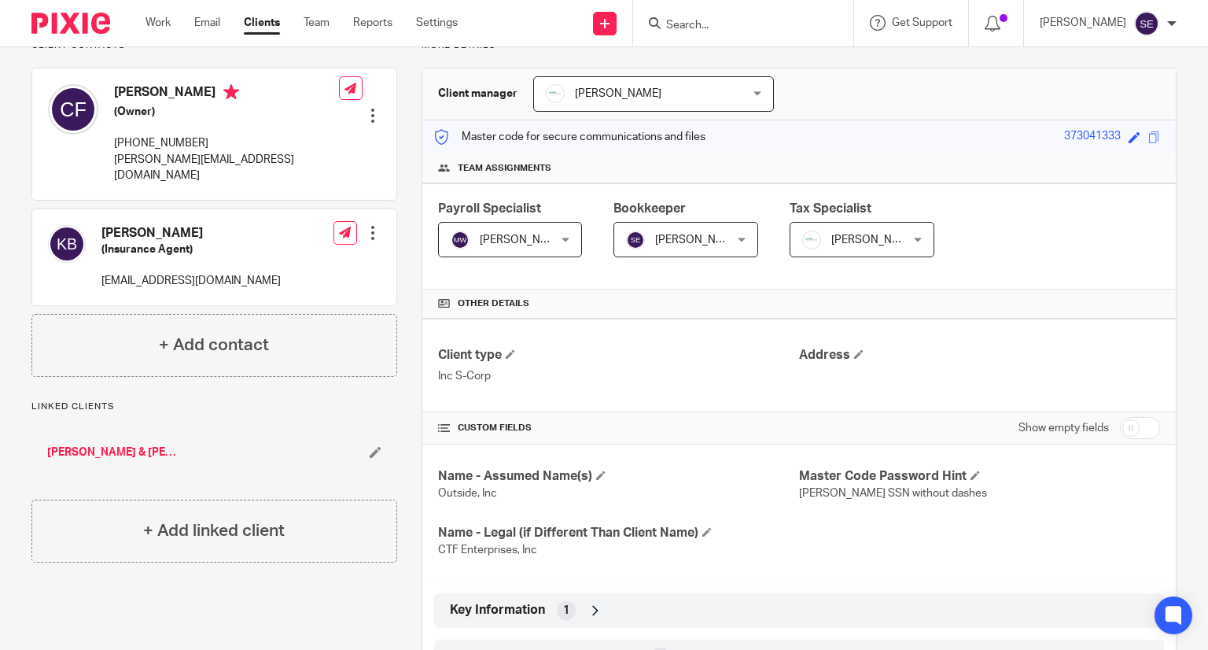
scroll to position [0, 0]
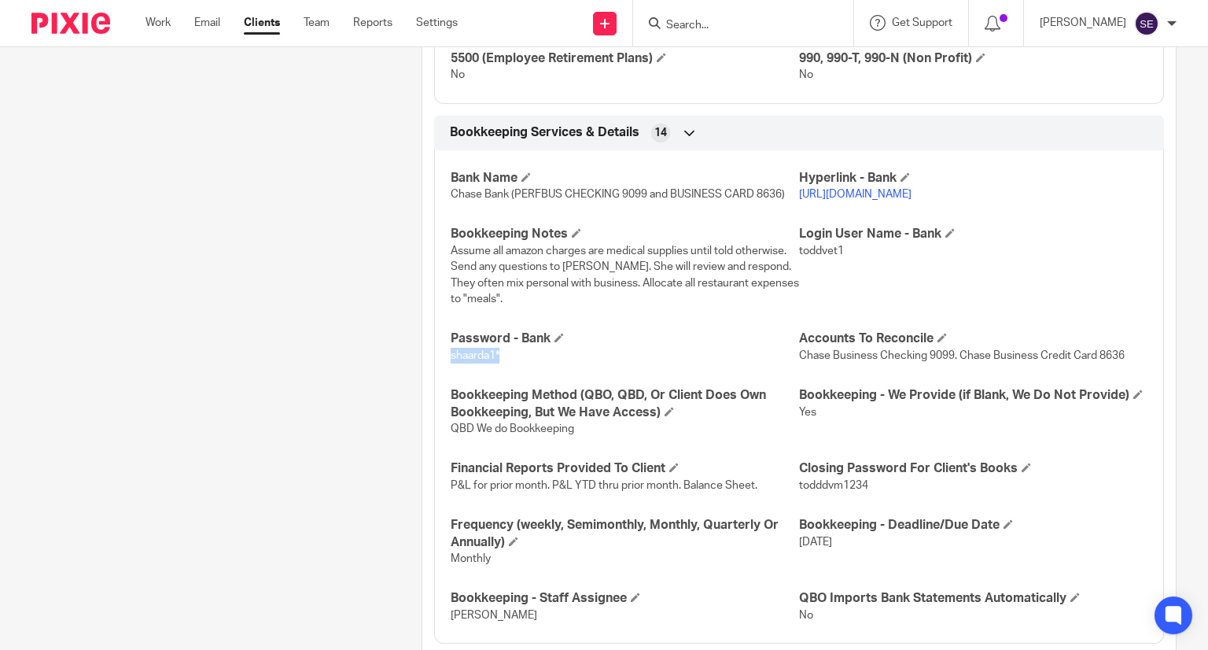
scroll to position [918, 0]
click at [535, 390] on div "Bank Name Chase Bank (PERFBUS CHECKING 9099 and BUSINESS CARD 8636) Hyperlink -…" at bounding box center [799, 391] width 730 height 506
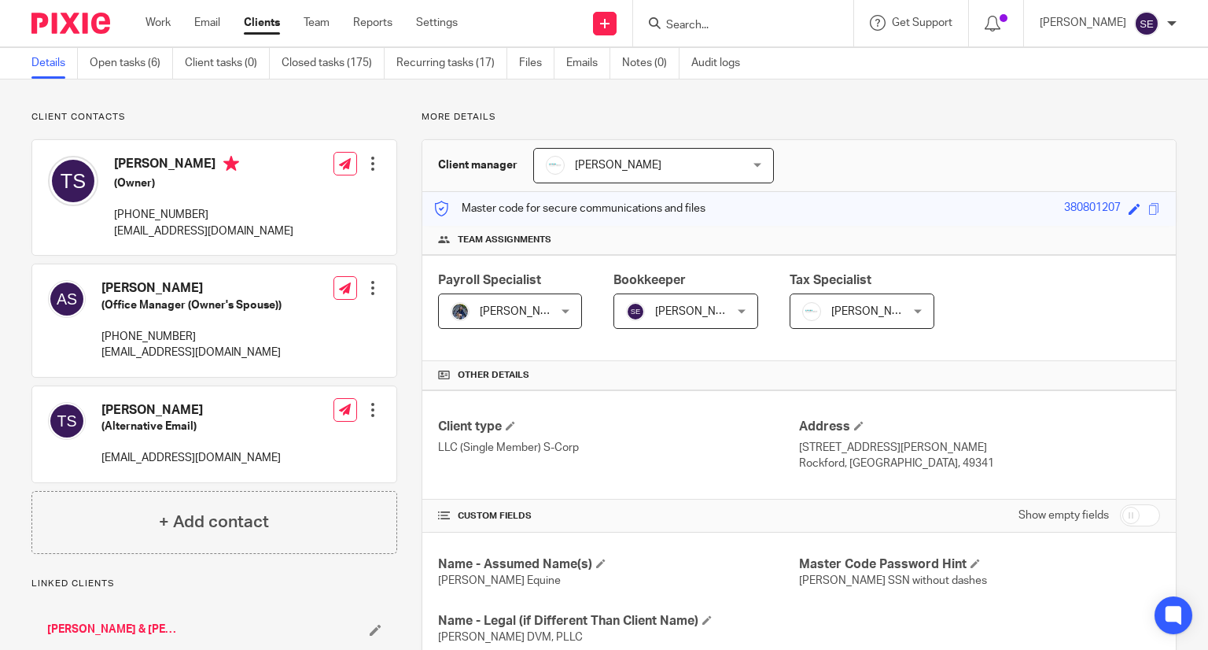
scroll to position [53, 0]
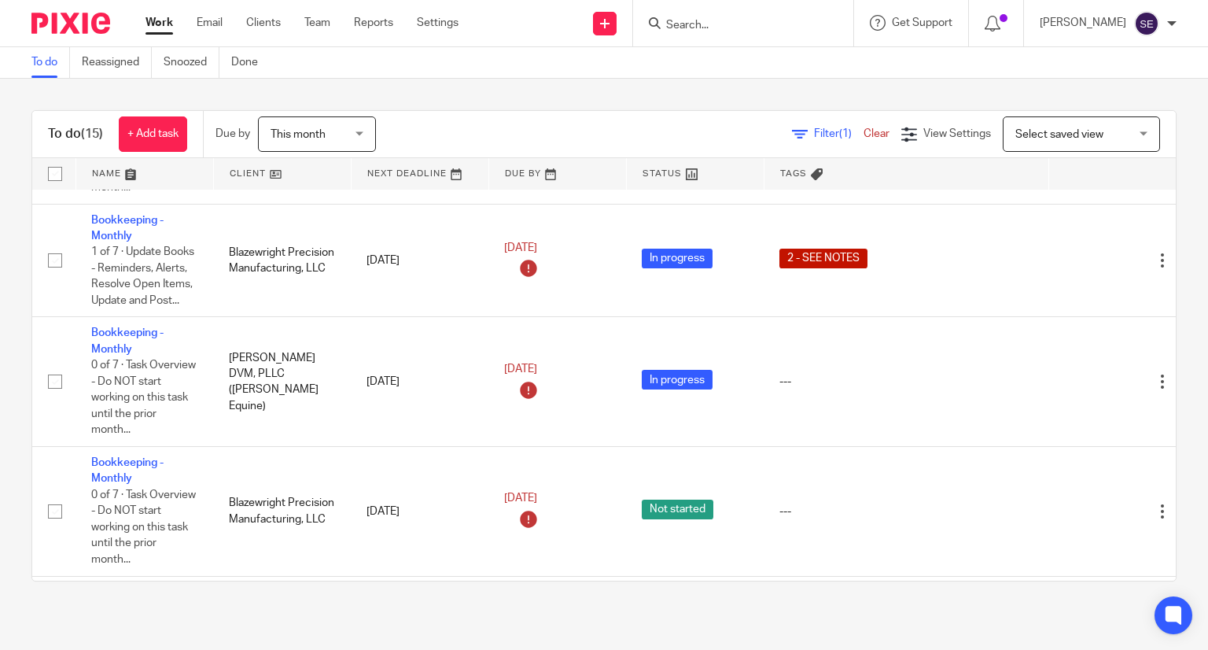
scroll to position [245, 0]
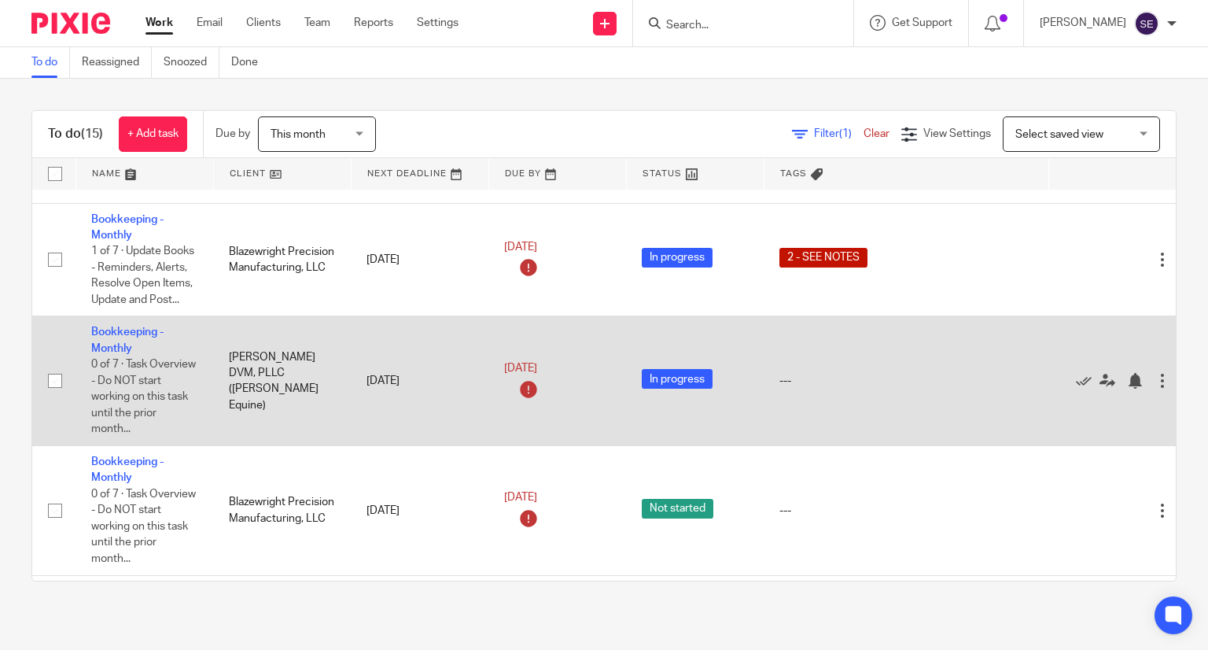
click at [120, 329] on td "Bookkeeping - Monthly 0 of 7 · Task Overview - Do NOT start working on this tas…" at bounding box center [144, 381] width 138 height 130
click at [114, 336] on link "Bookkeeping - Monthly" at bounding box center [127, 339] width 72 height 27
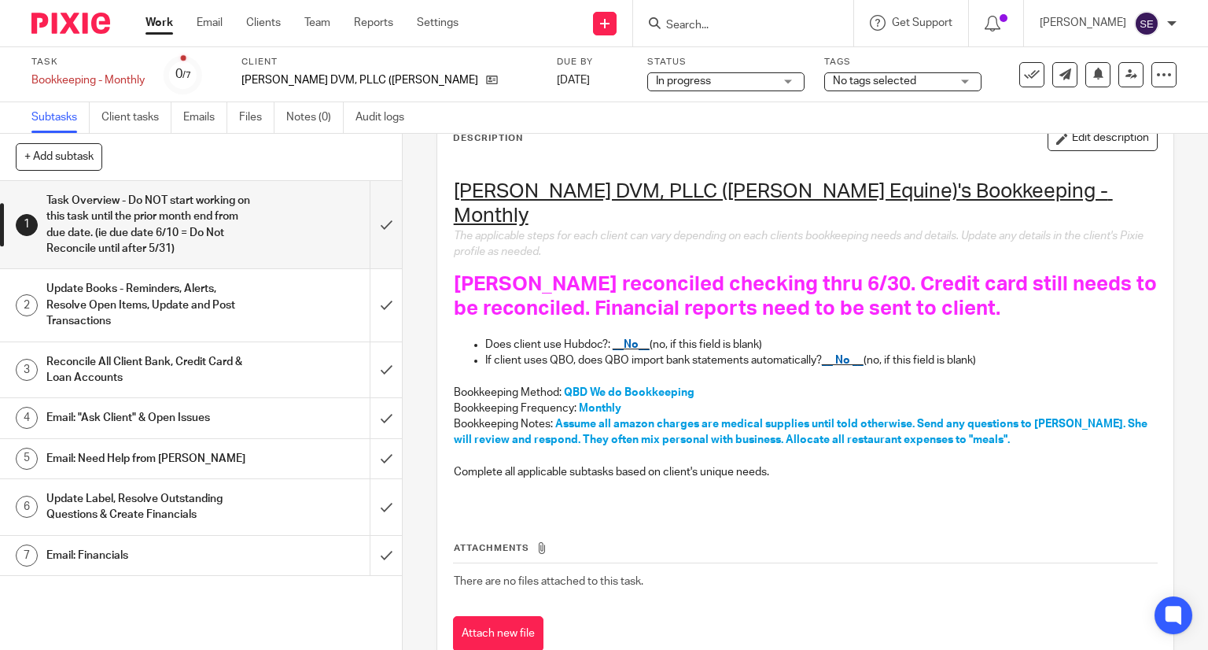
scroll to position [147, 0]
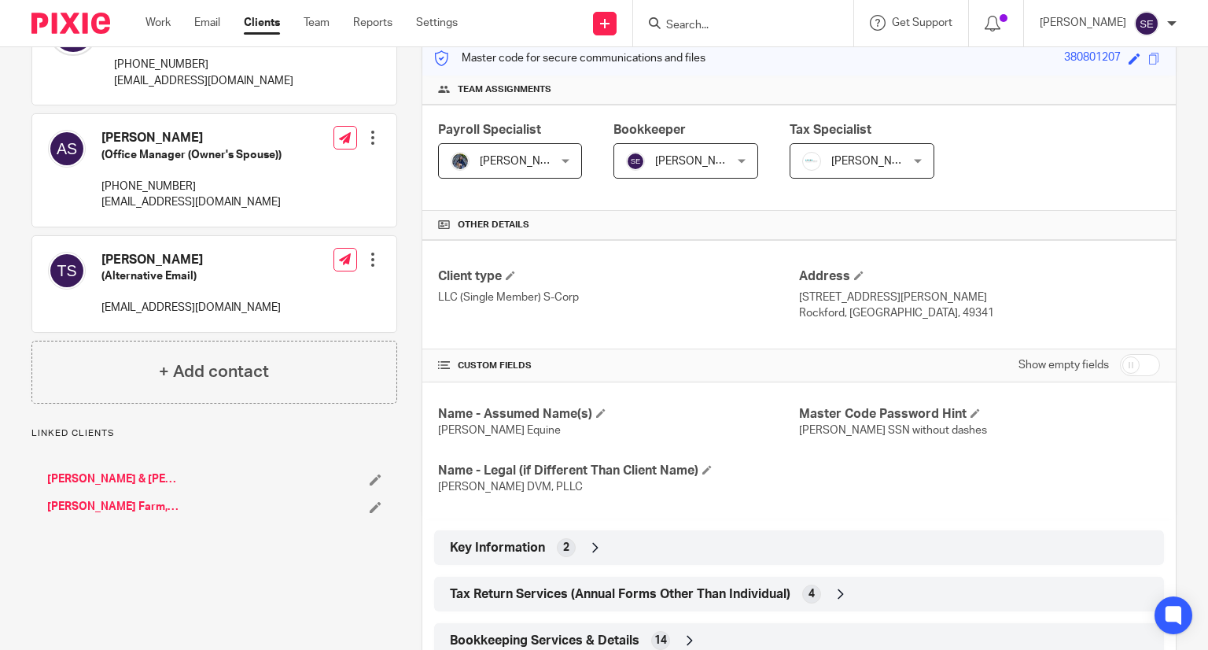
scroll to position [396, 0]
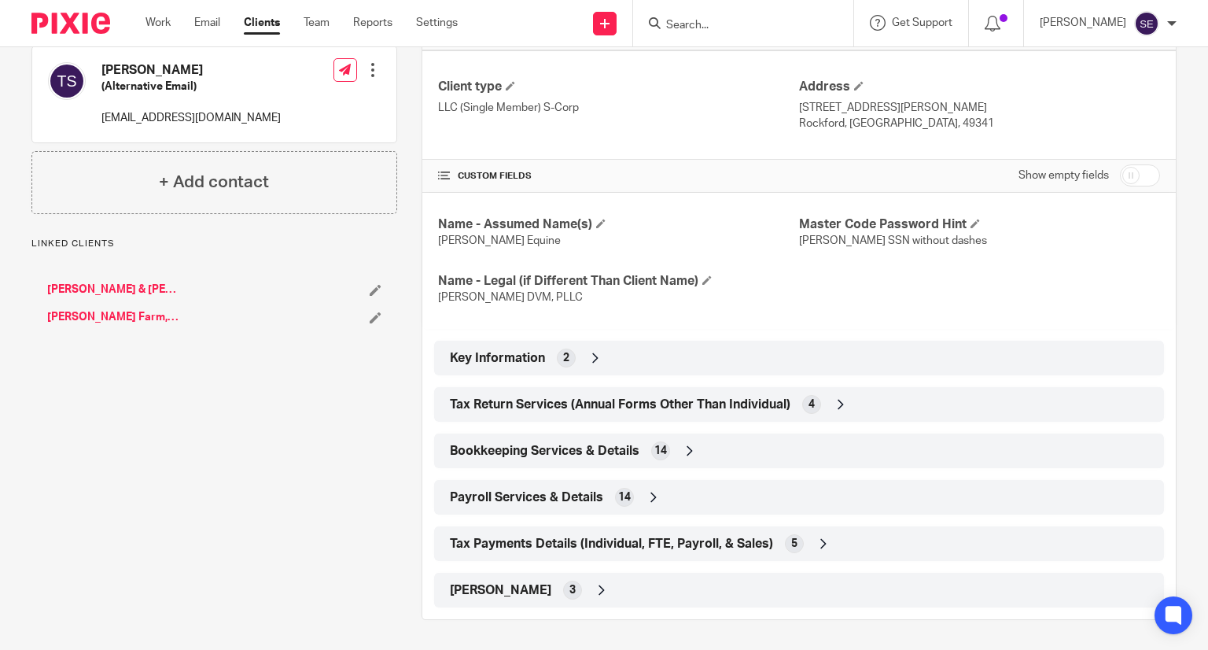
click at [624, 451] on span "Bookkeeping Services & Details" at bounding box center [545, 451] width 190 height 17
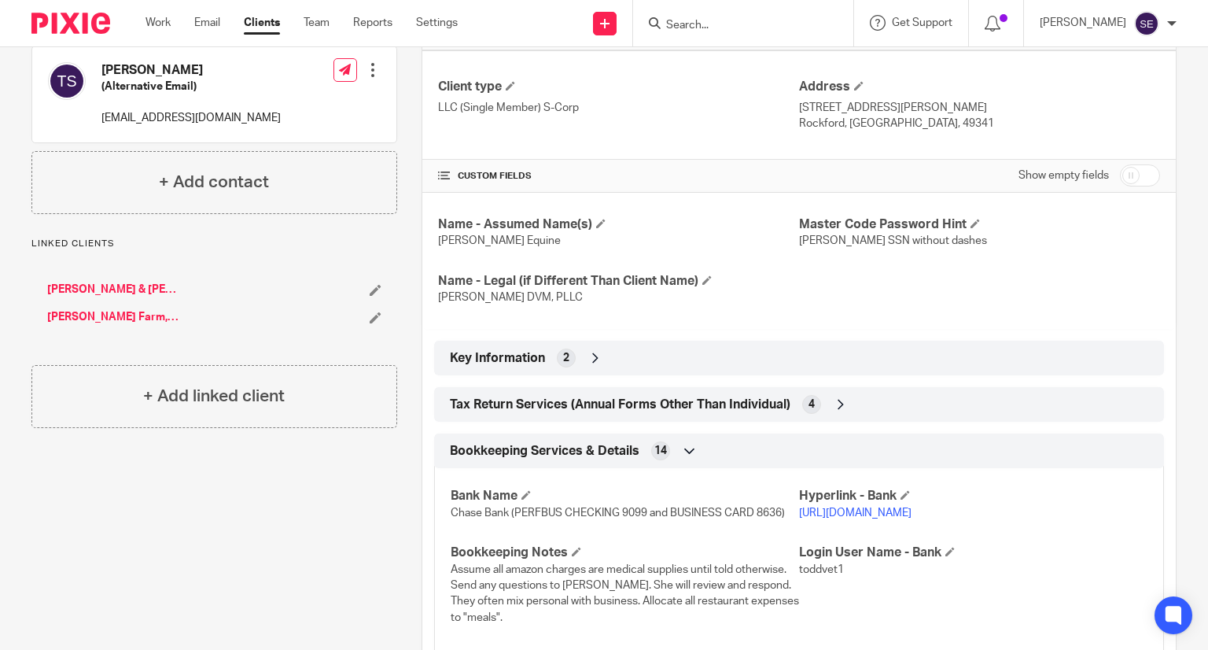
click at [864, 518] on link "[URL][DOMAIN_NAME]" at bounding box center [855, 512] width 112 height 11
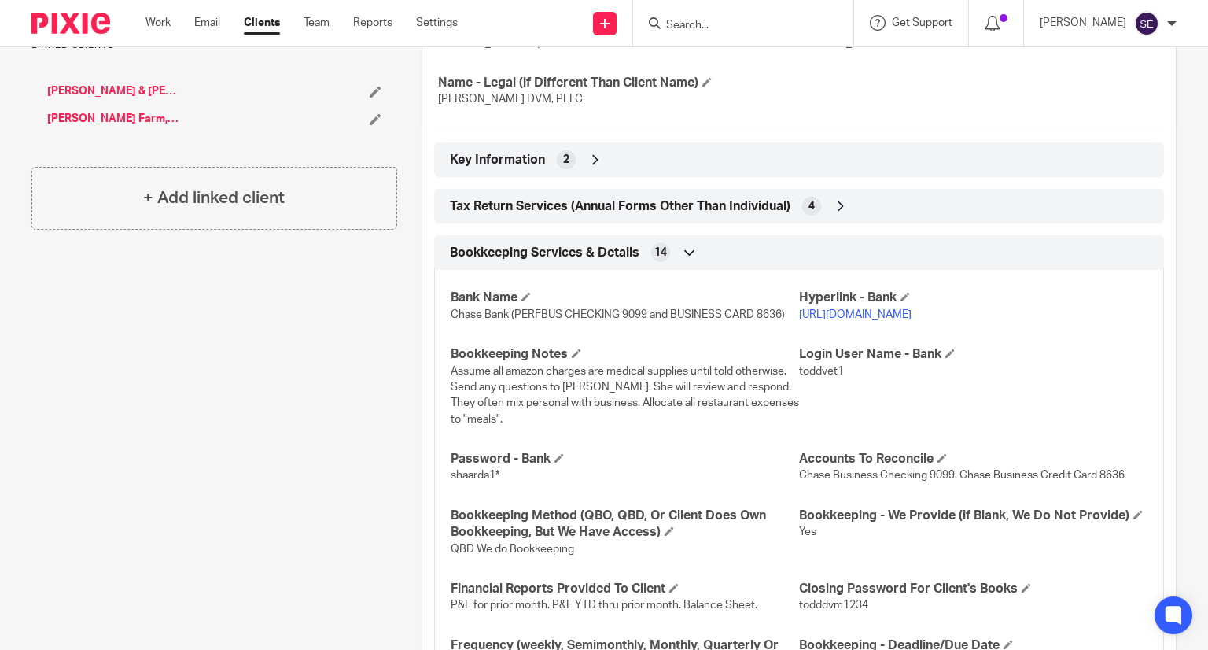
scroll to position [600, 0]
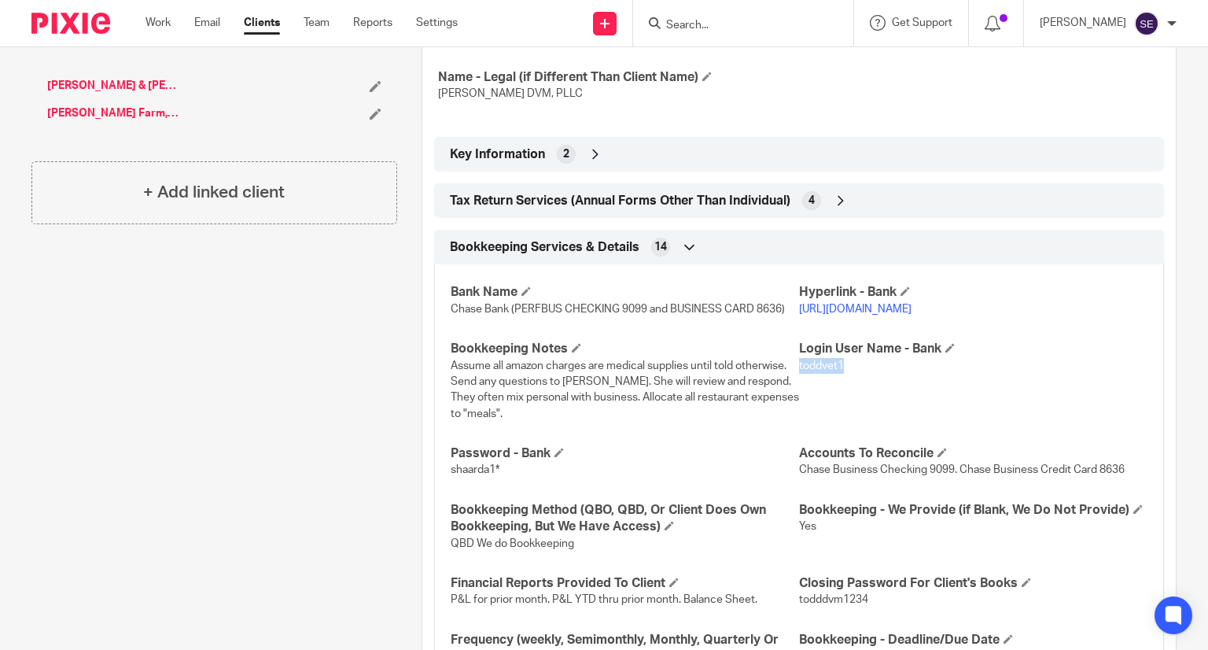
drag, startPoint x: 844, startPoint y: 385, endPoint x: 792, endPoint y: 381, distance: 52.1
click at [799, 374] on p "toddvet1" at bounding box center [973, 366] width 348 height 16
copy span "toddvet1"
